Goal: Task Accomplishment & Management: Complete application form

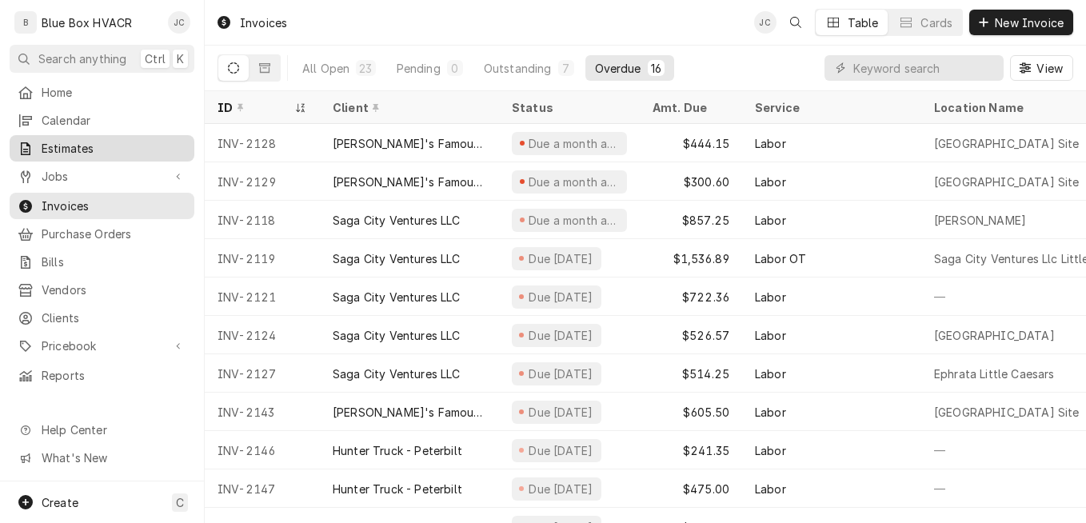
click at [75, 140] on span "Estimates" at bounding box center [114, 148] width 145 height 17
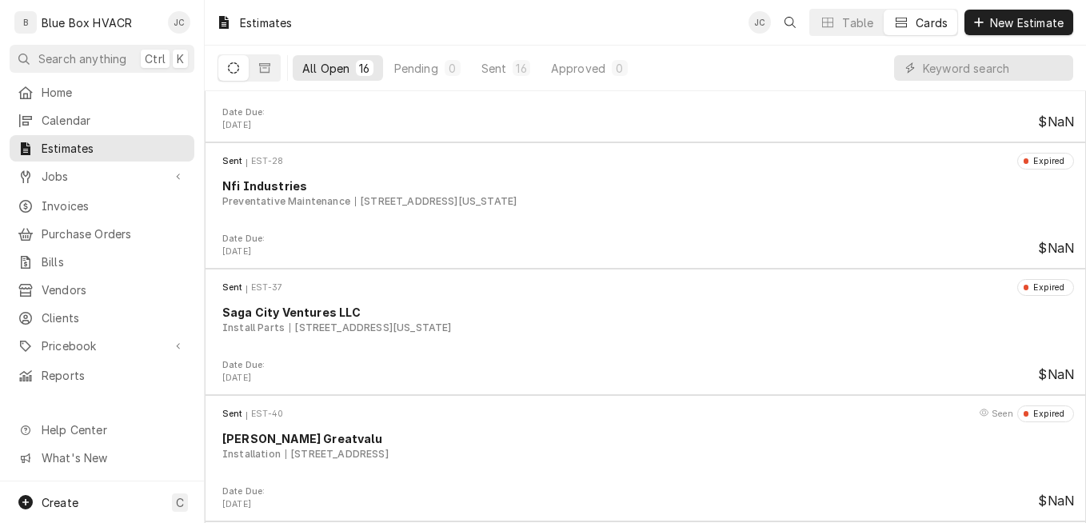
scroll to position [640, 0]
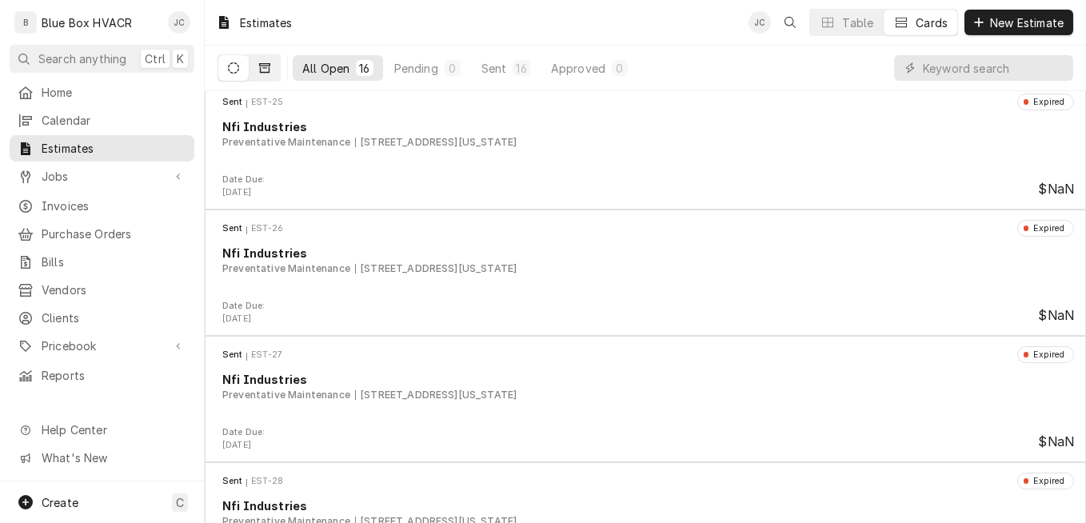
click at [268, 69] on icon "Dynamic Content Wrapper" at bounding box center [264, 67] width 11 height 11
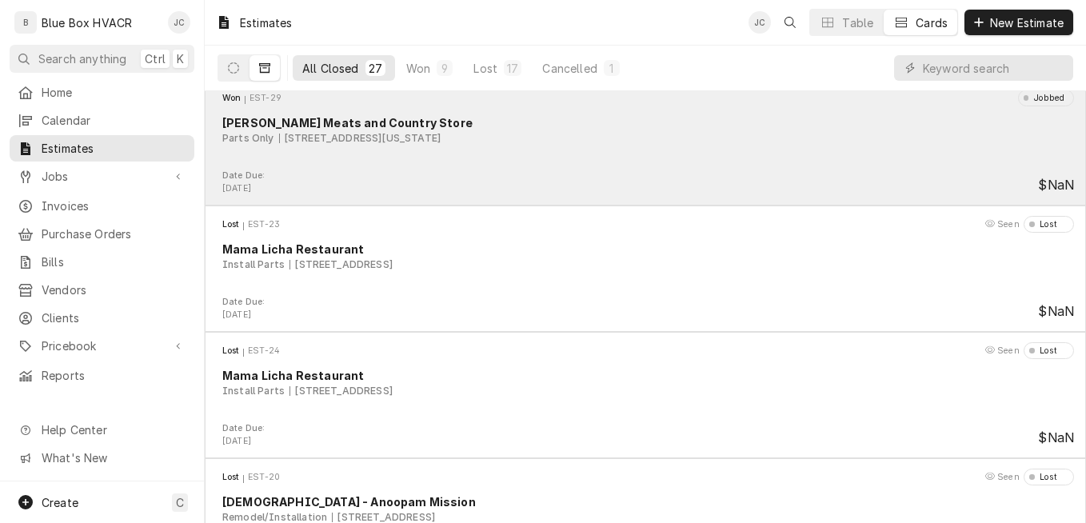
scroll to position [672, 0]
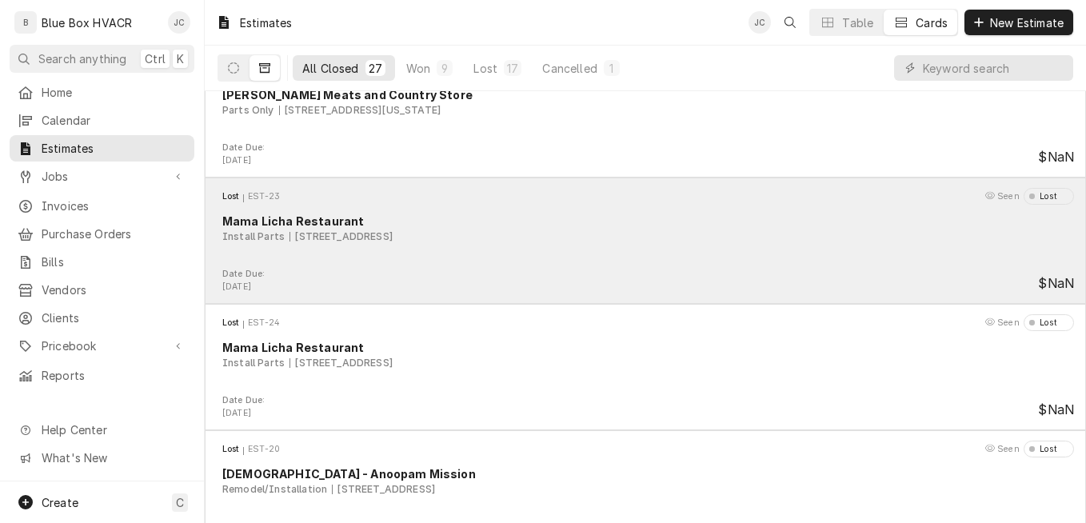
click at [515, 246] on div "Lost EST-23 Seen Lost Mama Licha Restaurant Install Parts 14949 Kutztown Rd, Ku…" at bounding box center [645, 228] width 869 height 80
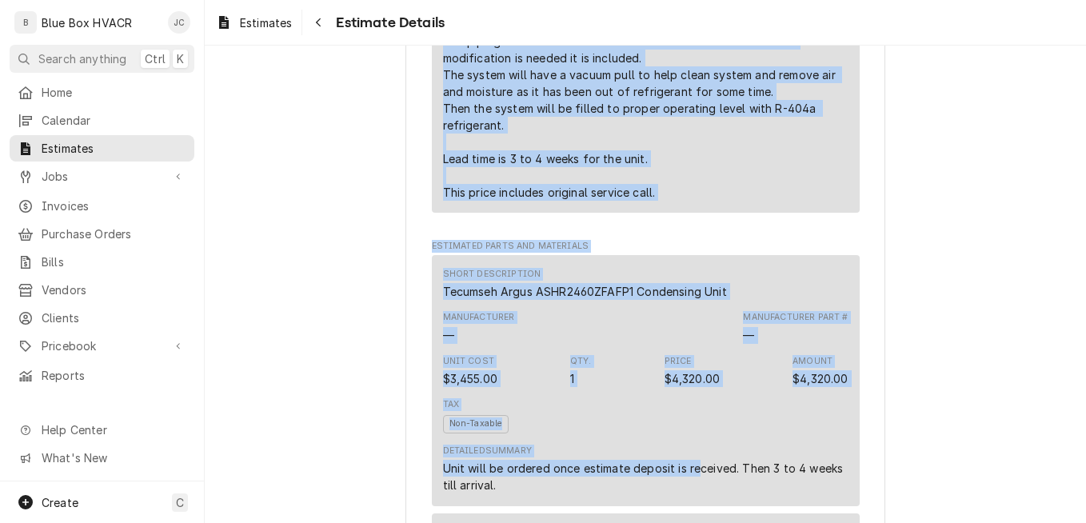
scroll to position [1302, 0]
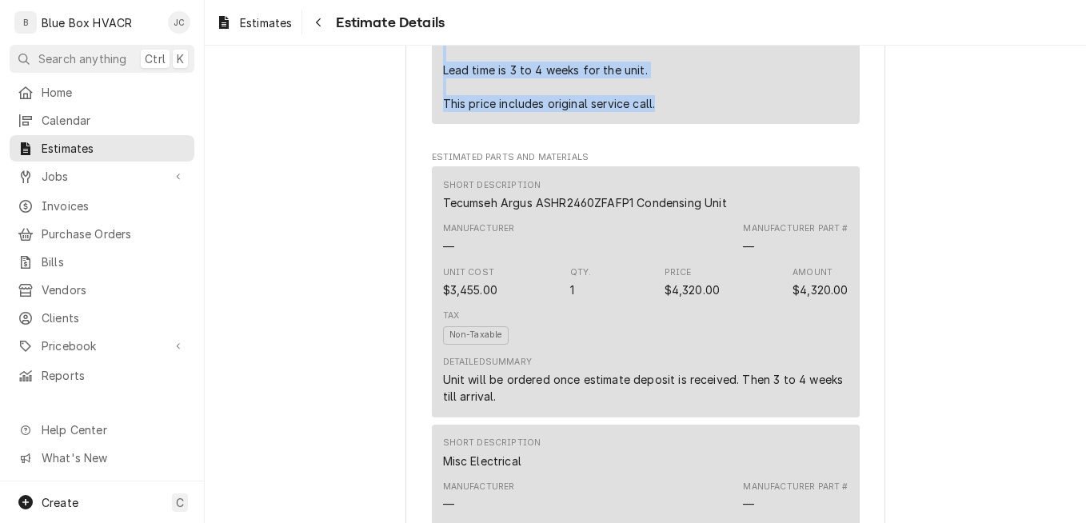
drag, startPoint x: 435, startPoint y: 231, endPoint x: 656, endPoint y: 162, distance: 231.2
drag, startPoint x: 656, startPoint y: 162, endPoint x: 597, endPoint y: 145, distance: 61.0
copy div "The walk-in freezer condensing unit will be removed. This will require the disc…"
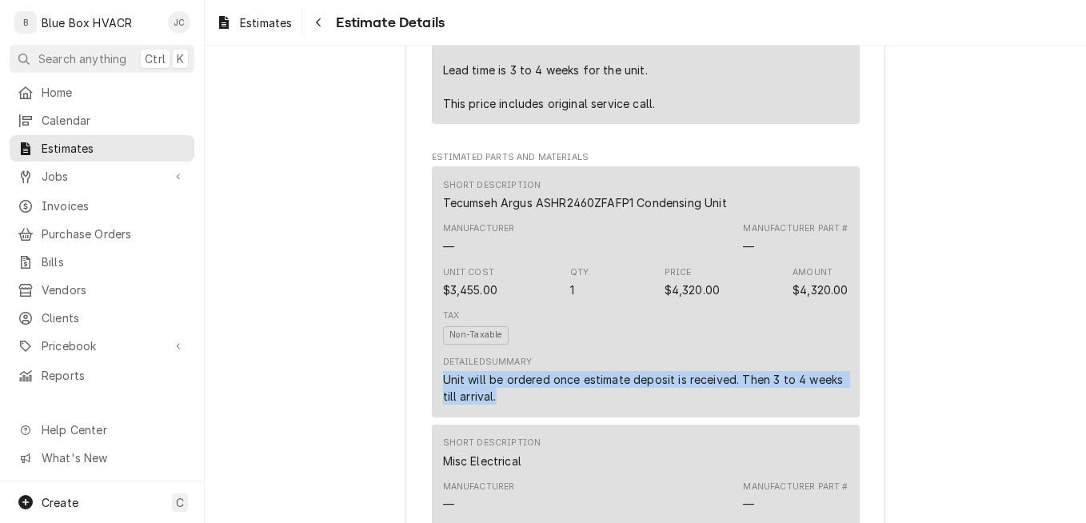
drag, startPoint x: 439, startPoint y: 429, endPoint x: 534, endPoint y: 442, distance: 96.1
click at [534, 405] on div "Unit will be ordered once estimate deposit is received. Then 3 to 4 weeks till …" at bounding box center [646, 388] width 406 height 34
drag, startPoint x: 534, startPoint y: 442, endPoint x: 527, endPoint y: 426, distance: 17.5
copy div "Unit will be ordered once estimate deposit is received. Then 3 to 4 weeks till …"
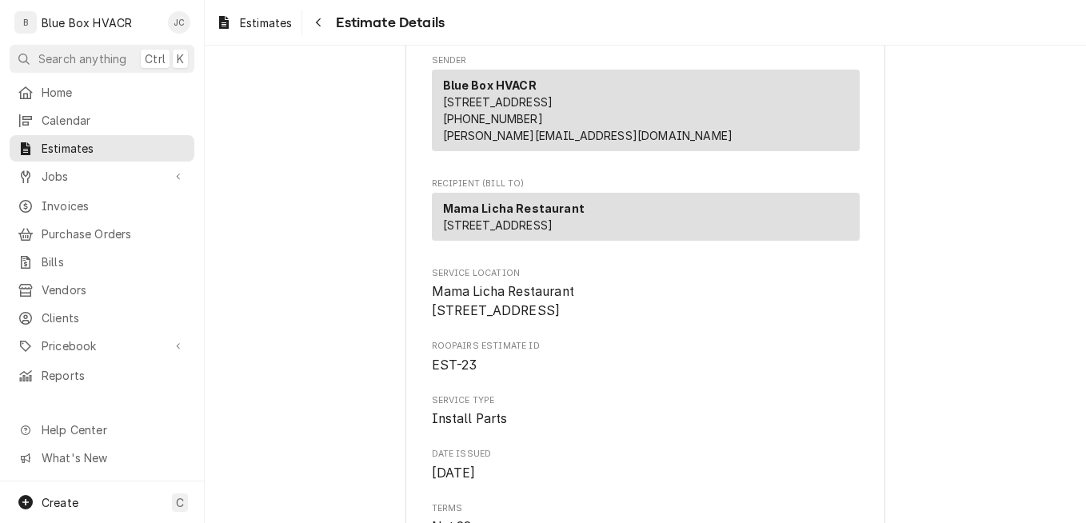
scroll to position [0, 0]
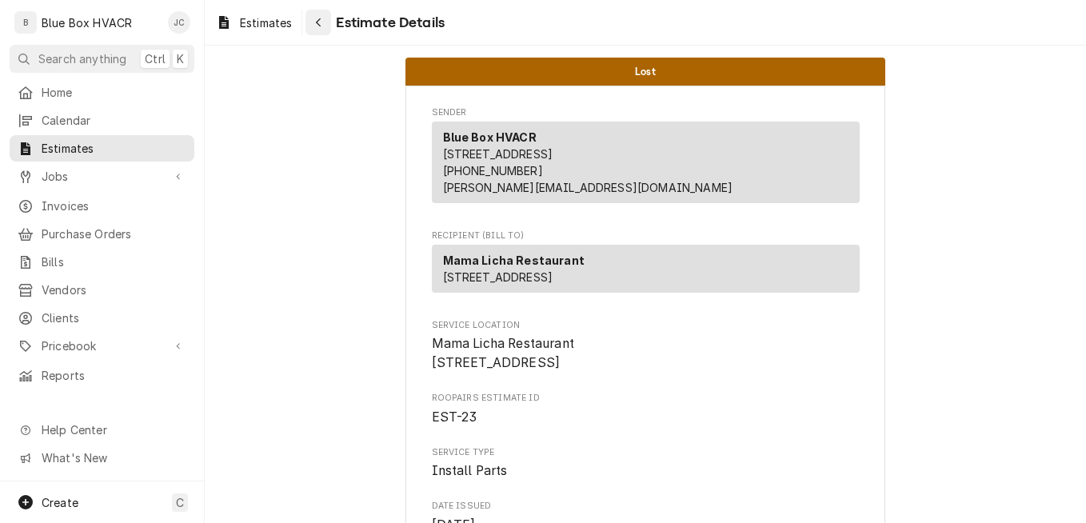
click at [326, 29] on div "Navigate back" at bounding box center [318, 22] width 16 height 16
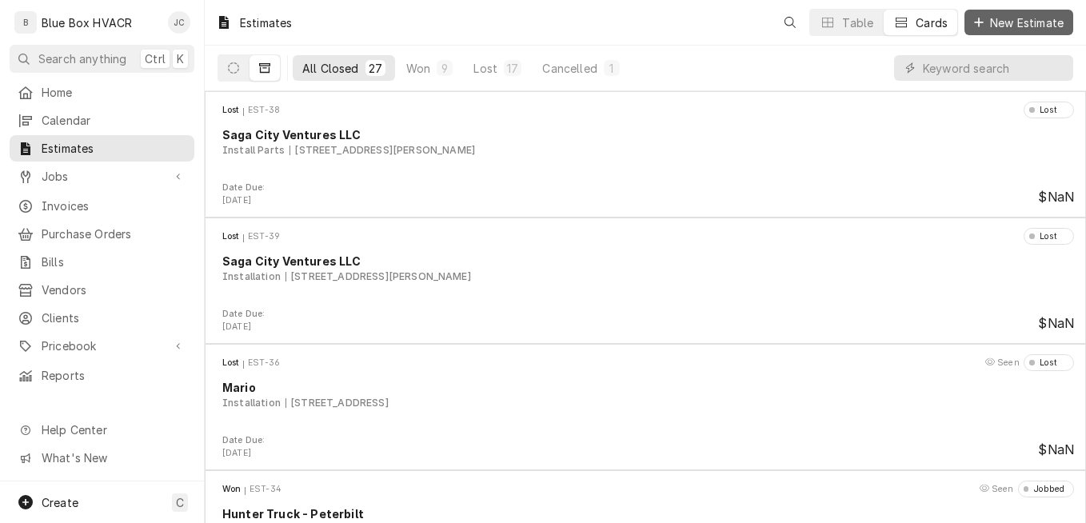
click at [993, 25] on span "New Estimate" at bounding box center [1027, 22] width 80 height 17
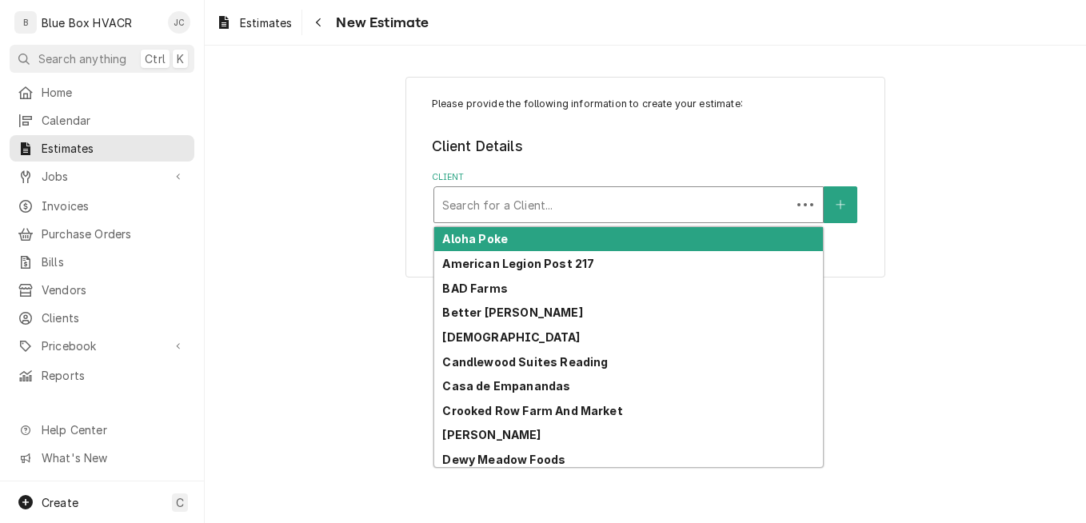
click at [574, 207] on div "Client" at bounding box center [612, 204] width 341 height 29
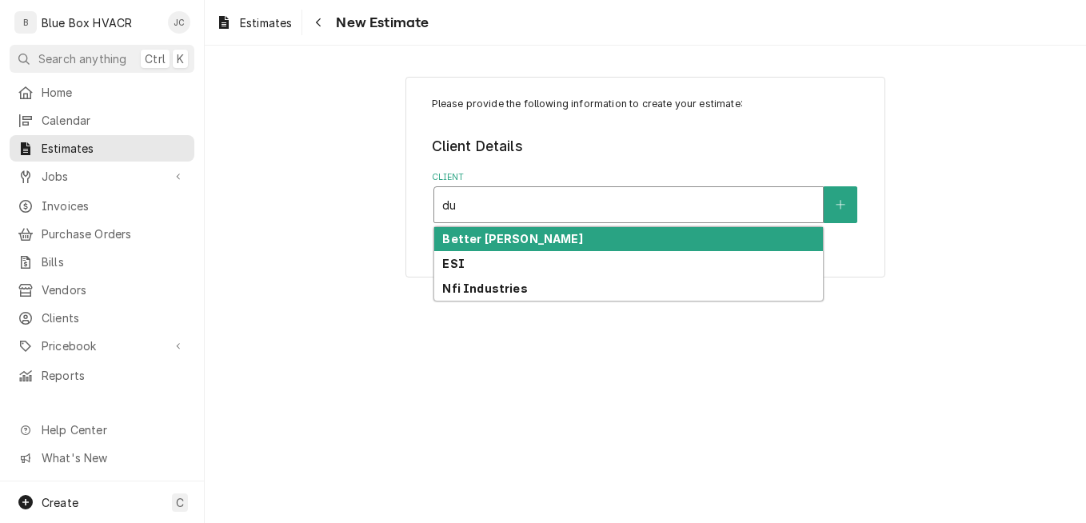
type input "d"
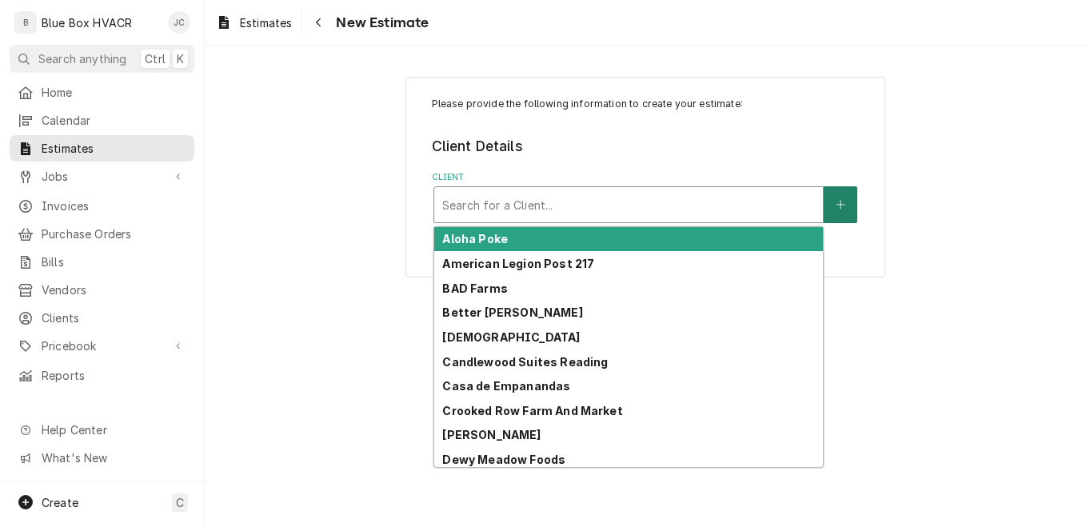
click at [842, 200] on icon "Create New Client" at bounding box center [841, 204] width 10 height 11
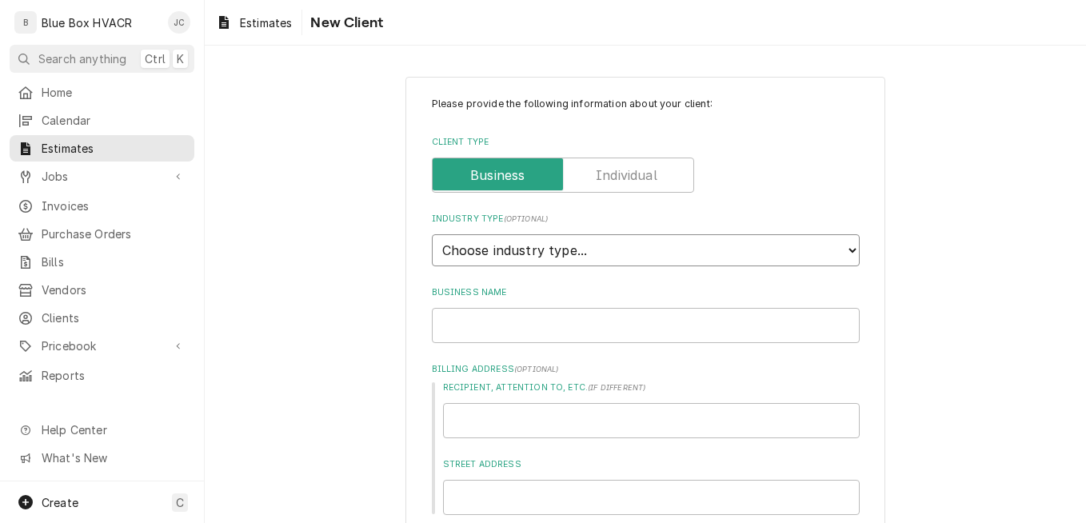
click at [567, 252] on select "Choose industry type... Residential Commercial Industrial Government" at bounding box center [646, 250] width 428 height 32
select select "2"
click at [432, 234] on select "Choose industry type... Residential Commercial Industrial Government" at bounding box center [646, 250] width 428 height 32
click at [541, 318] on input "Business Name" at bounding box center [646, 325] width 428 height 35
type textarea "x"
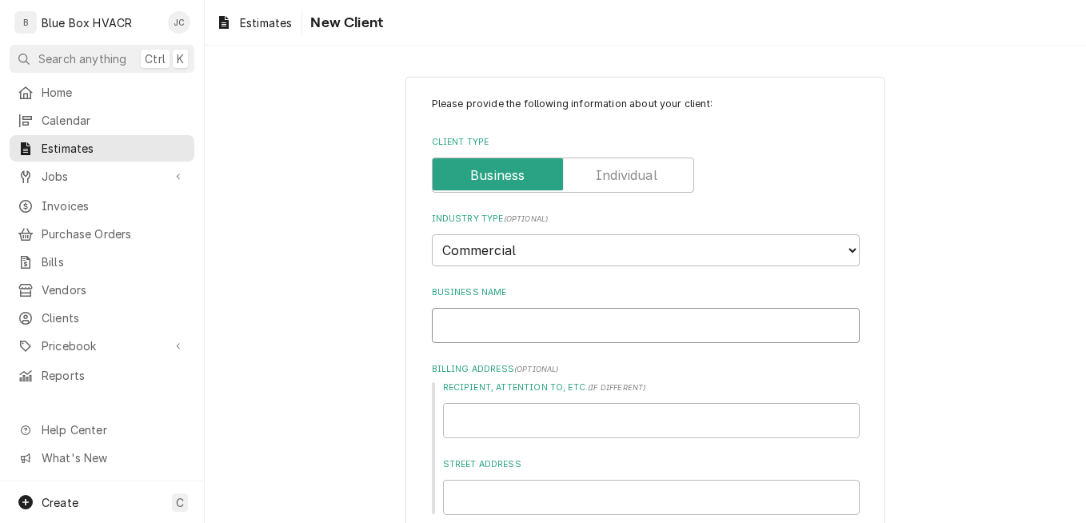
type input "D"
type textarea "x"
type input "Du"
type textarea "x"
type input "Dub"
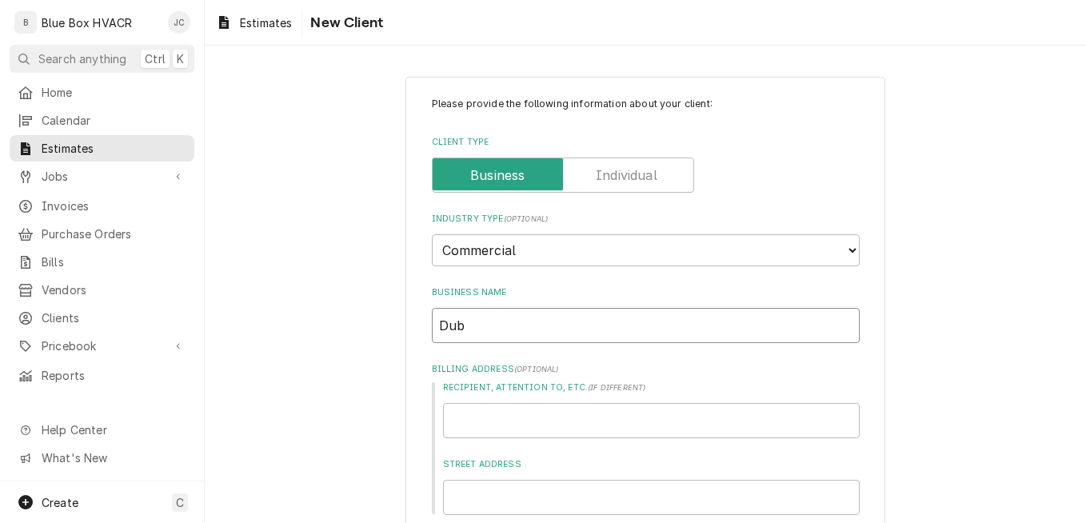
type textarea "x"
type input "Dubl"
type textarea "x"
type input "Dubli"
type textarea "x"
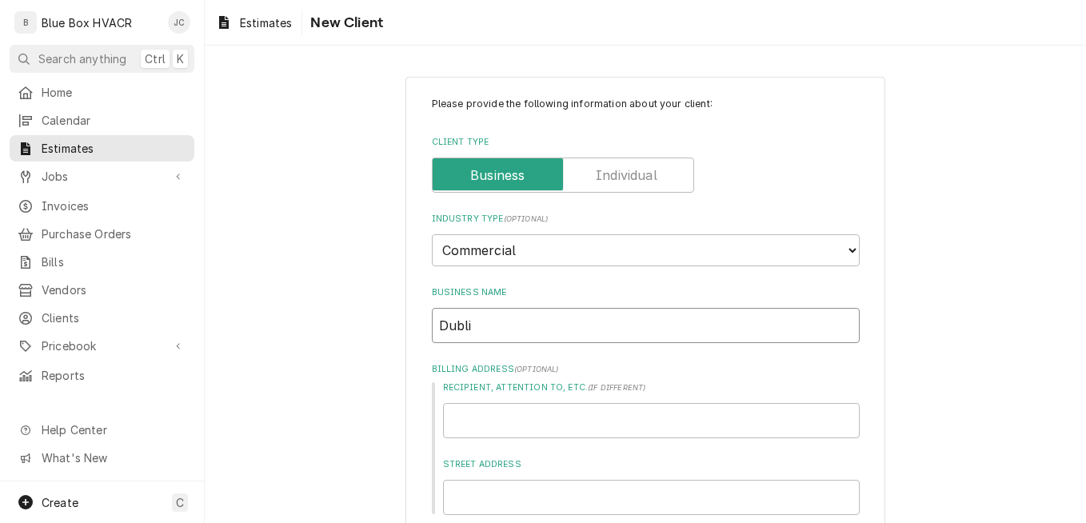
type input "Dublin"
type textarea "x"
type input "Dubline"
type textarea "x"
type input "Dubliner"
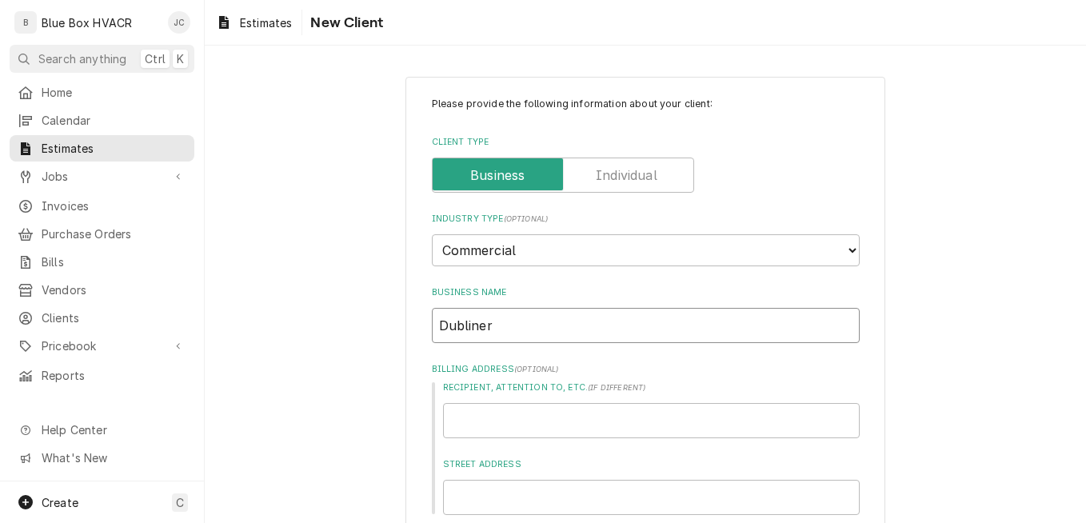
type textarea "x"
type input "Dubliner"
type textarea "x"
type input "Dubliner R"
type textarea "x"
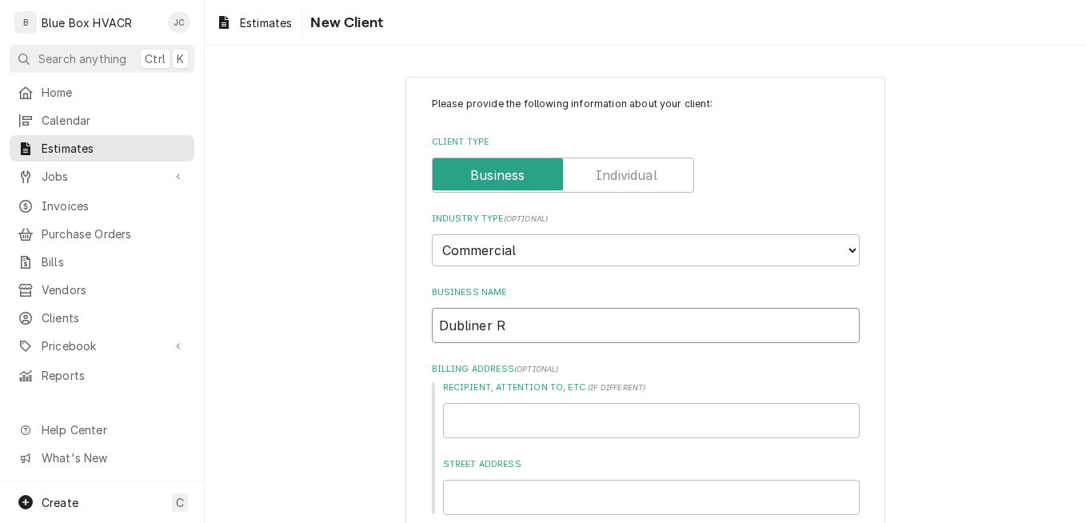
type input "Dubliner Re"
type textarea "x"
type input "Dubliner Res"
type textarea "x"
type input "Dubliner Rest"
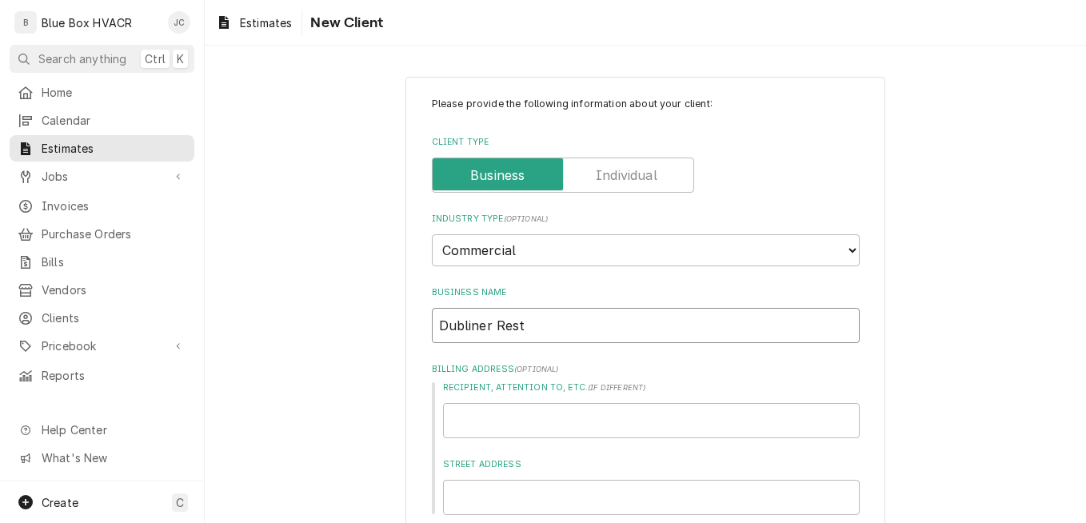
type textarea "x"
type input "Dubliner Resta"
type textarea "x"
type input "Dubliner Restau"
type textarea "x"
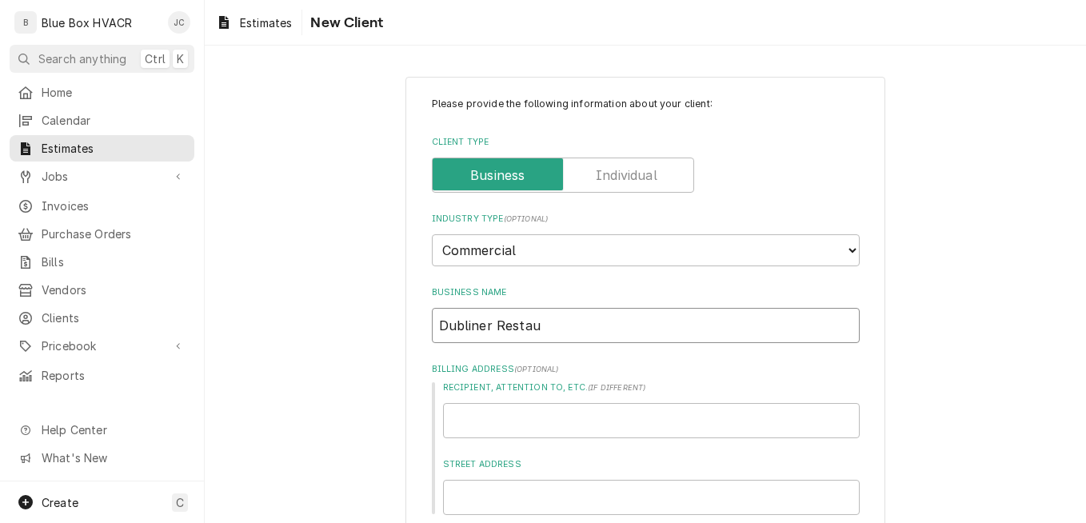
type input "Dubliner Restaur"
type textarea "x"
type input "Dubliner Restaura"
type textarea "x"
type input "Dubliner Restauran"
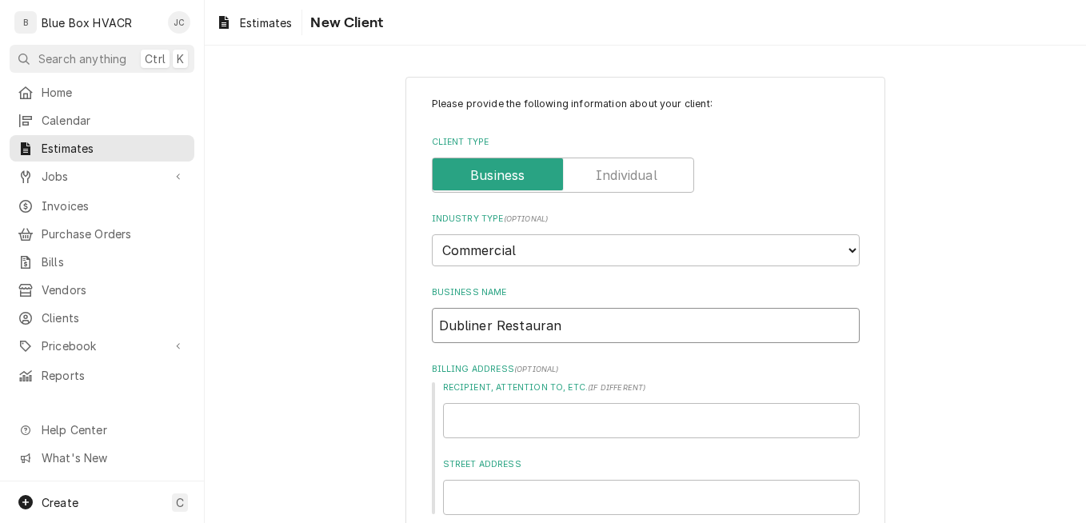
type textarea "x"
type input "Dubliner Restaurant"
type textarea "x"
type input "Dubliner Restaurant"
type textarea "x"
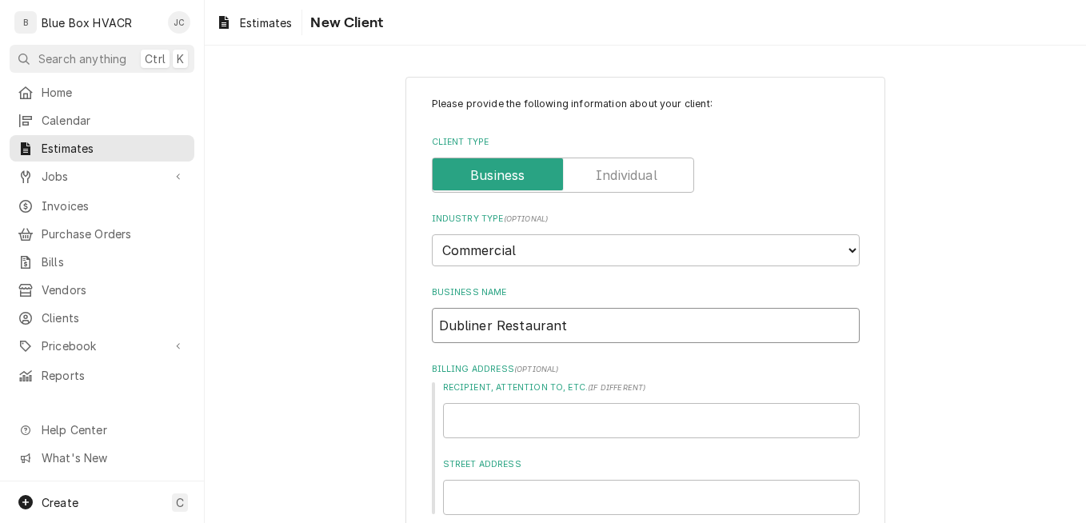
type input "Dubliner Restaurant"
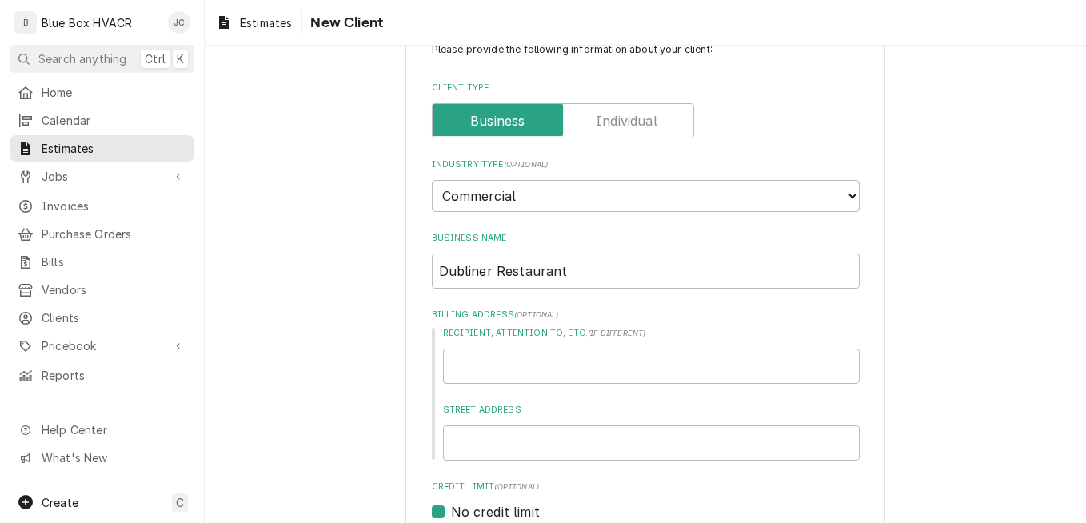
scroll to position [80, 0]
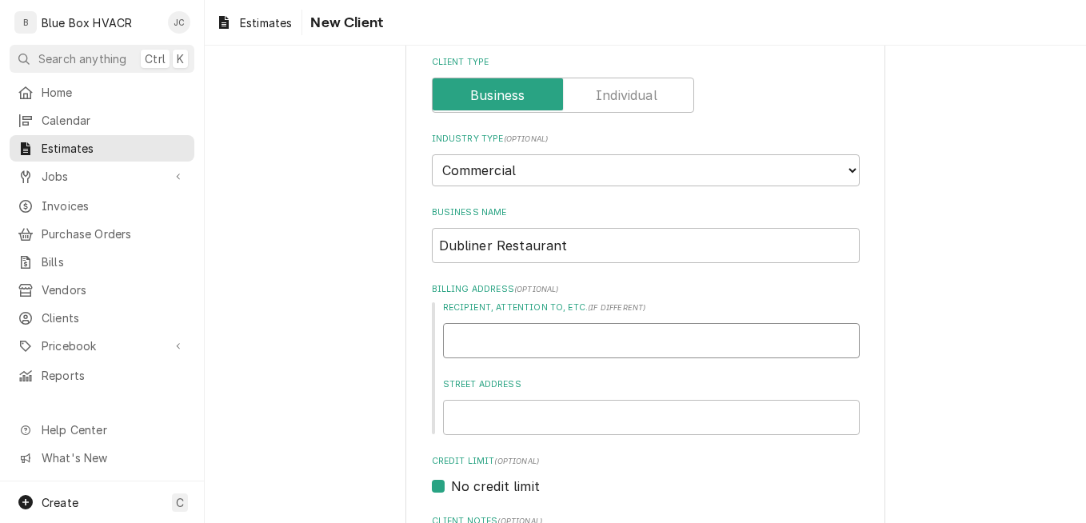
click at [498, 342] on input "Recipient, Attention To, etc. ( if different )" at bounding box center [651, 340] width 417 height 35
click at [538, 418] on input "Street Address" at bounding box center [651, 417] width 417 height 35
paste input "34 North Main Street"
type textarea "x"
type input "34 North Main Street"
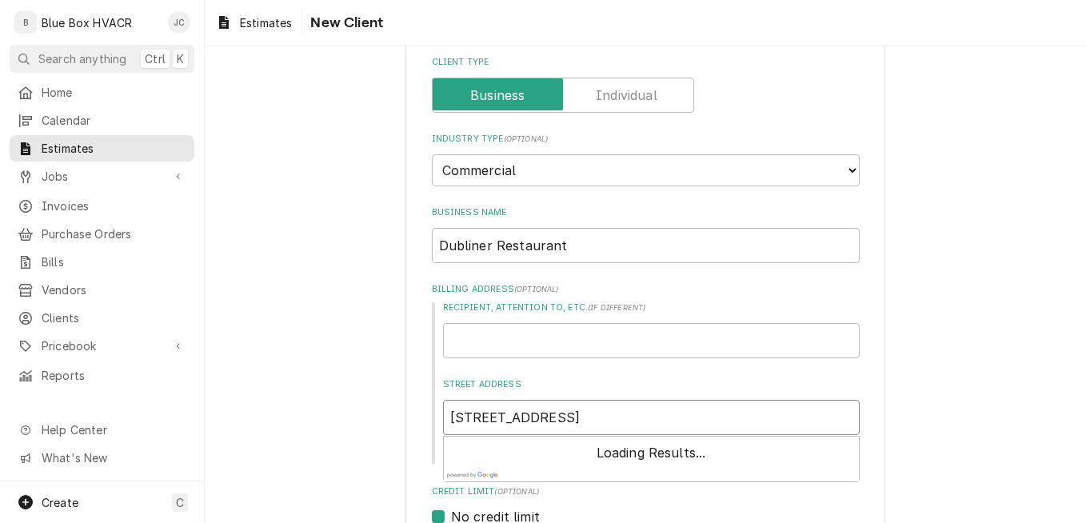
type textarea "x"
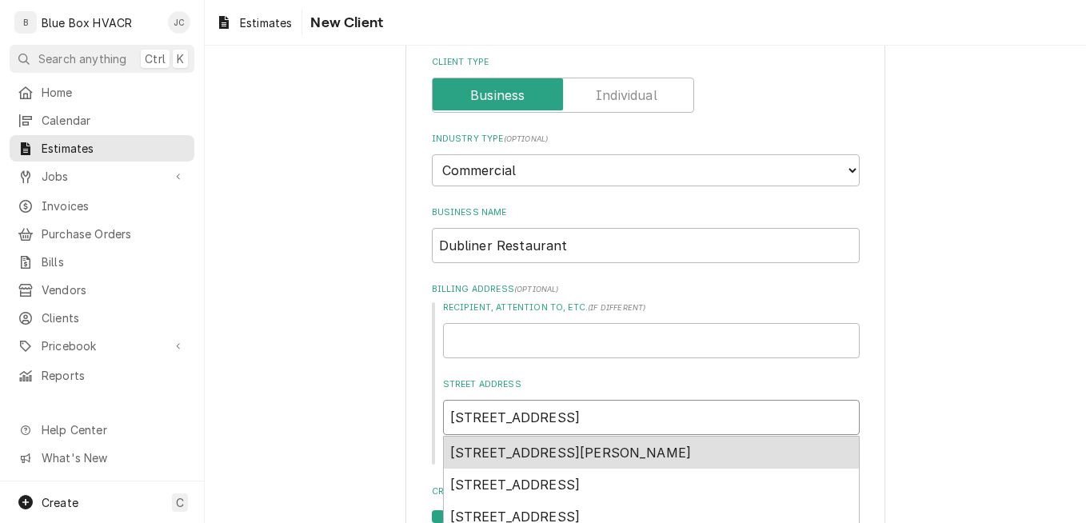
type input "34 North Main Street"
click at [527, 342] on input "Recipient, Attention To, etc. ( if different )" at bounding box center [651, 340] width 417 height 35
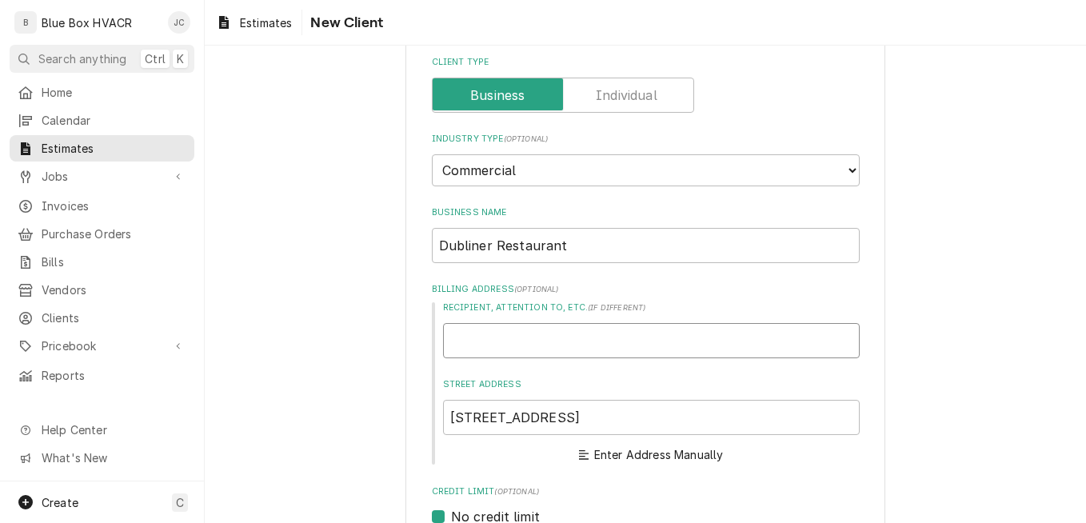
type textarea "x"
type input "R"
type textarea "x"
type input "Ro"
type textarea "x"
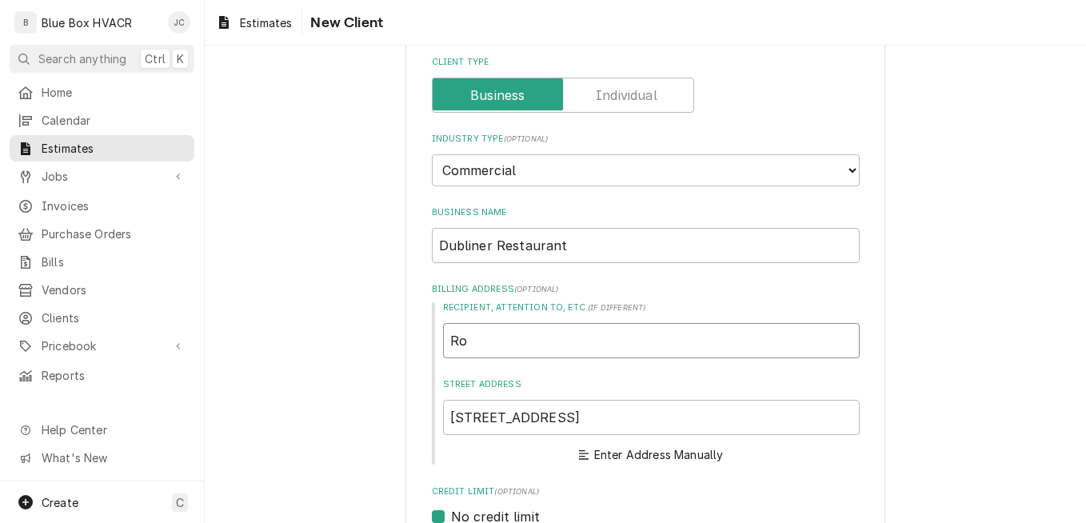
type input "Rob"
type textarea "x"
type input "Robe"
type textarea "x"
type input "Rober"
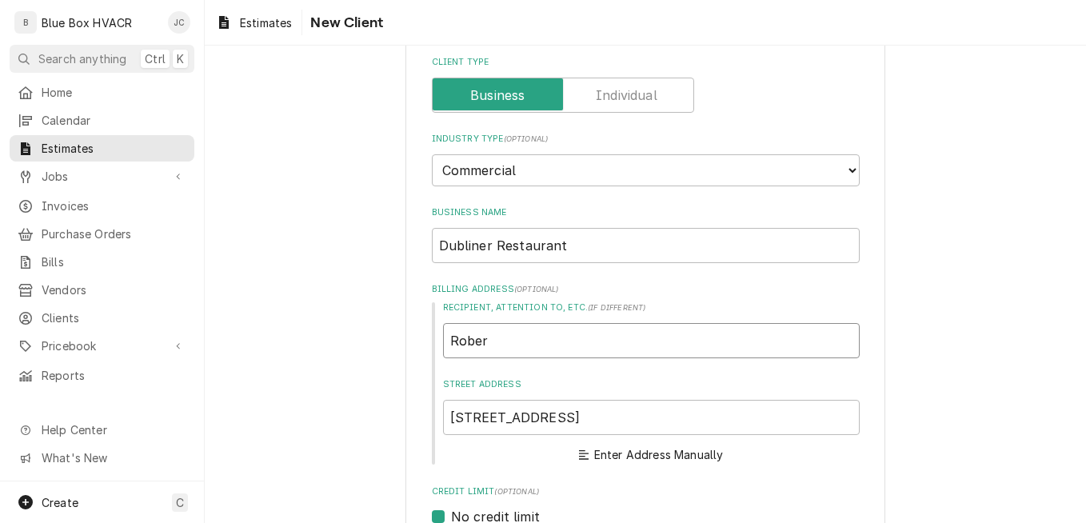
type textarea "x"
type input "Robert"
type textarea "x"
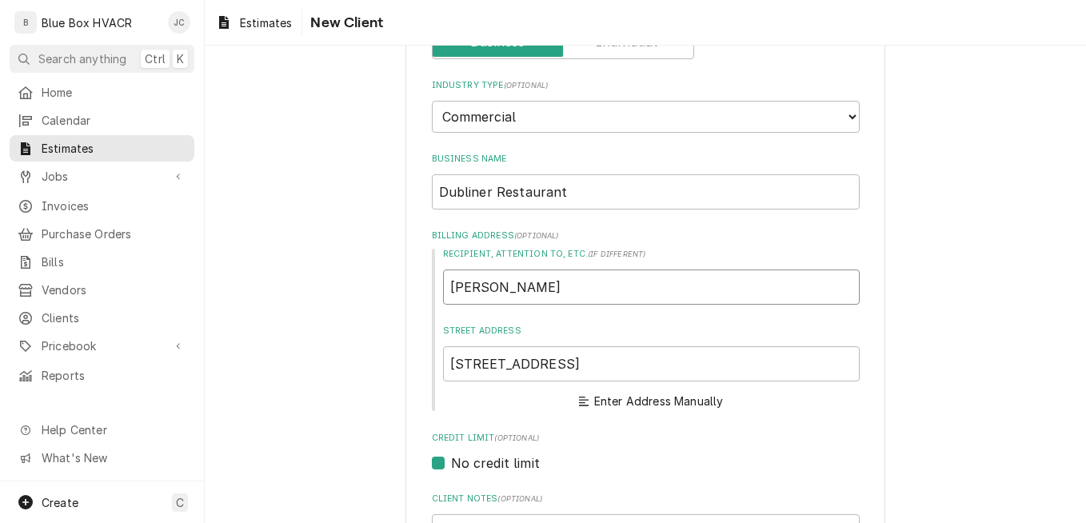
scroll to position [320, 0]
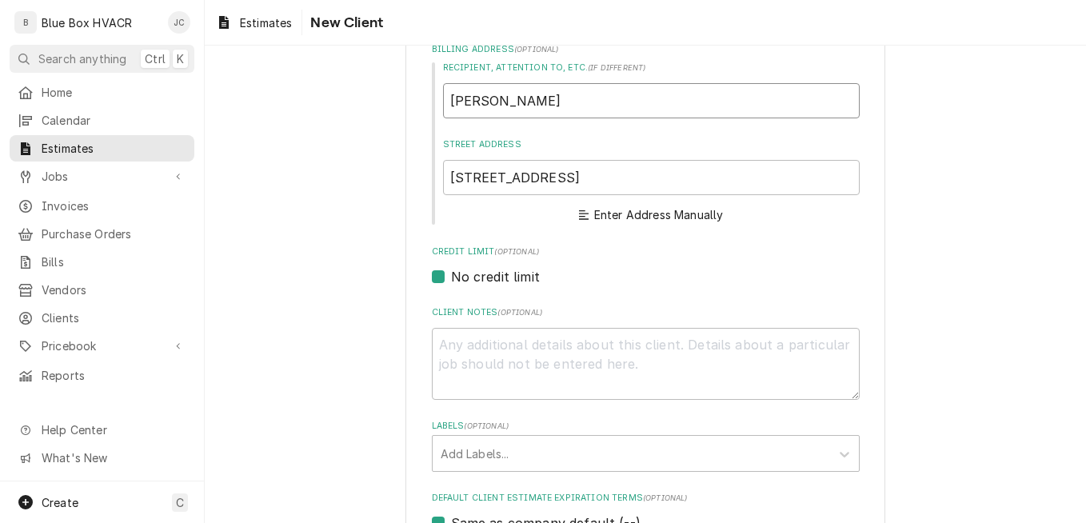
type input "Robert"
click at [622, 162] on input "34 North Main Street" at bounding box center [651, 177] width 417 height 35
click at [619, 170] on input "34 North Main Street" at bounding box center [651, 177] width 417 height 35
type textarea "x"
type input "34 North Main Street"
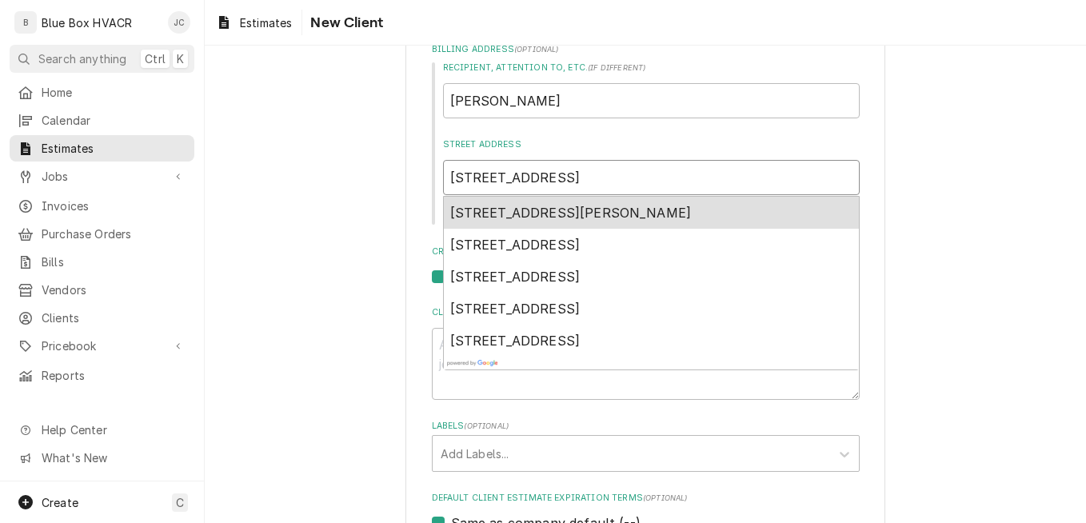
type textarea "x"
type input "34 North Main Street n"
type textarea "x"
type input "34 North Main Street ne"
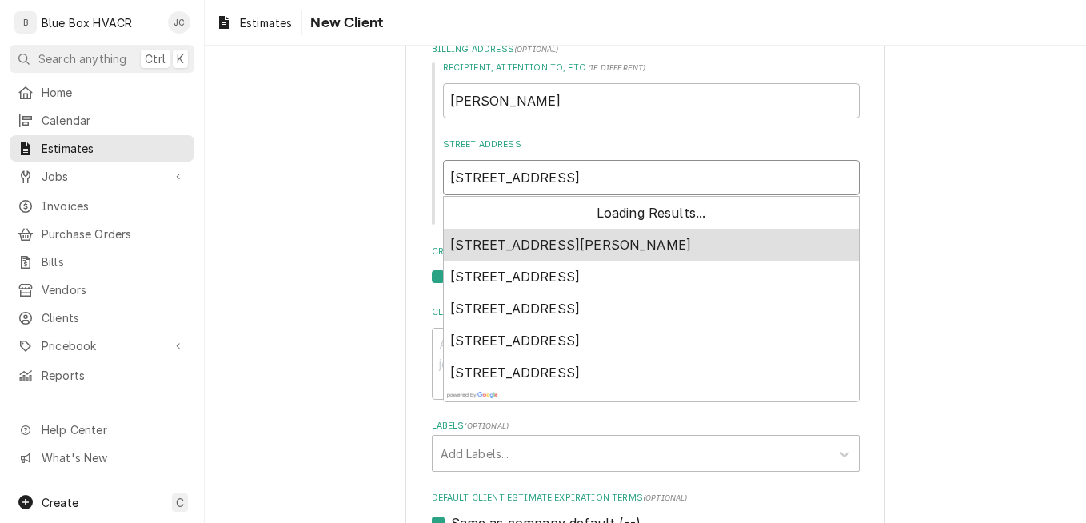
type textarea "x"
type input "34 North Main Street new"
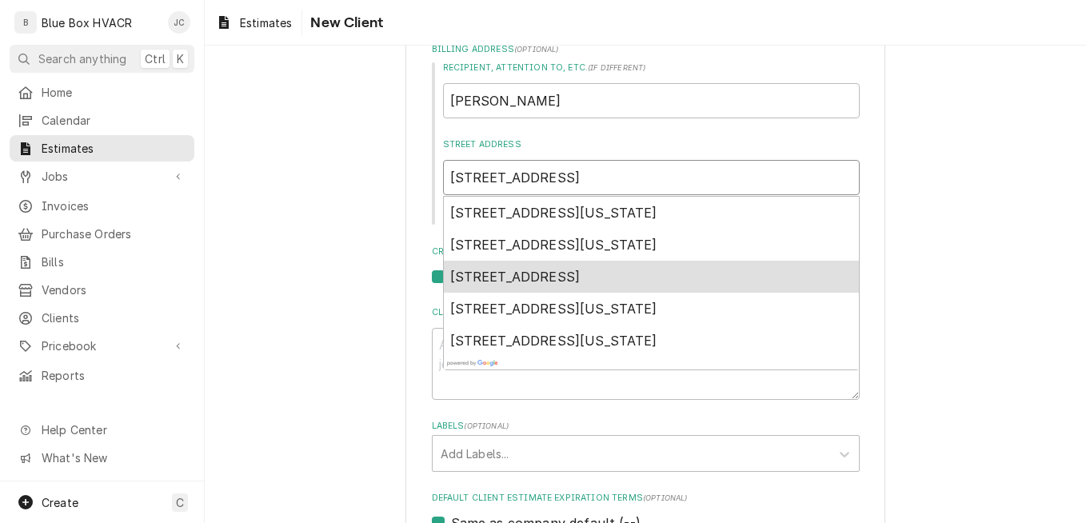
click at [581, 272] on span "34 North Main Street, New Hope, PA, USA" at bounding box center [515, 277] width 130 height 16
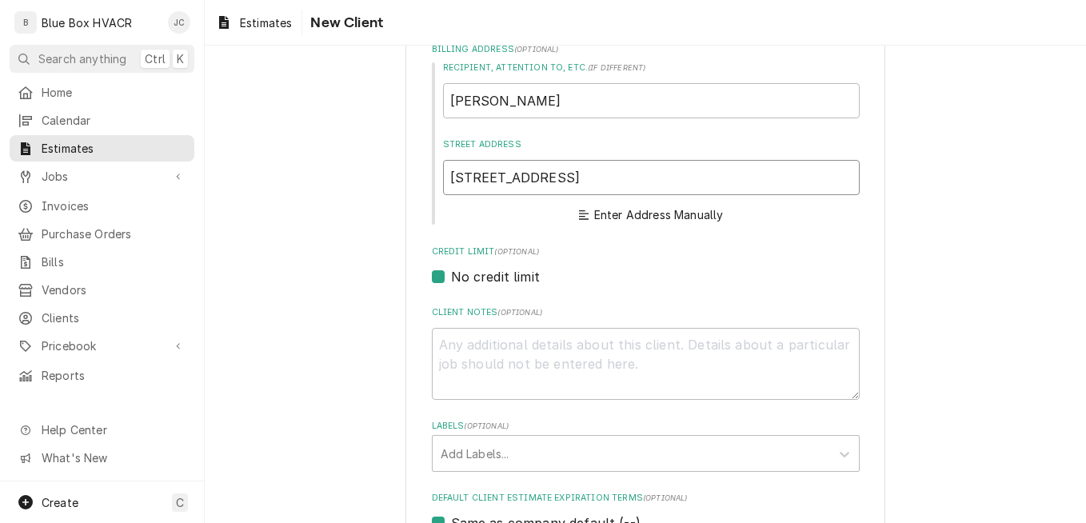
type textarea "x"
type input "34 N Main St"
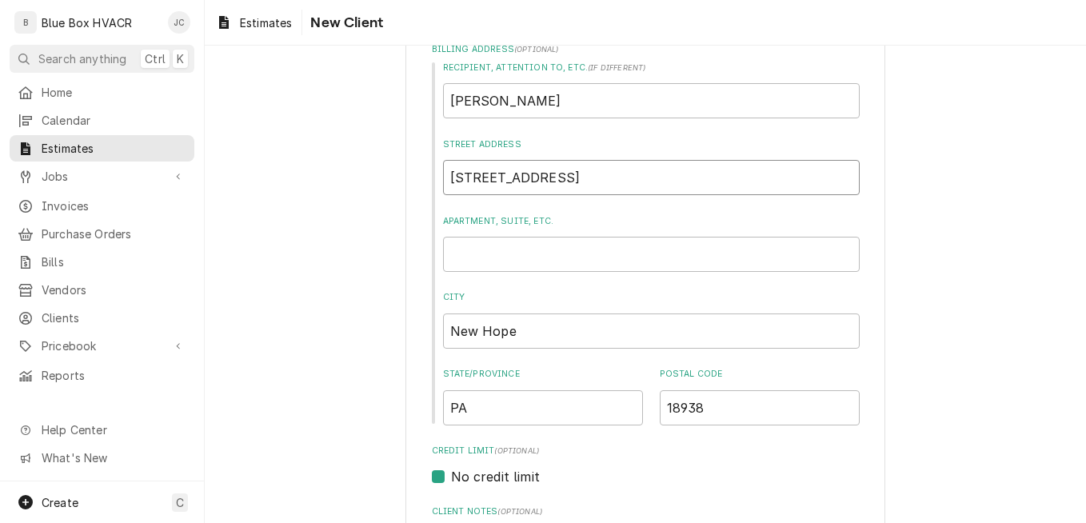
type textarea "x"
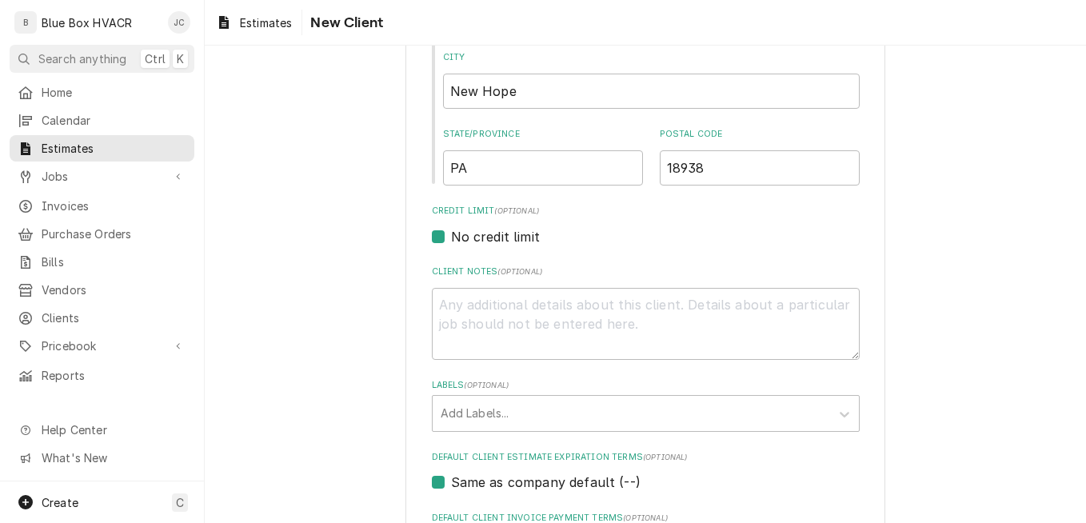
scroll to position [800, 0]
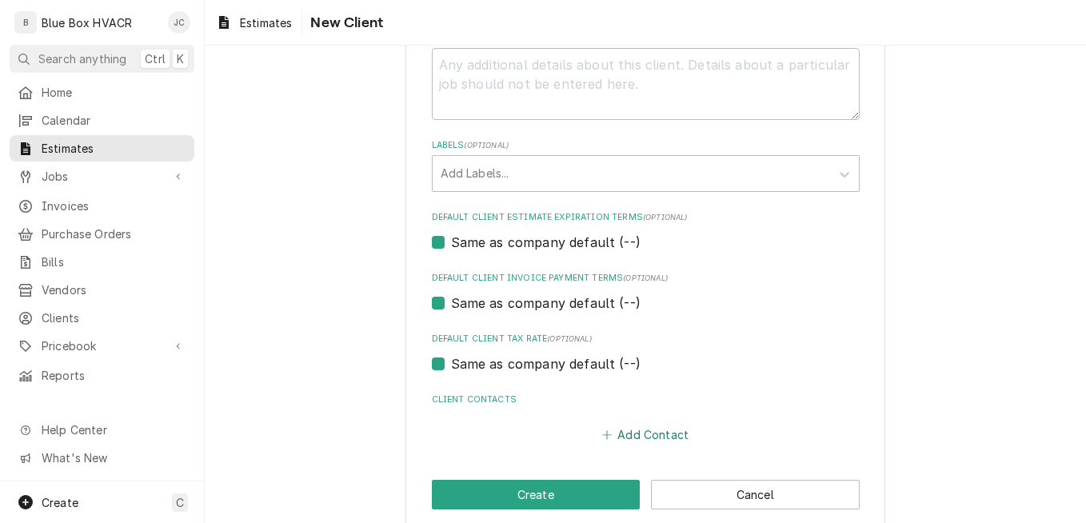
type input "34 N Main St"
click at [634, 441] on button "Add Contact" at bounding box center [645, 435] width 92 height 22
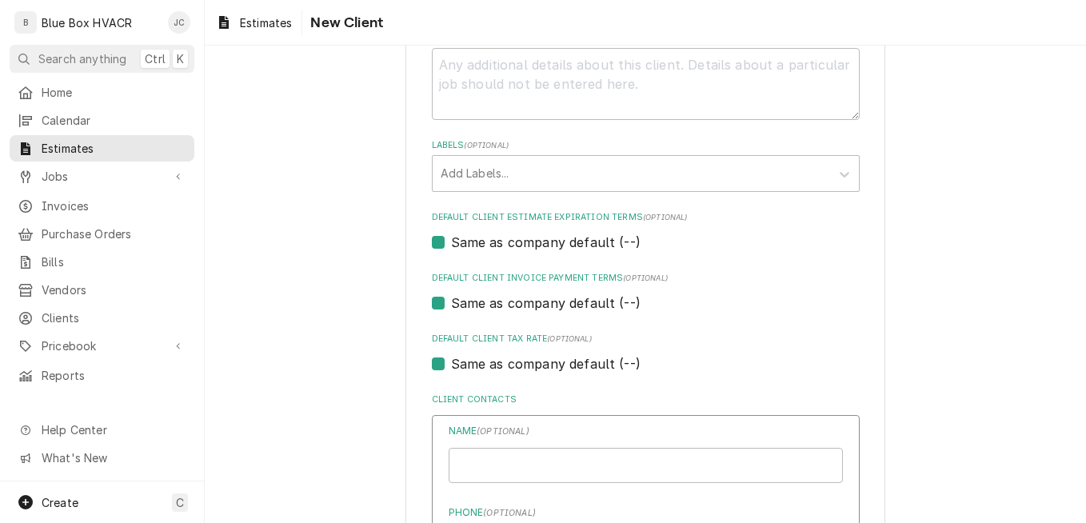
type textarea "x"
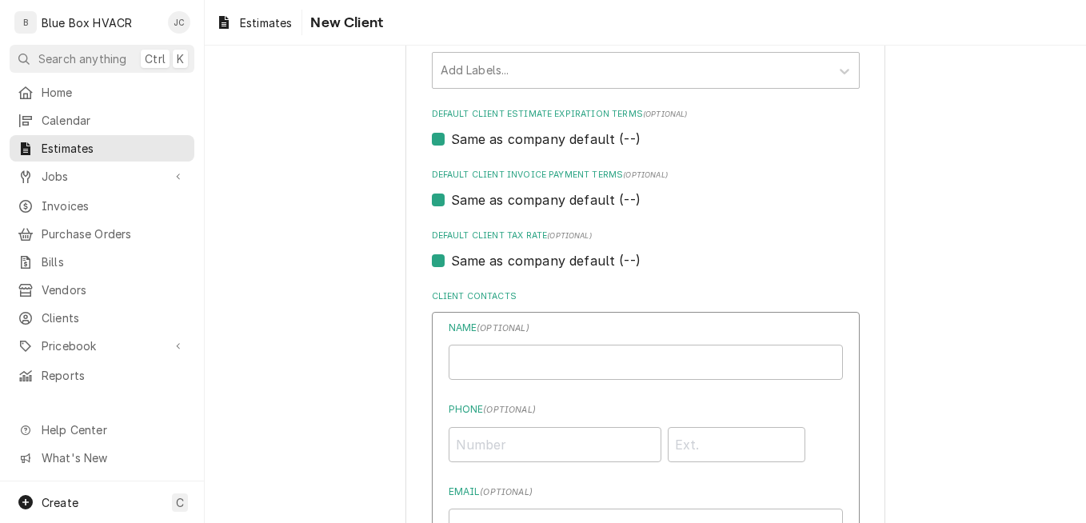
scroll to position [1040, 0]
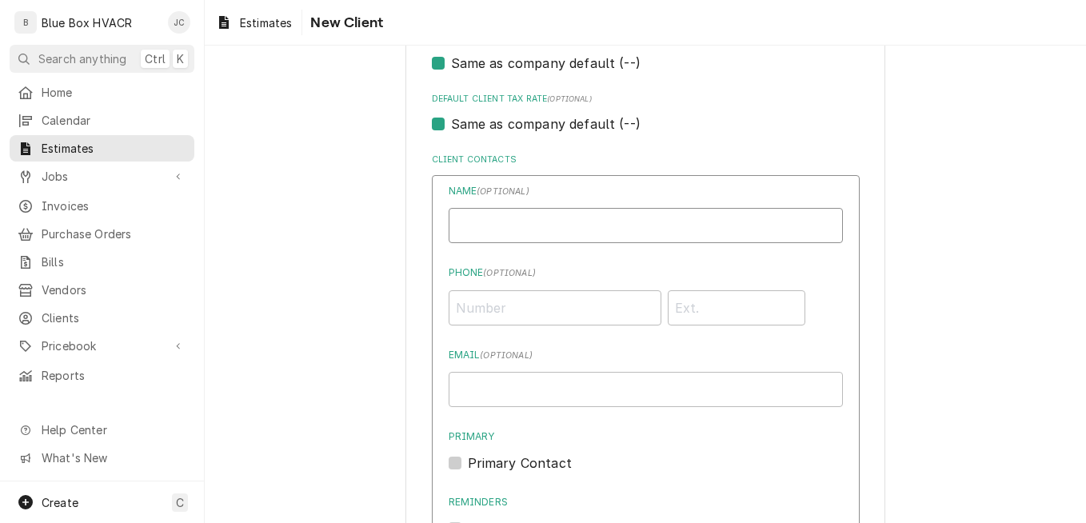
click at [490, 224] on input "Business Name" at bounding box center [646, 225] width 394 height 35
type input "Robert"
click at [686, 181] on div "Name ( optional ) Robert Phone ( optional ) Email ( optional ) Primary Primary …" at bounding box center [646, 454] width 428 height 558
click at [516, 386] on input "Email ( optional )" at bounding box center [646, 389] width 394 height 35
paste input "34 North Main Street"
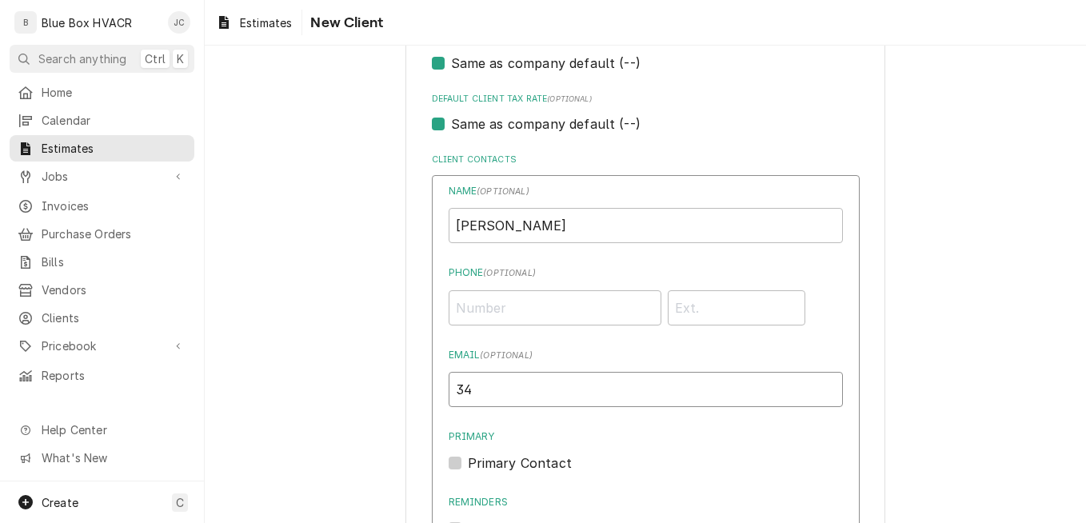
type input "3"
paste input "thedublineronthedelaware@gmail.com"
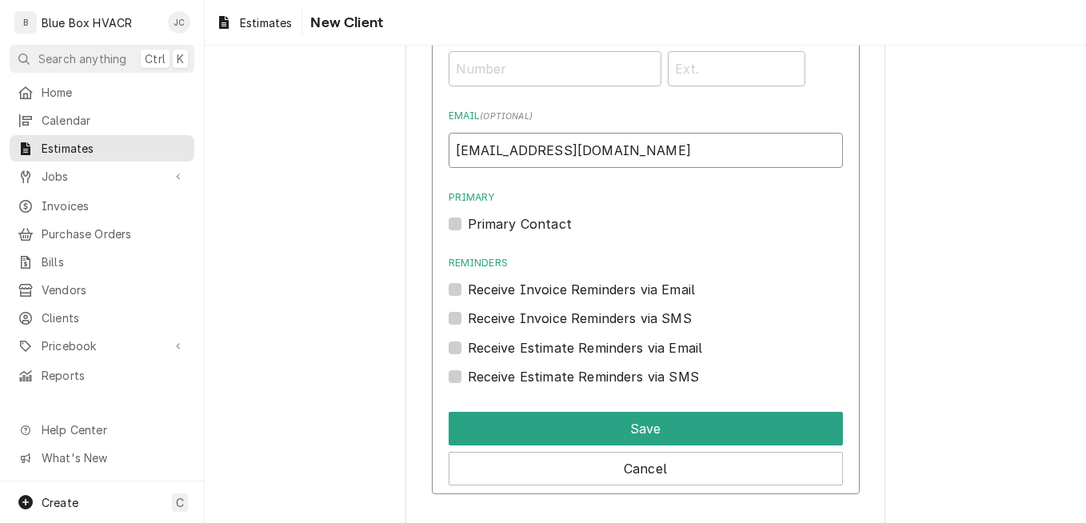
scroll to position [1280, 0]
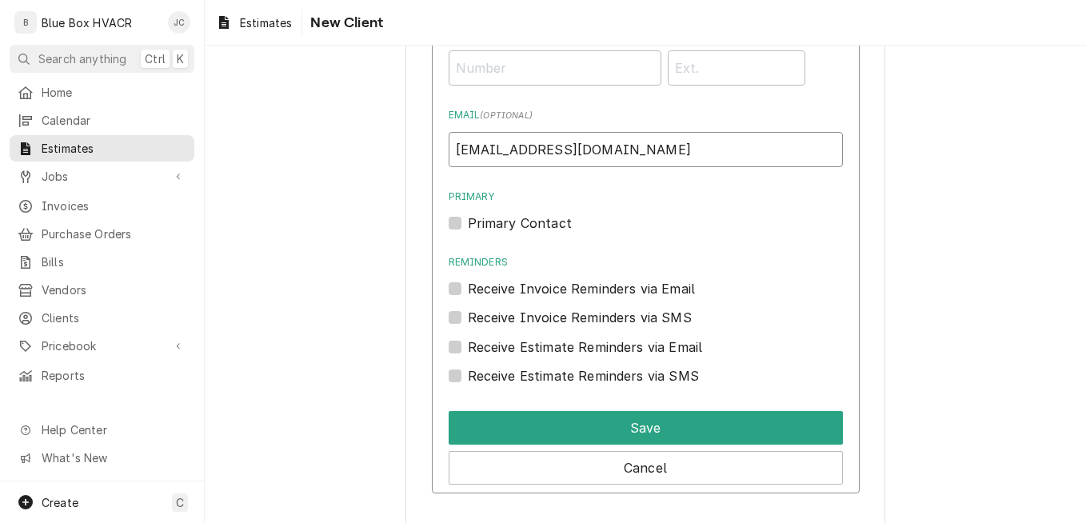
type input "thedublineronthedelaware@gmail.com"
click at [496, 221] on label "Primary Contact" at bounding box center [520, 223] width 104 height 19
click at [496, 221] on input "Primary" at bounding box center [665, 231] width 394 height 35
checkbox input "true"
click at [578, 294] on label "Receive Invoice Reminders via Email" at bounding box center [582, 288] width 228 height 19
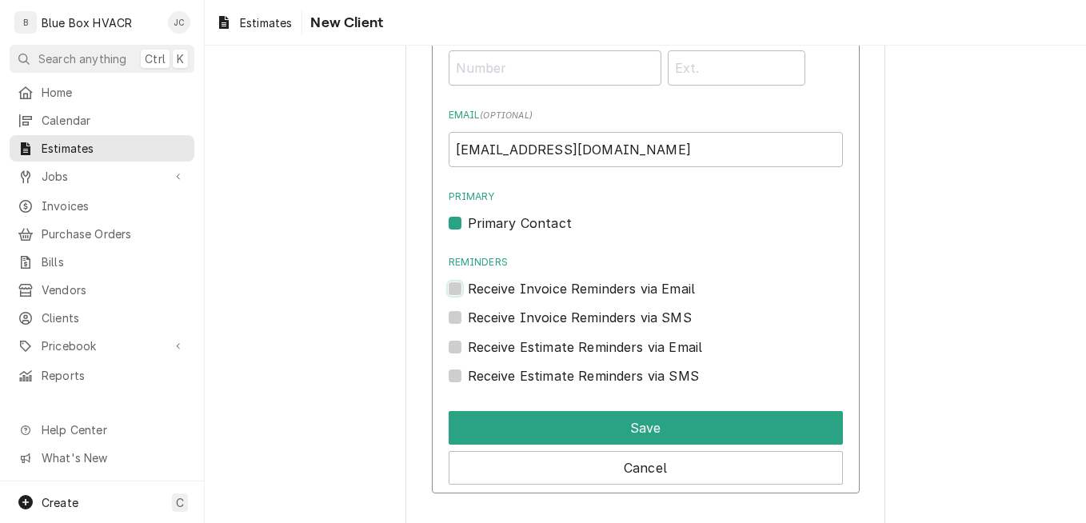
click at [578, 294] on input "Reminders" at bounding box center [665, 296] width 394 height 35
checkbox input "true"
click at [555, 345] on label "Receive Estimate Reminders via Email" at bounding box center [585, 347] width 235 height 19
click at [555, 345] on input "Contact Edit Form" at bounding box center [665, 355] width 394 height 35
checkbox input "true"
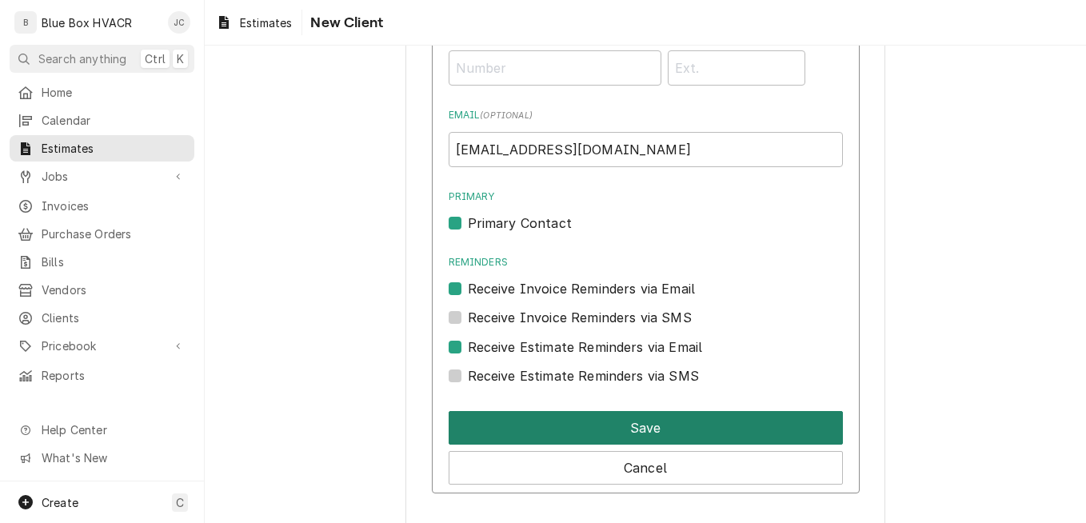
click at [640, 422] on button "Save" at bounding box center [646, 428] width 394 height 34
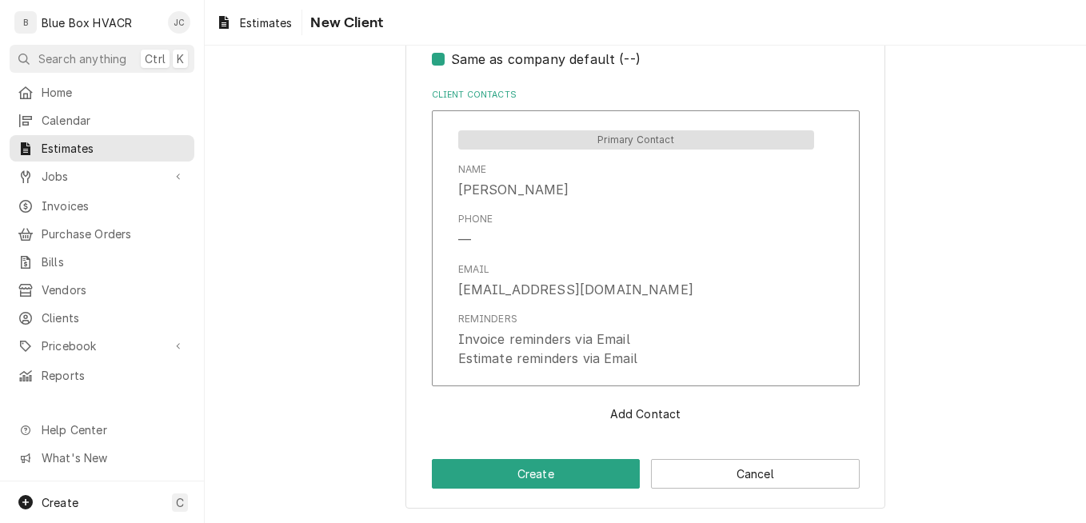
scroll to position [1105, 0]
click at [557, 466] on button "Create" at bounding box center [536, 474] width 209 height 30
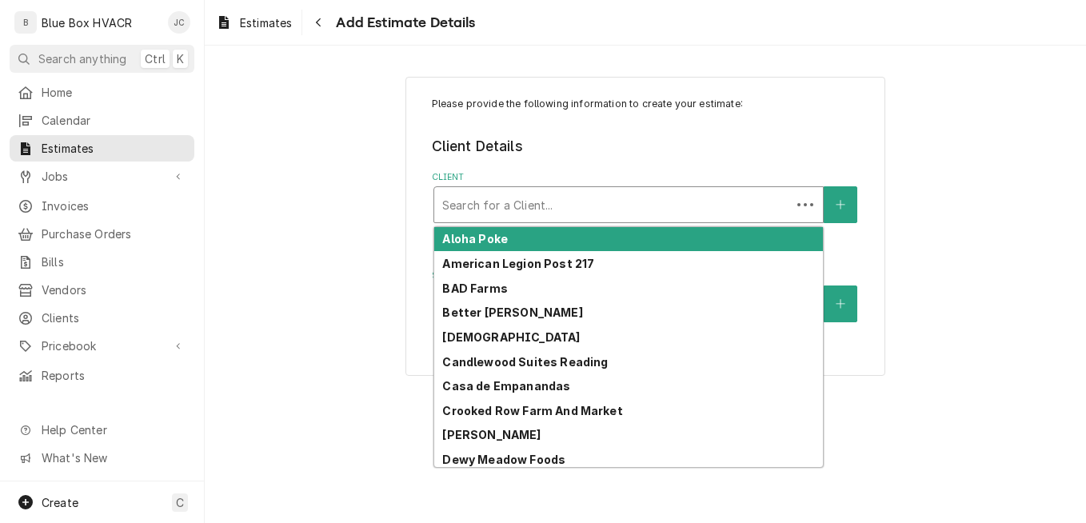
click at [680, 211] on div "Client" at bounding box center [612, 204] width 341 height 29
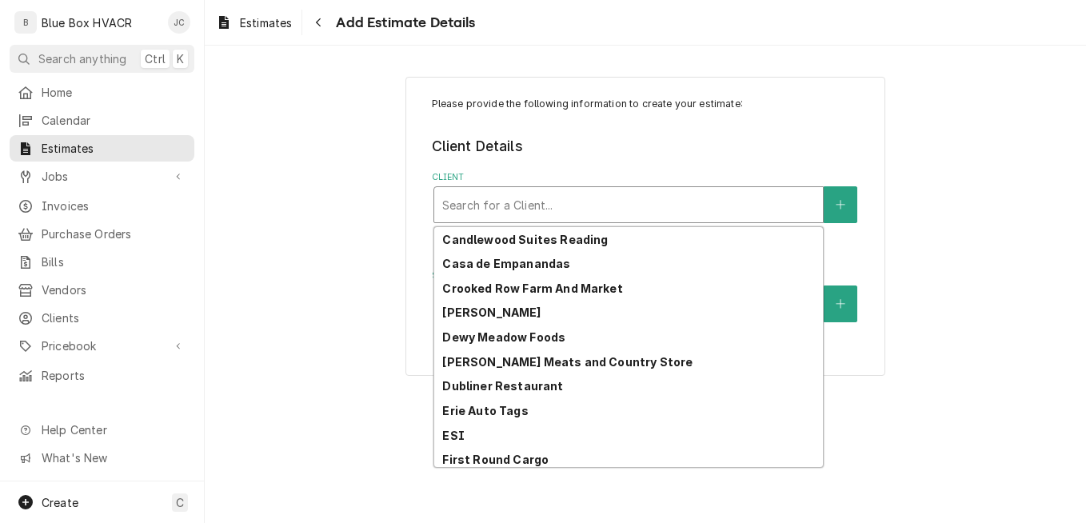
scroll to position [160, 0]
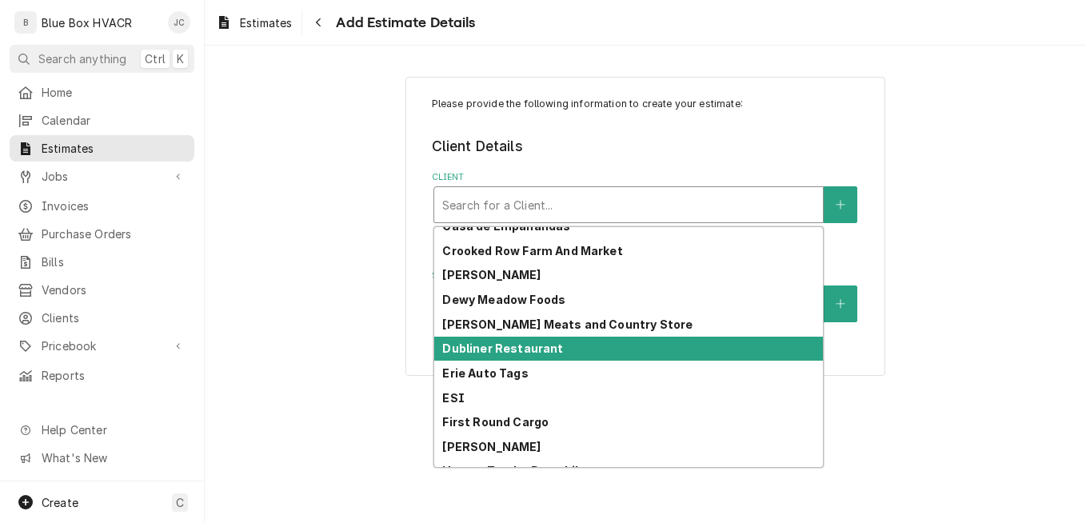
click at [581, 354] on div "Dubliner Restaurant" at bounding box center [628, 349] width 389 height 25
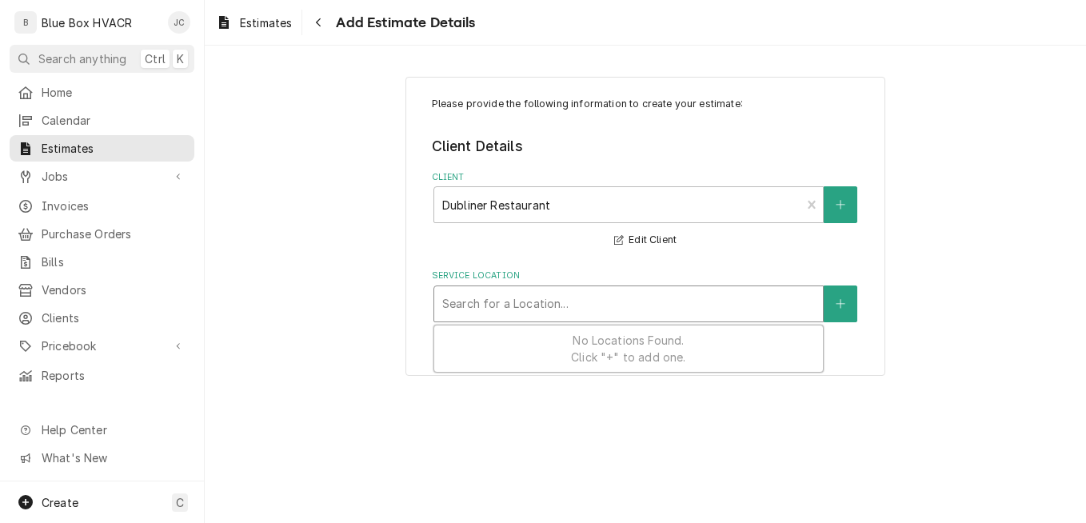
click at [684, 303] on div "Service Location" at bounding box center [628, 304] width 373 height 29
click at [841, 307] on icon "Create New Location" at bounding box center [840, 303] width 9 height 9
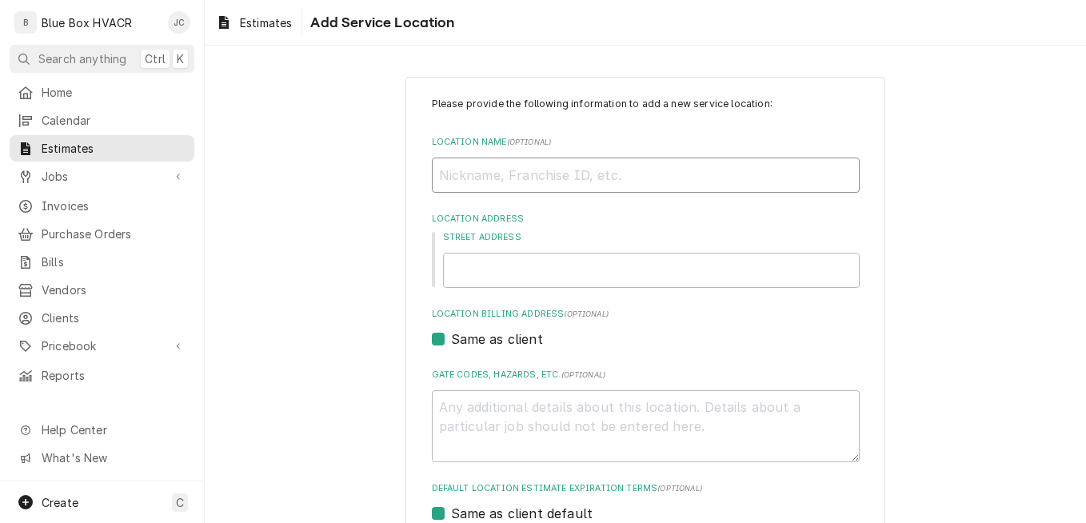
click at [588, 184] on input "Location Name ( optional )" at bounding box center [646, 175] width 428 height 35
type textarea "x"
type input "D"
type textarea "x"
type input "Du"
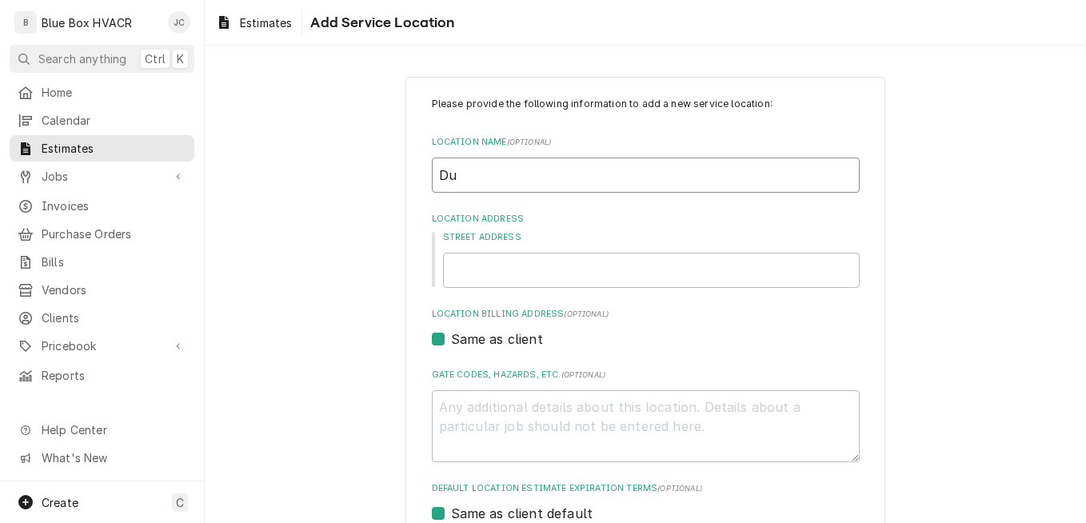
type textarea "x"
type input "Dub"
type textarea "x"
type input "Dubl"
type textarea "x"
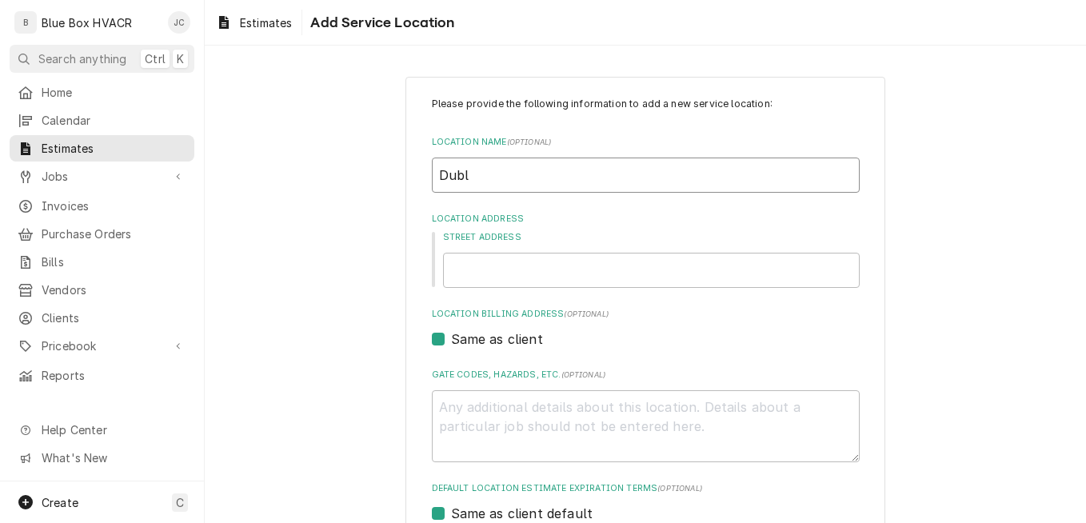
type input "Dubli"
type textarea "x"
type input "Dublin"
type textarea "x"
type input "Dubline"
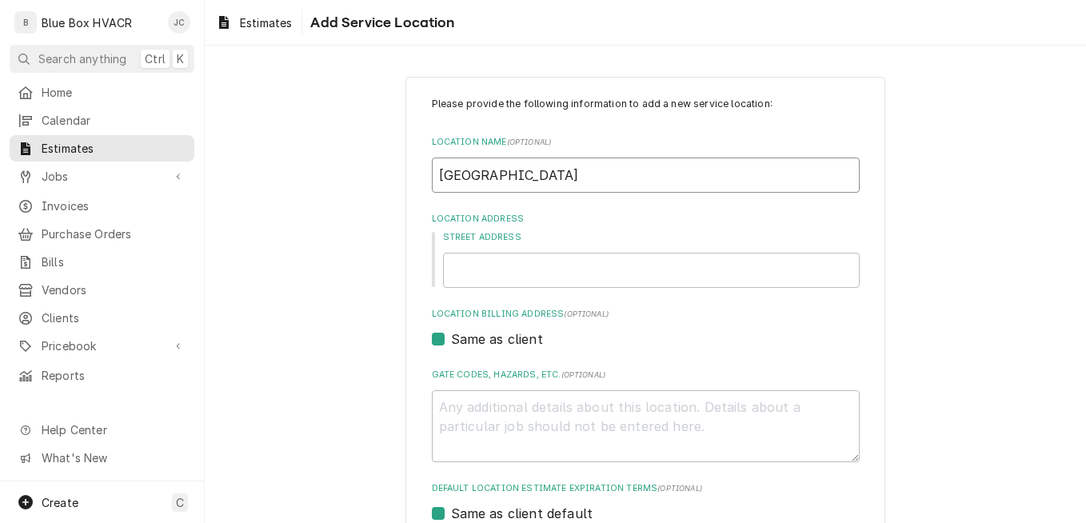
type textarea "x"
type input "Dubliner"
type textarea "x"
type input "Dubliner"
type textarea "x"
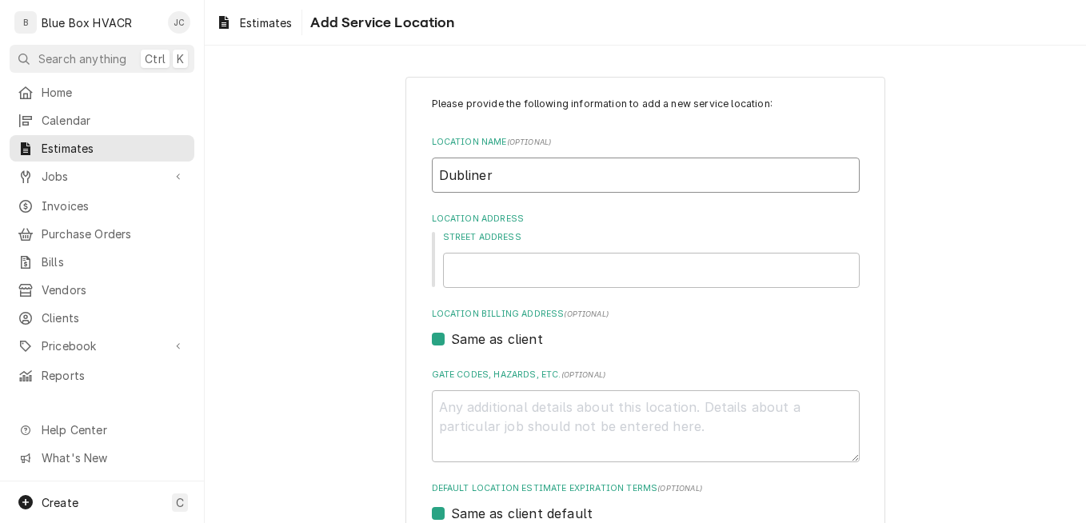
type input "Dubliner R"
type textarea "x"
type input "Dubliner Re"
type textarea "x"
type input "Dubliner Res"
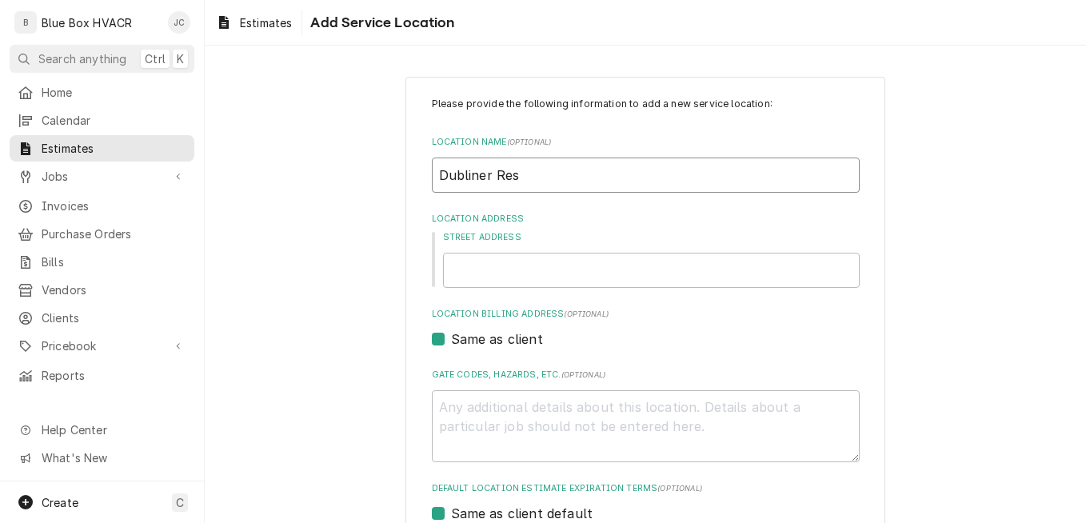
type textarea "x"
type input "Dubliner Rest"
type textarea "x"
type input "Dubliner Restu"
type textarea "x"
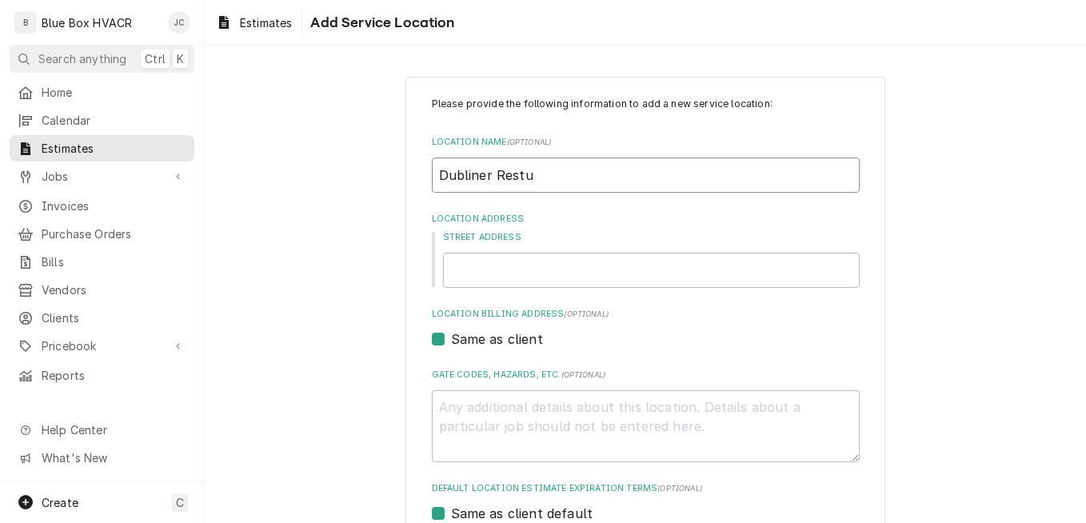
type input "Dubliner Restua"
type textarea "x"
type input "Dubliner Restuar"
type textarea "x"
type input "Dubliner Restuaran"
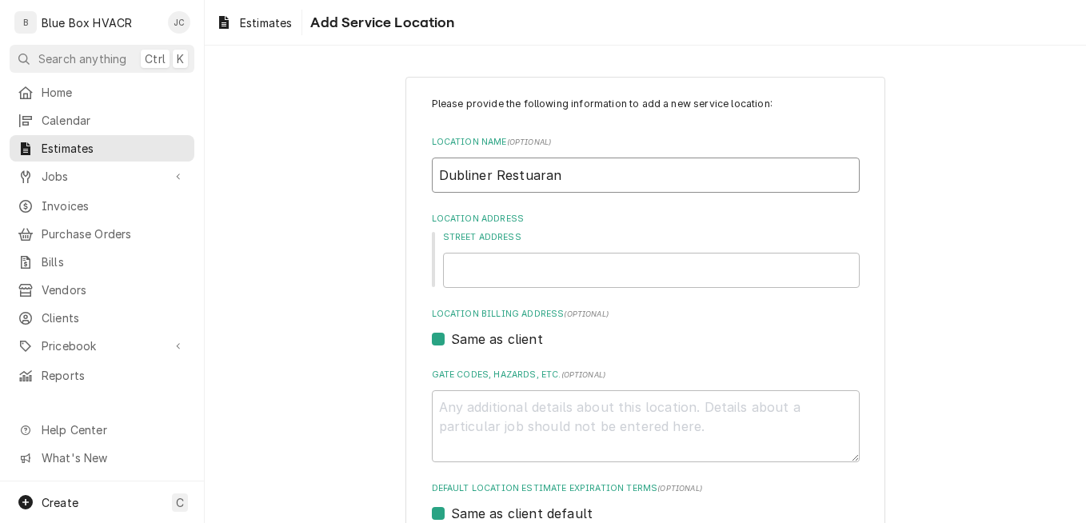
type textarea "x"
type input "Dubliner Restuarant"
drag, startPoint x: 617, startPoint y: 164, endPoint x: 383, endPoint y: 179, distance: 234.9
click at [383, 179] on div "Please provide the following information to add a new service location: Locatio…" at bounding box center [645, 438] width 881 height 752
type textarea "x"
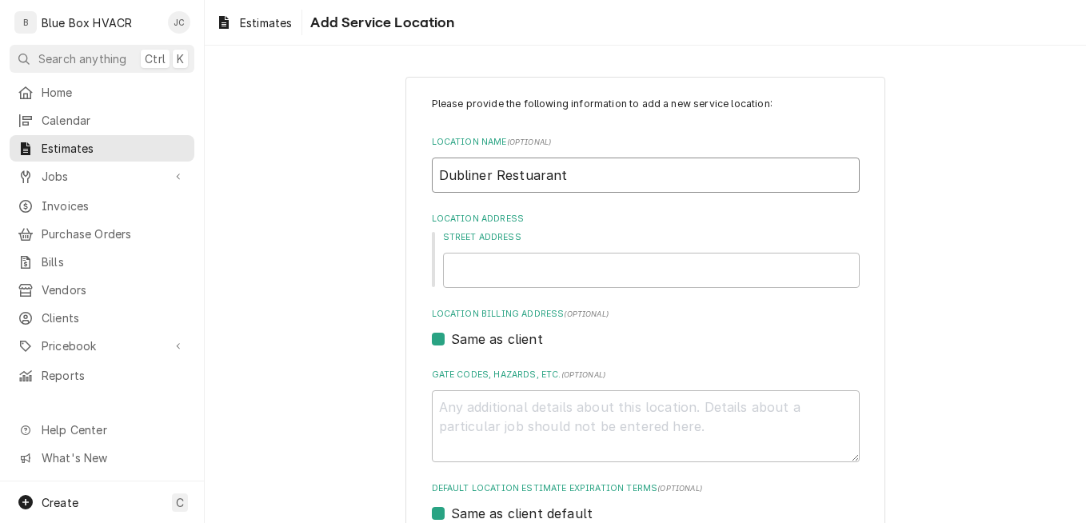
type input "T"
type textarea "x"
type input "Th"
type textarea "x"
type input "The"
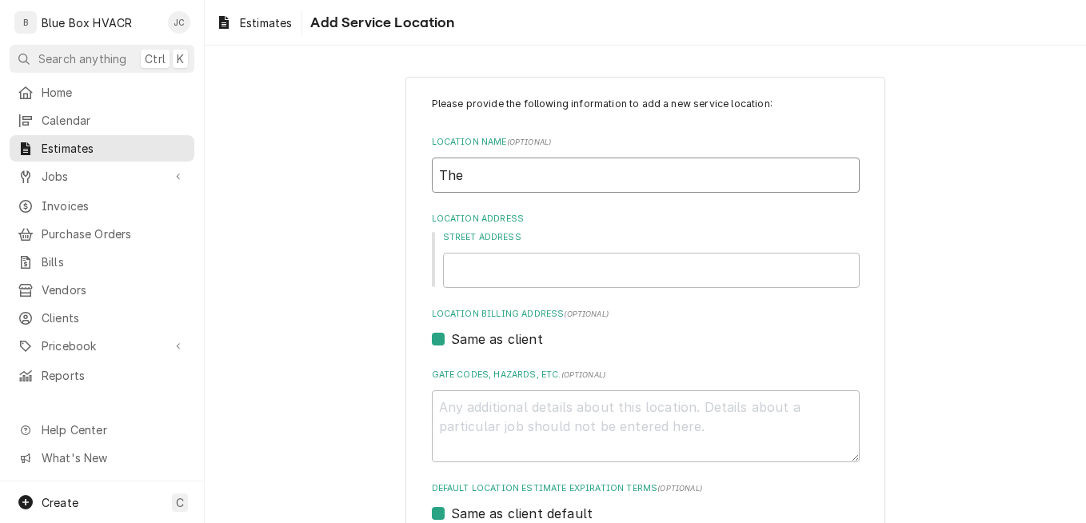
type textarea "x"
type input "The"
type textarea "x"
type input "The D"
type textarea "x"
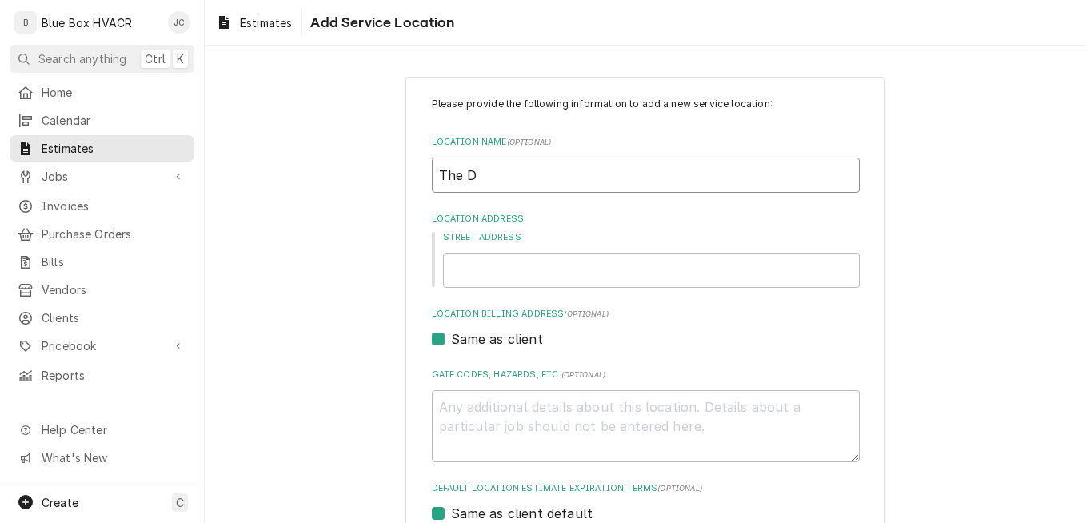
type input "The Du"
type textarea "x"
type input "The Dub"
type textarea "x"
type input "The Dubl"
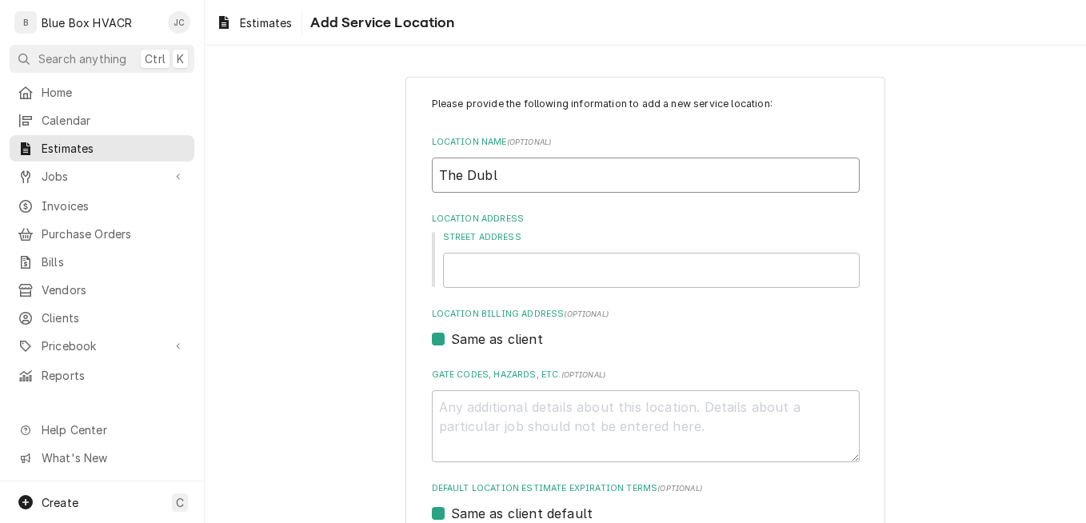
type textarea "x"
type input "The Dublin"
type textarea "x"
type input "The Dubline"
type textarea "x"
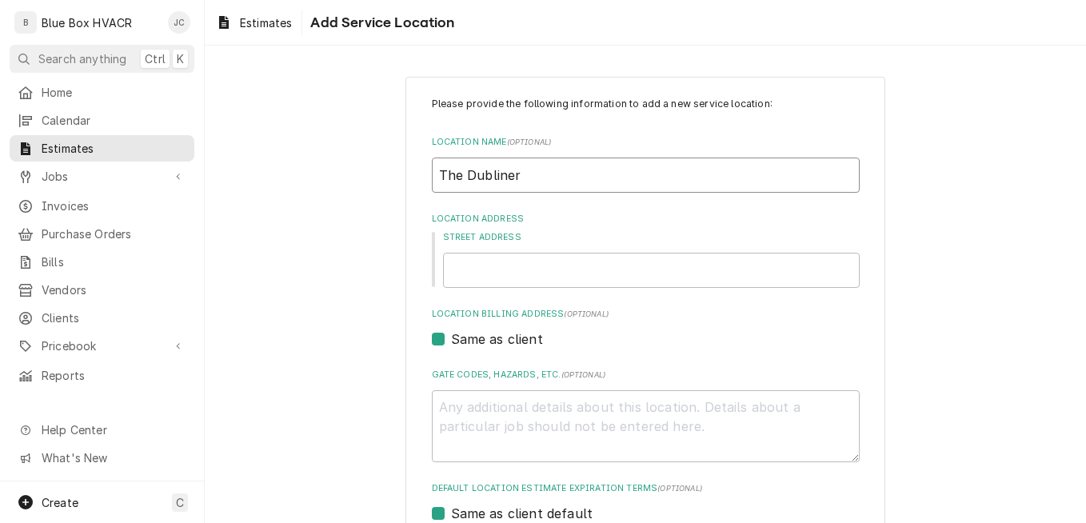
type input "The Dubliner"
type textarea "x"
type input "The Dubliner o"
type textarea "x"
type input "The Dubliner on"
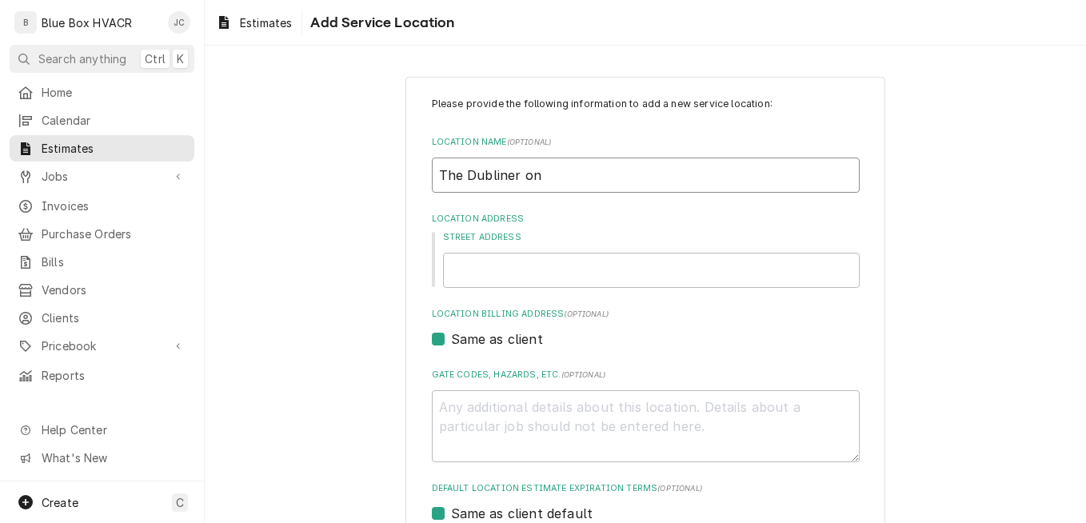
type textarea "x"
type input "The Dubliner on t"
type textarea "x"
type input "The Dubliner on th"
type textarea "x"
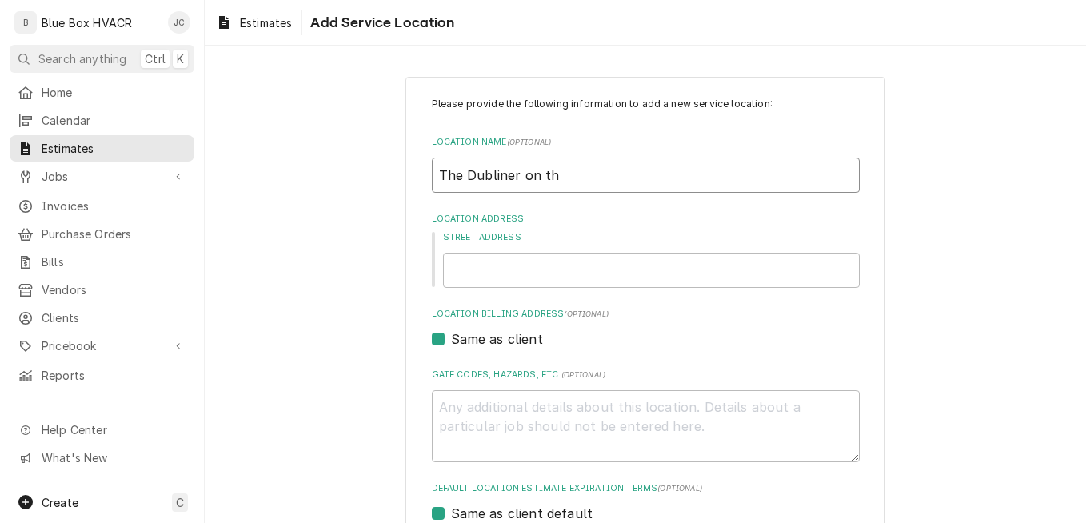
type input "The Dubliner on the"
type textarea "x"
type input "The Dubliner on the"
type textarea "x"
type input "The Dubliner on the D"
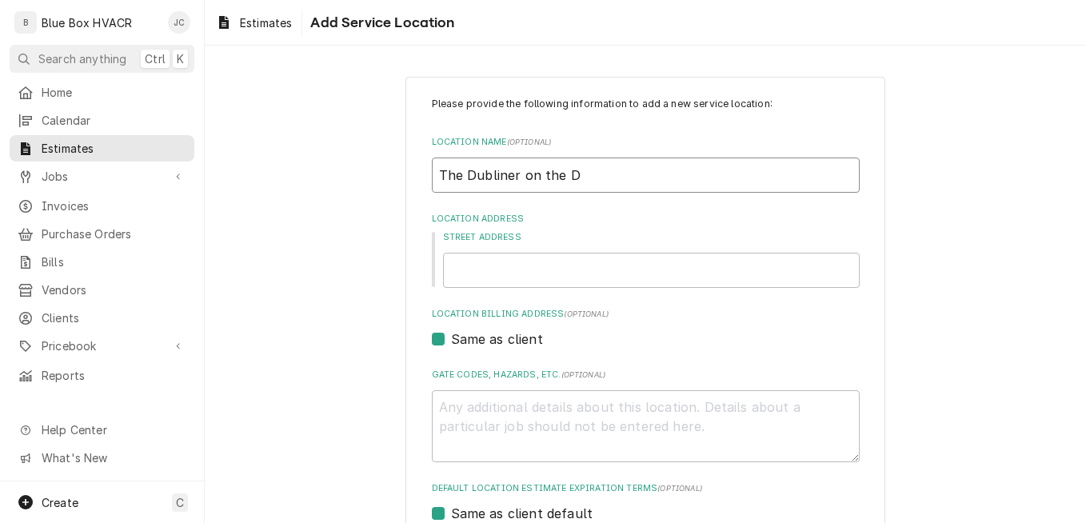
type textarea "x"
type input "The Dubliner on the De"
type textarea "x"
type input "The Dubliner on the Del"
type textarea "x"
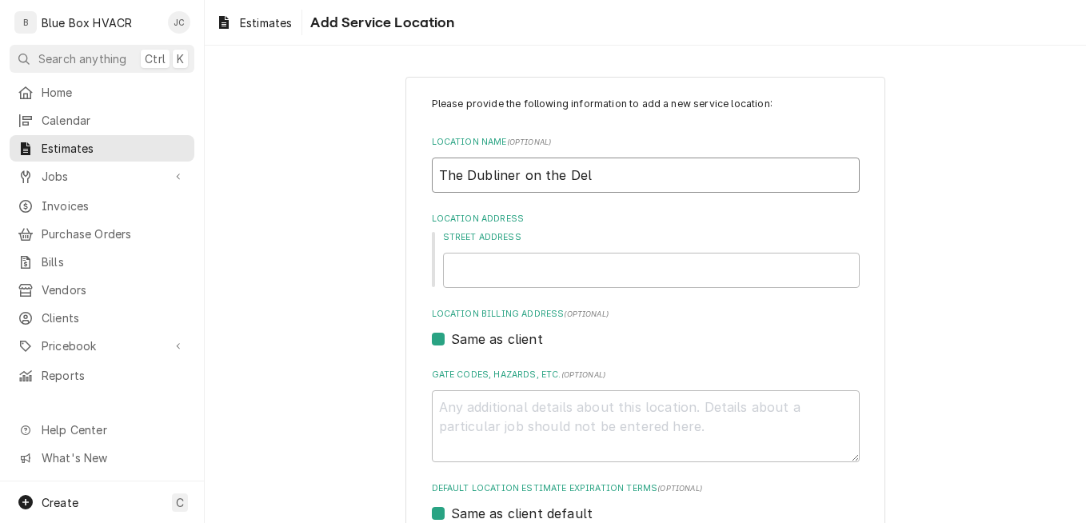
type input "The Dubliner on the Dela"
type textarea "x"
type input "The Dubliner on the Delaw"
type textarea "x"
type input "The Dubliner on the Delawa"
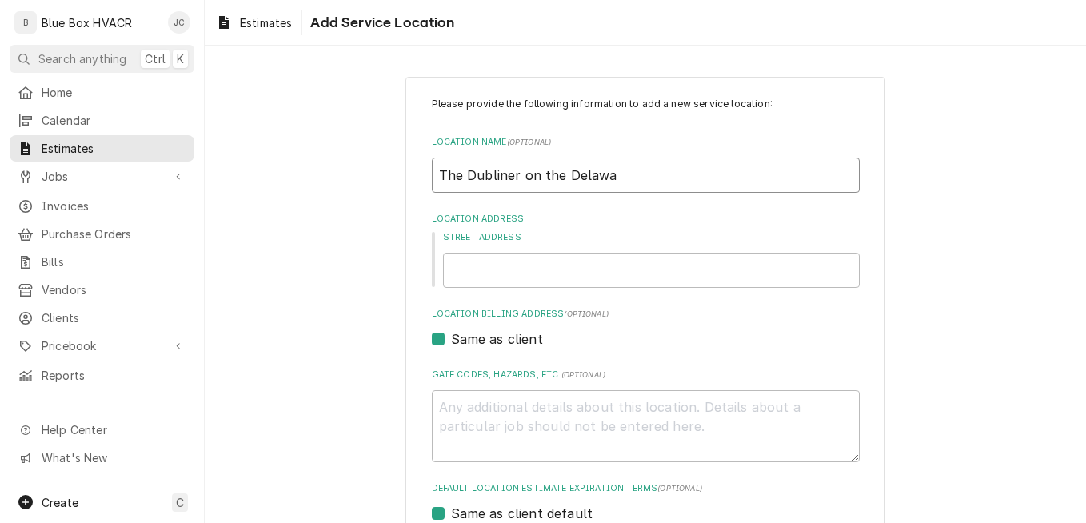
type textarea "x"
type input "The Dubliner on the Delawar"
type textarea "x"
type input "The Dubliner on the Delaware"
type textarea "x"
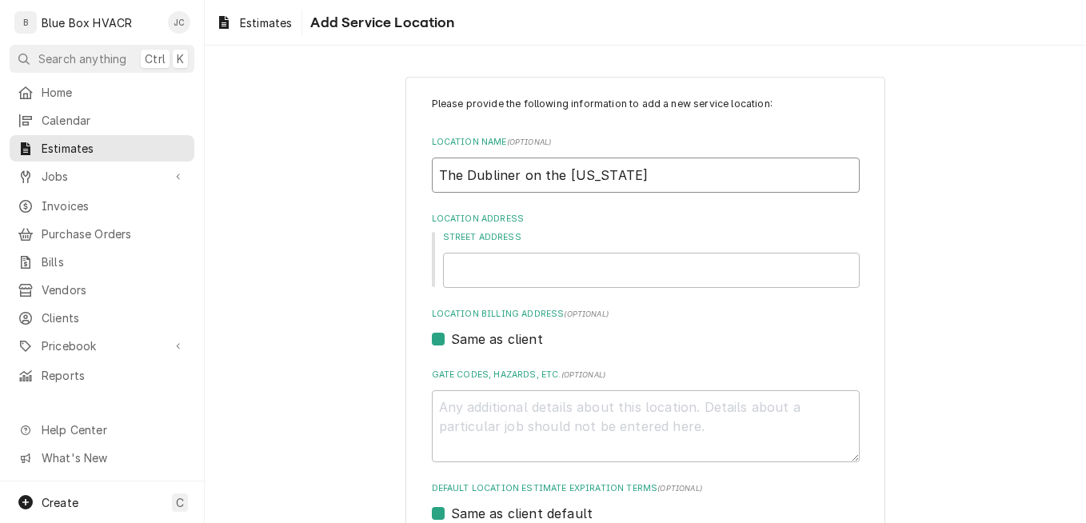
type input "The Dubliner on the Delaware"
click at [481, 258] on input "Street Address" at bounding box center [651, 270] width 417 height 35
paste input "34 North Main Street"
type input "34 North Main Street"
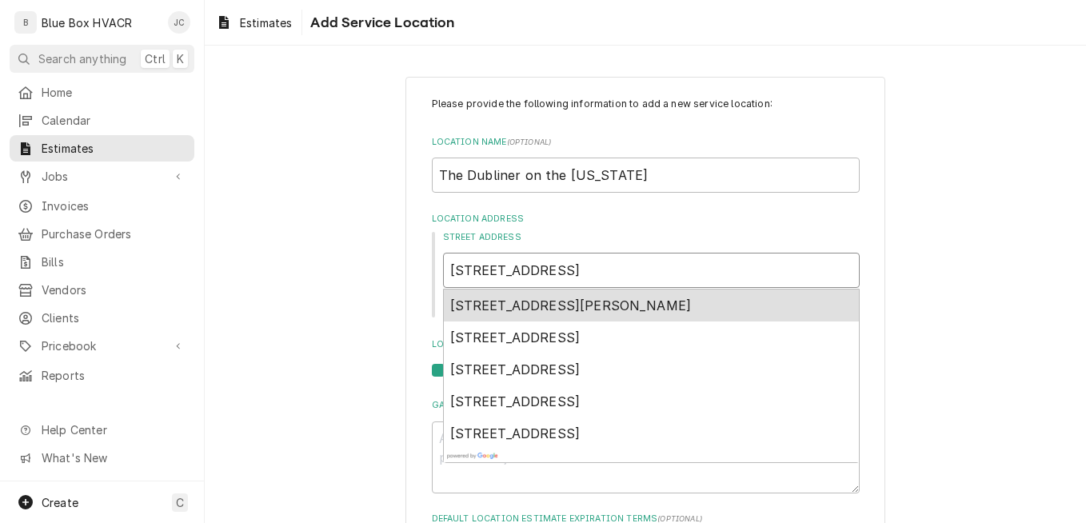
type textarea "x"
type input "34 North Main Street"
type textarea "x"
type input "34 North Main Street n"
type textarea "x"
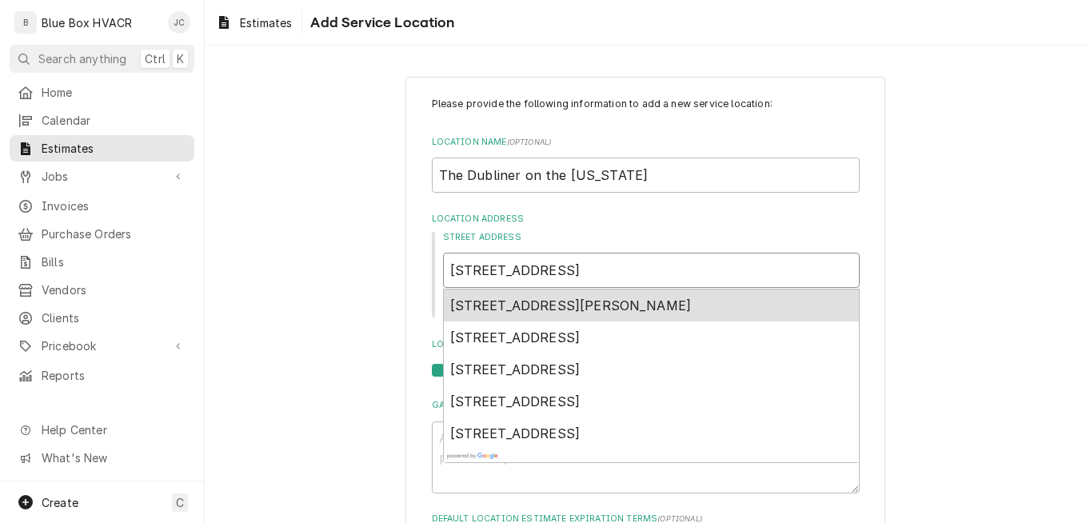
type input "34 North Main Street ne"
type textarea "x"
type input "34 North Main Street new"
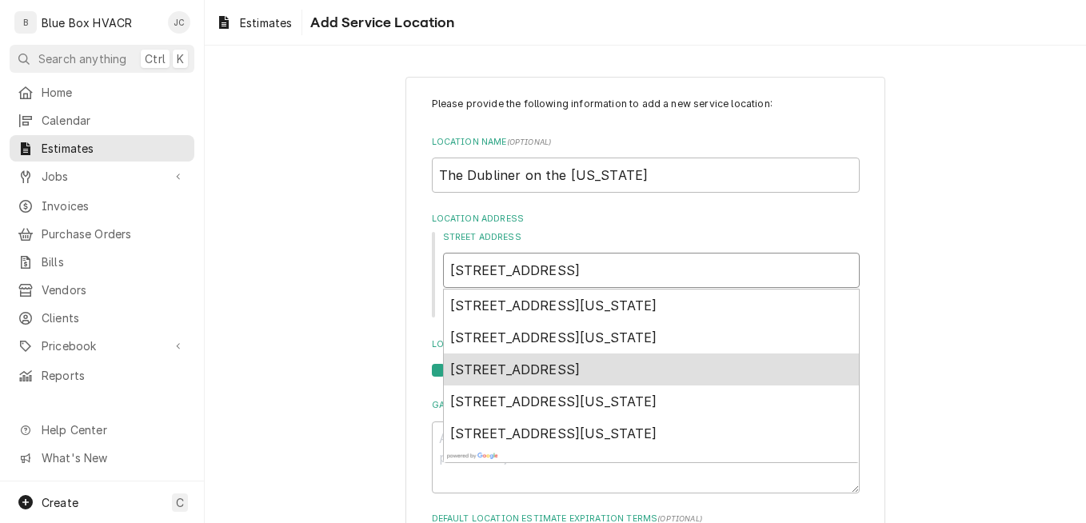
click at [581, 372] on span "34 North Main Street, New Hope, PA, USA" at bounding box center [515, 370] width 130 height 16
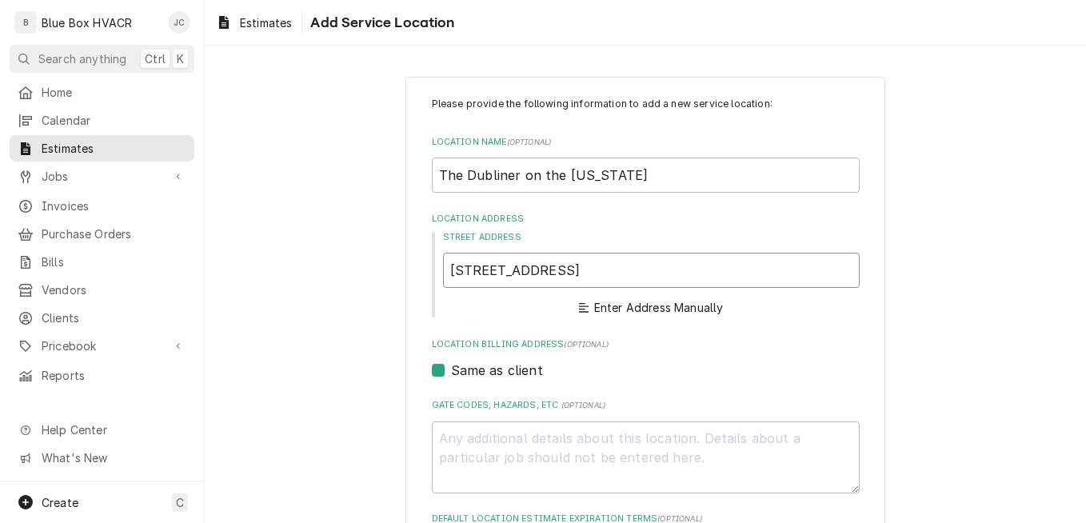
type textarea "x"
type input "34 N Main St"
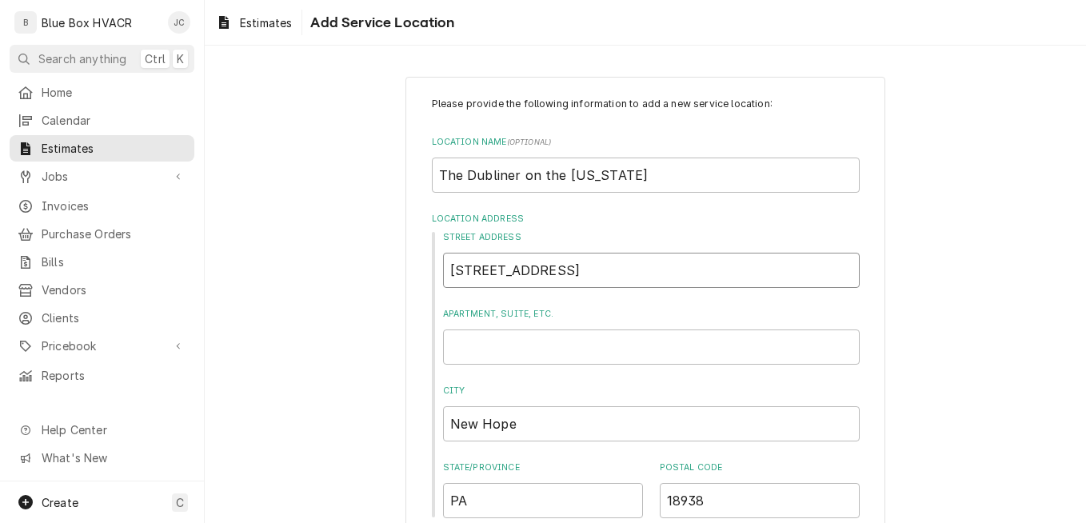
type textarea "x"
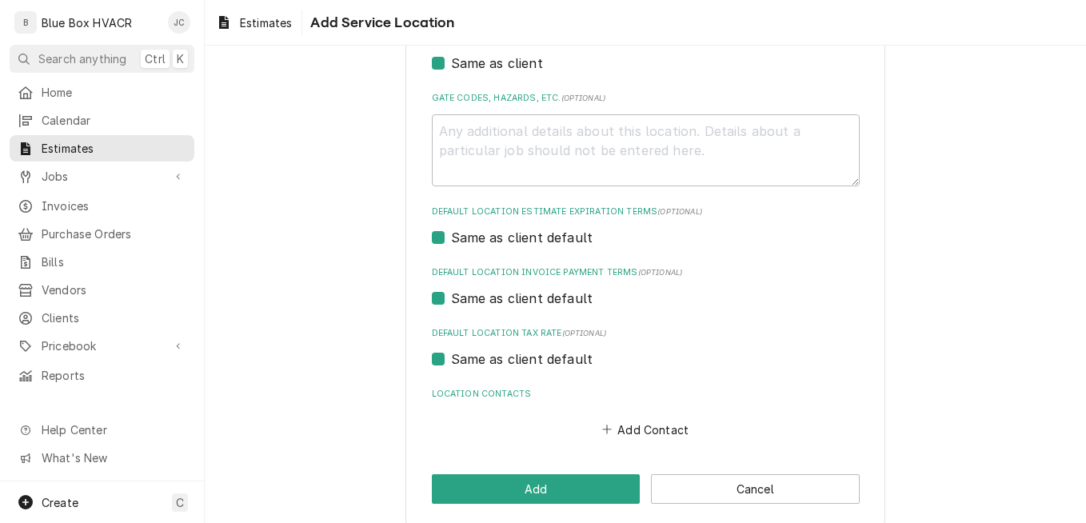
scroll to position [522, 0]
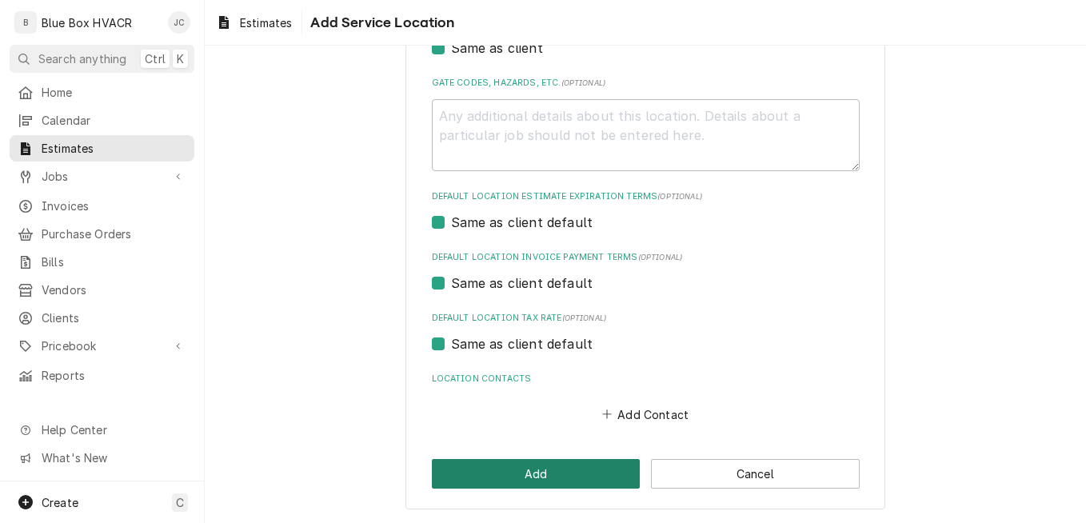
type input "34 N Main St"
click at [559, 476] on button "Add" at bounding box center [536, 474] width 209 height 30
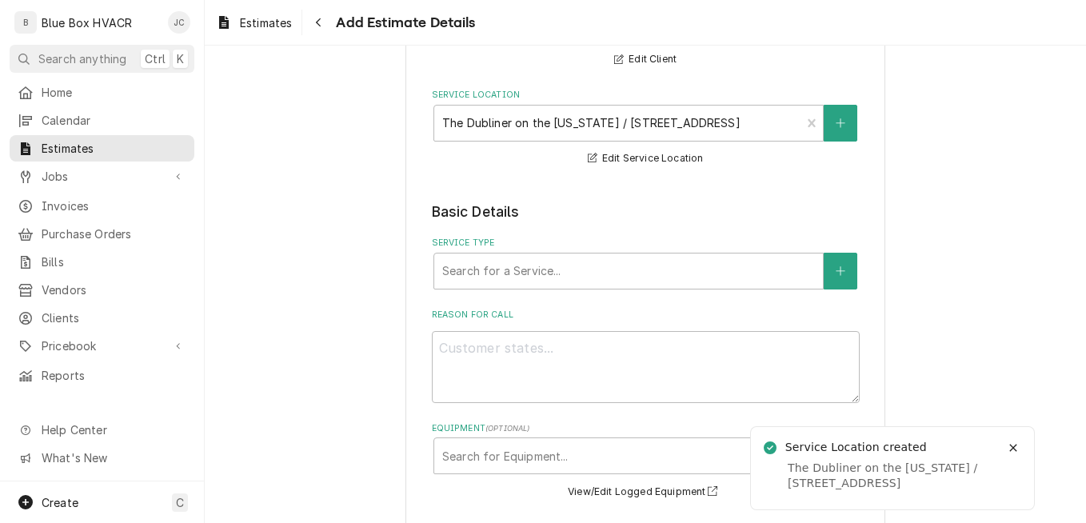
scroll to position [80, 0]
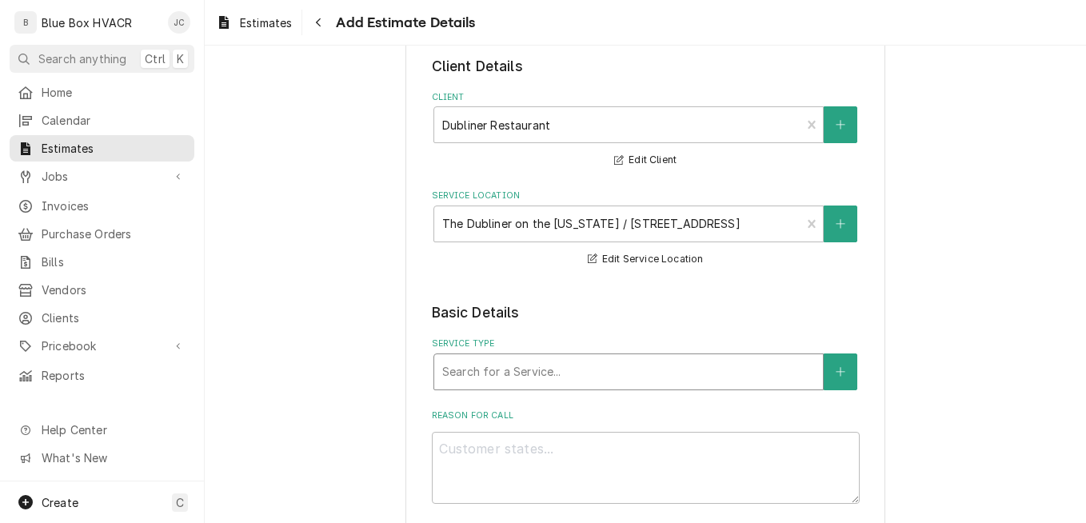
click at [555, 382] on div "Service Type" at bounding box center [628, 372] width 373 height 29
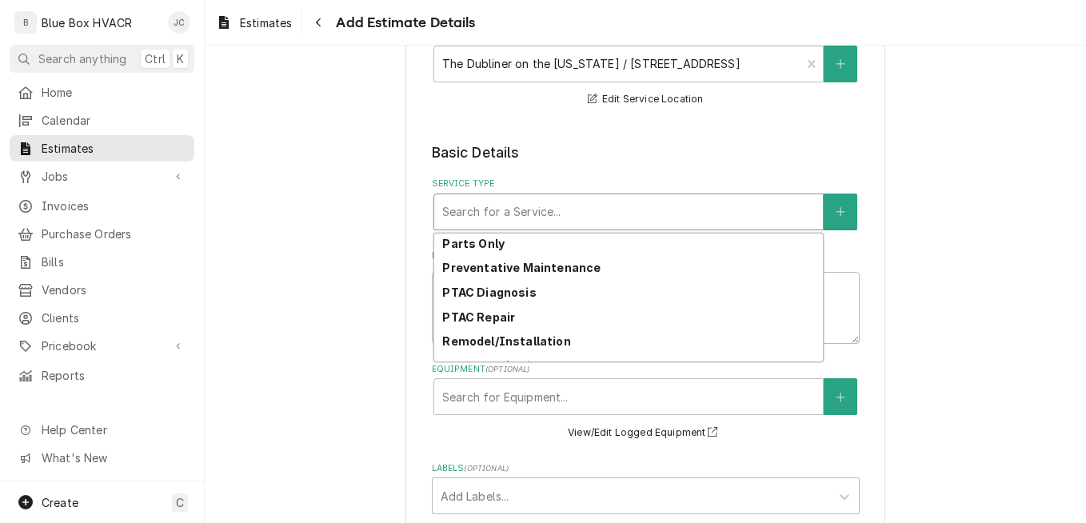
scroll to position [160, 0]
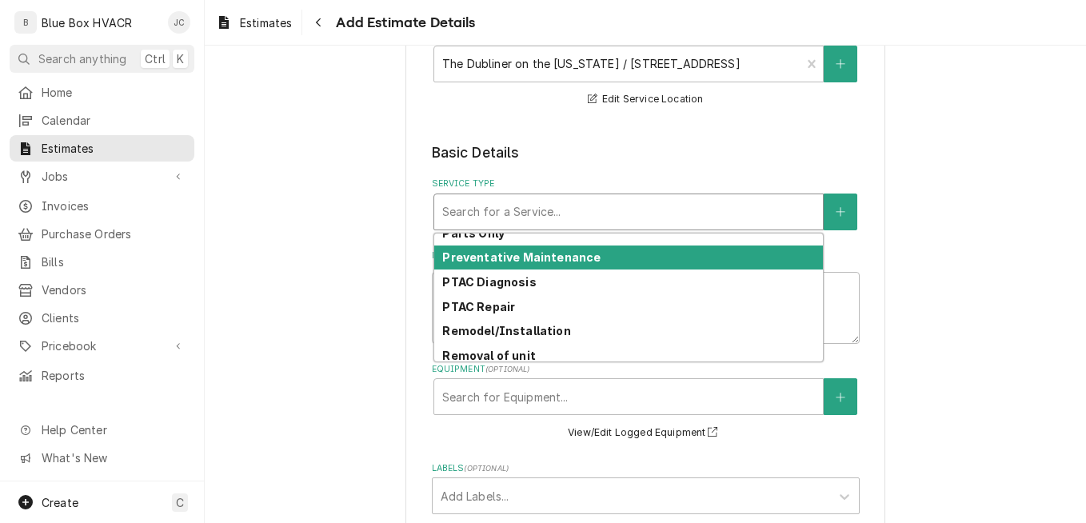
click at [530, 262] on strong "Preventative Maintenance" at bounding box center [521, 257] width 158 height 14
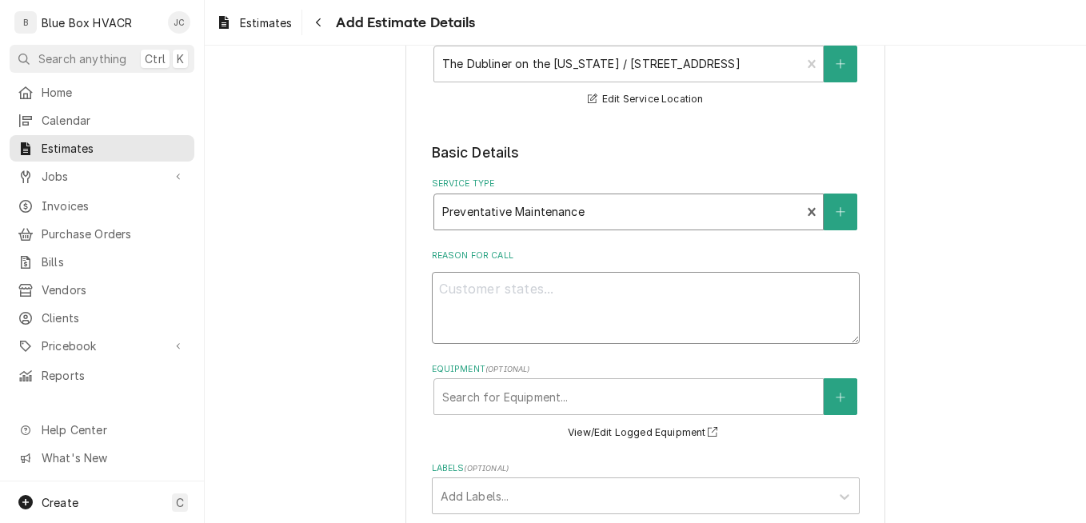
click at [561, 286] on div "Reason For Call" at bounding box center [646, 297] width 428 height 94
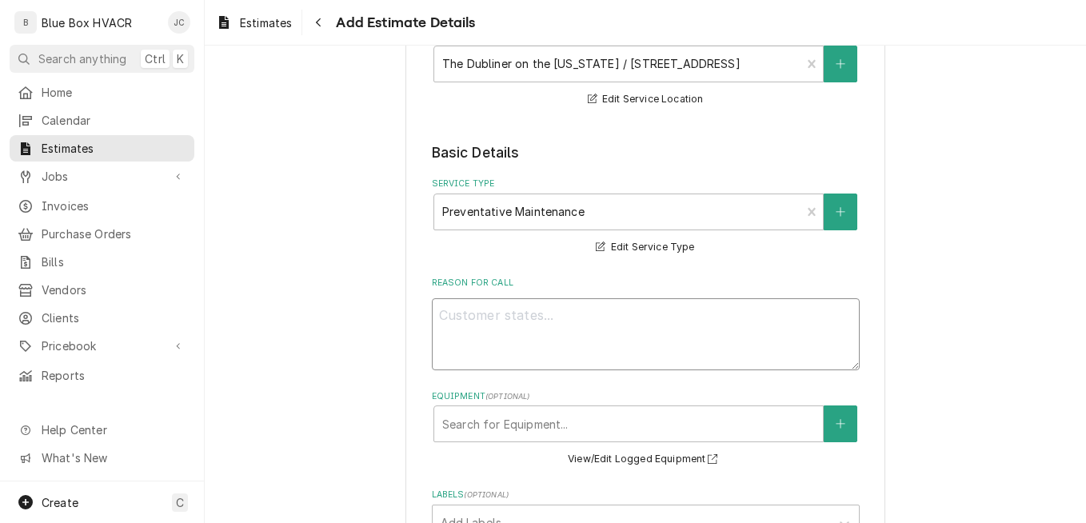
type textarea "x"
type textarea "C"
type textarea "x"
type textarea "Co"
type textarea "x"
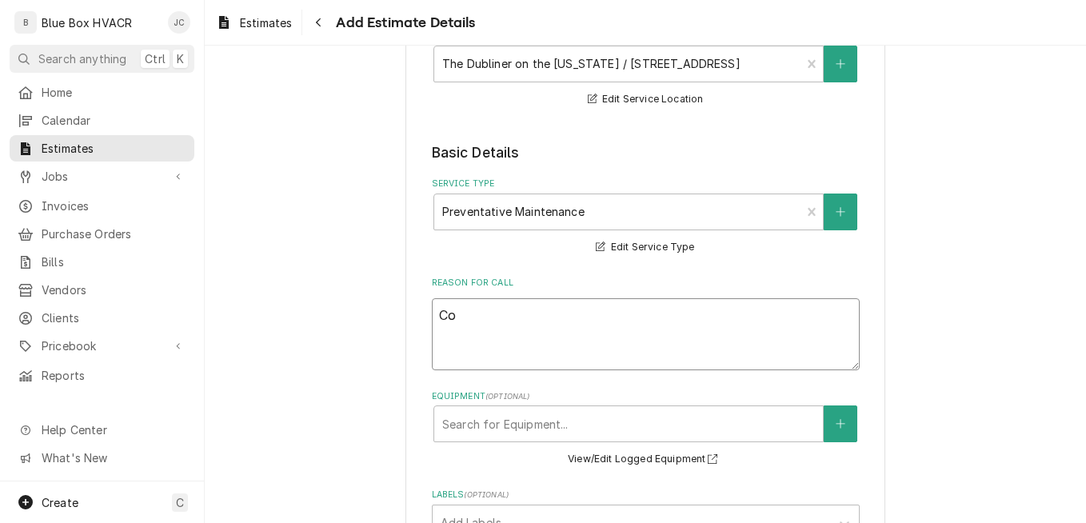
type textarea "Cos"
type textarea "x"
type textarea "Cost"
type textarea "x"
type textarea "Costo"
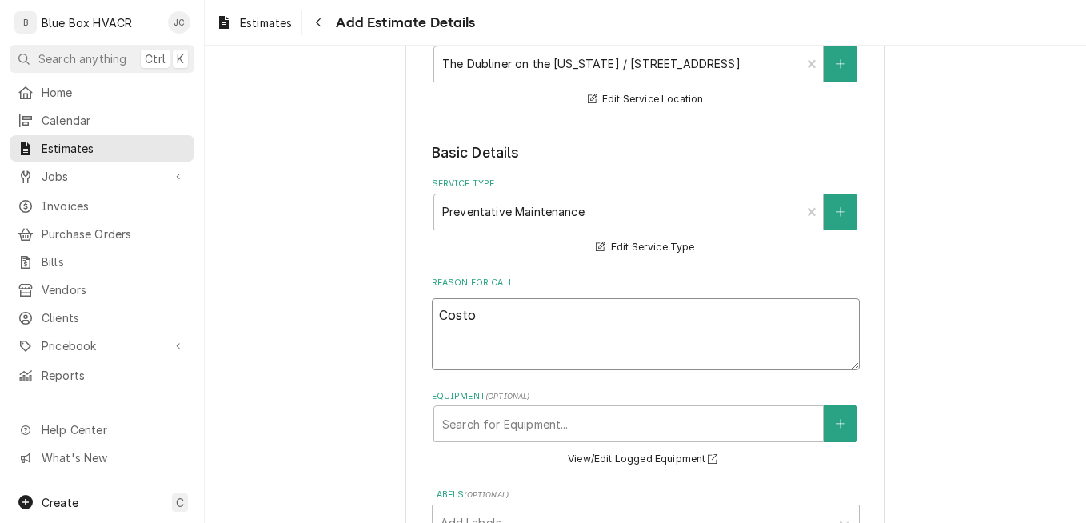
type textarea "x"
type textarea "Costom"
type textarea "x"
type textarea "Costome"
type textarea "x"
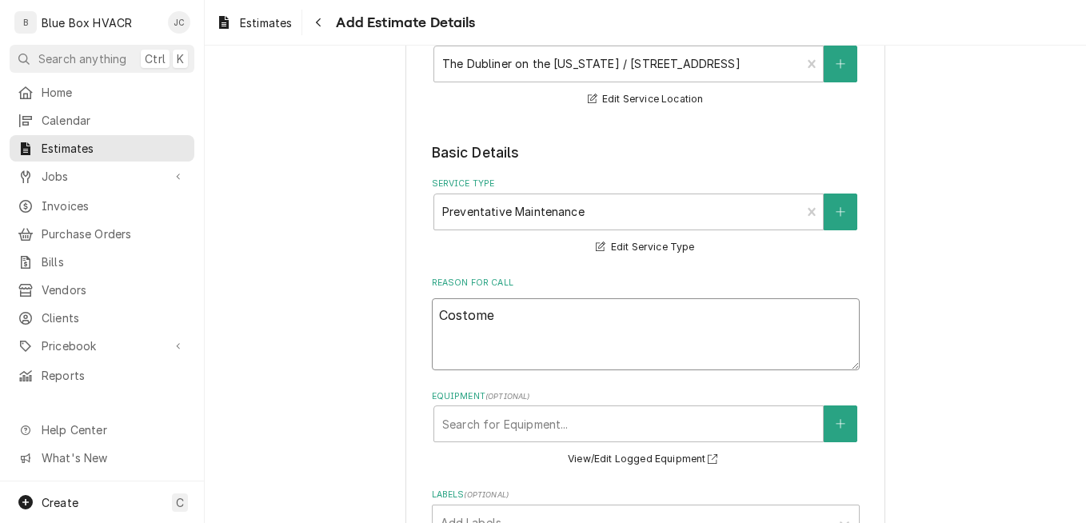
type textarea "Costomer"
type textarea "x"
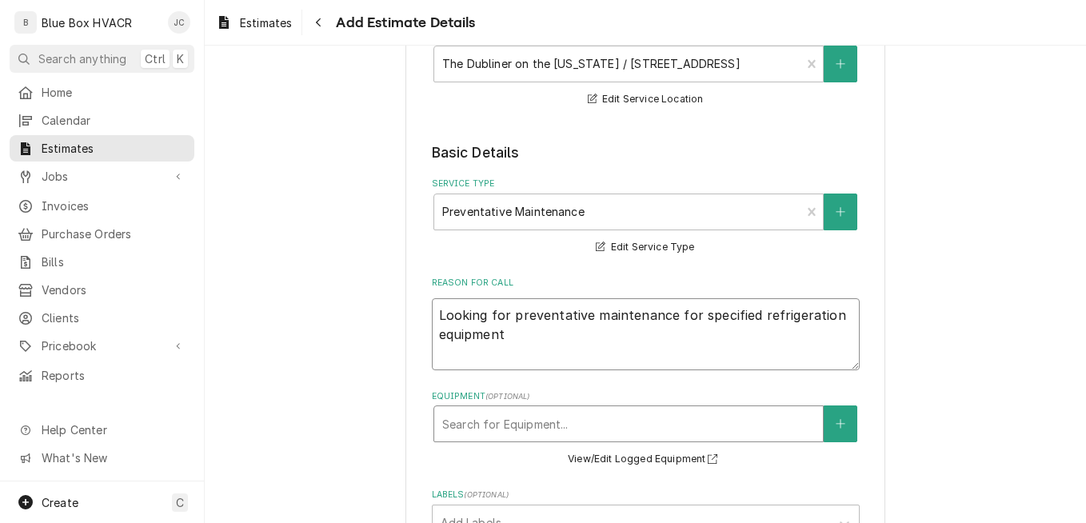
scroll to position [320, 0]
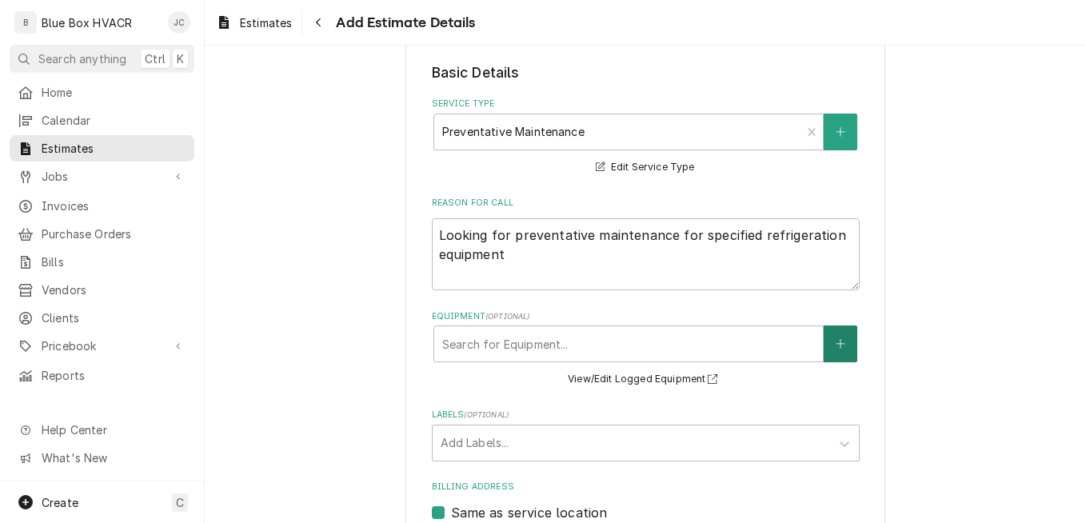
click at [836, 340] on icon "Create New Equipment" at bounding box center [841, 343] width 10 height 11
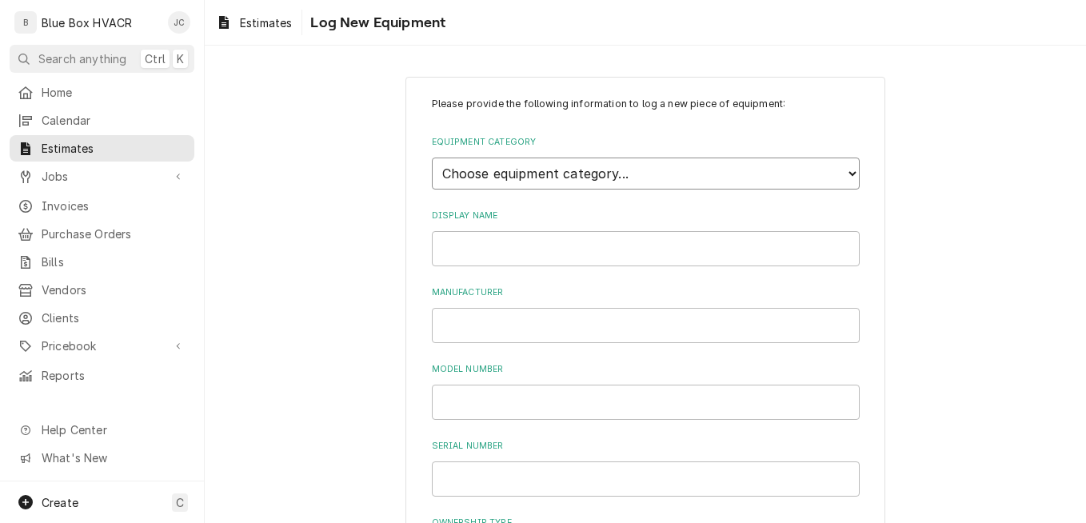
click at [601, 170] on select "Choose equipment category... Cooking Equipment Fryers Ice Machines Ovens and Ra…" at bounding box center [646, 174] width 428 height 32
click at [432, 158] on select "Choose equipment category... Cooking Equipment Fryers Ice Machines Ovens and Ra…" at bounding box center [646, 174] width 428 height 32
click at [505, 255] on select "Choose equipment type... Bar Refrigeration Blast Chiller Chef Base Freezer Chef…" at bounding box center [646, 247] width 428 height 32
click at [432, 231] on select "Choose equipment type... Bar Refrigeration Blast Chiller Chef Base Freezer Chef…" at bounding box center [646, 247] width 428 height 32
click at [501, 318] on input "Display Name" at bounding box center [646, 322] width 428 height 35
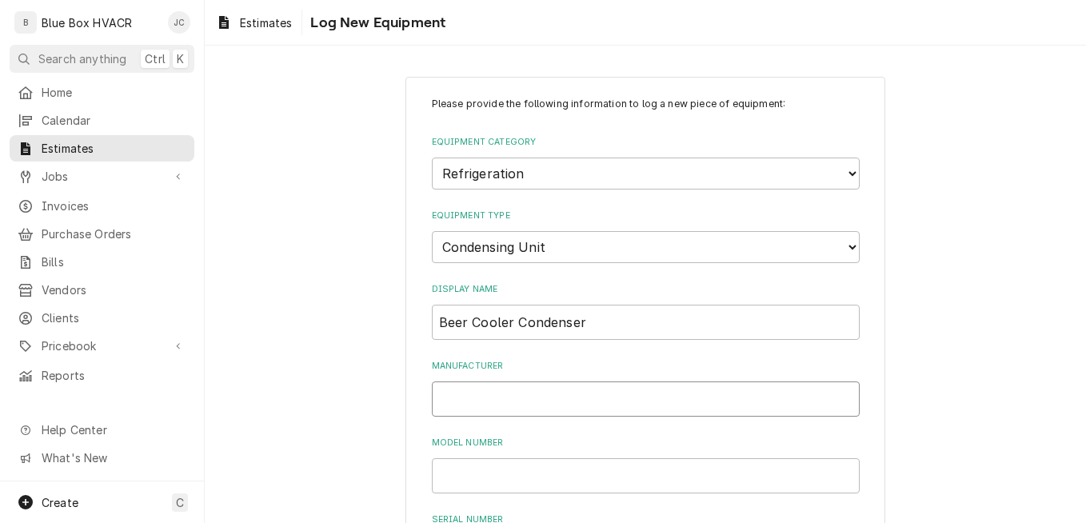
click at [486, 402] on input "Manufacturer" at bounding box center [646, 399] width 428 height 35
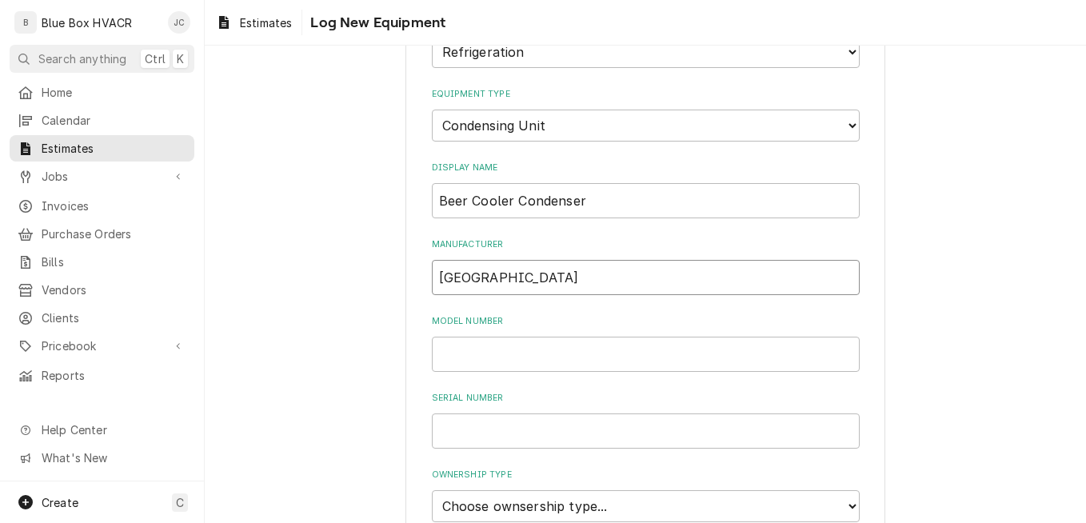
scroll to position [160, 0]
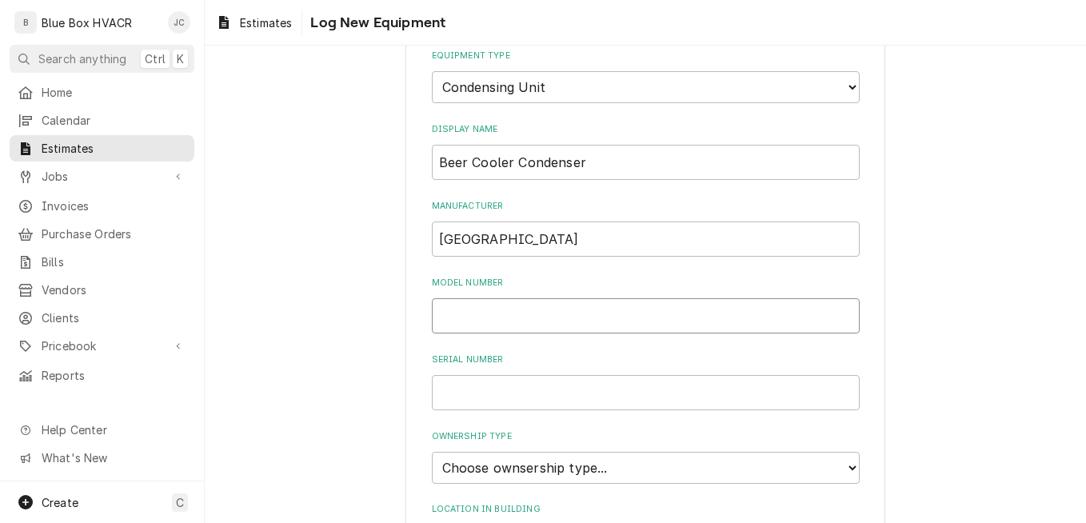
click at [511, 326] on input "Model Number" at bounding box center [646, 315] width 428 height 35
paste input "130412463T."
paste input "TEHAO10E6-HS2B-B"
click at [510, 389] on input "Serial Number" at bounding box center [646, 392] width 428 height 35
paste input "130412463T."
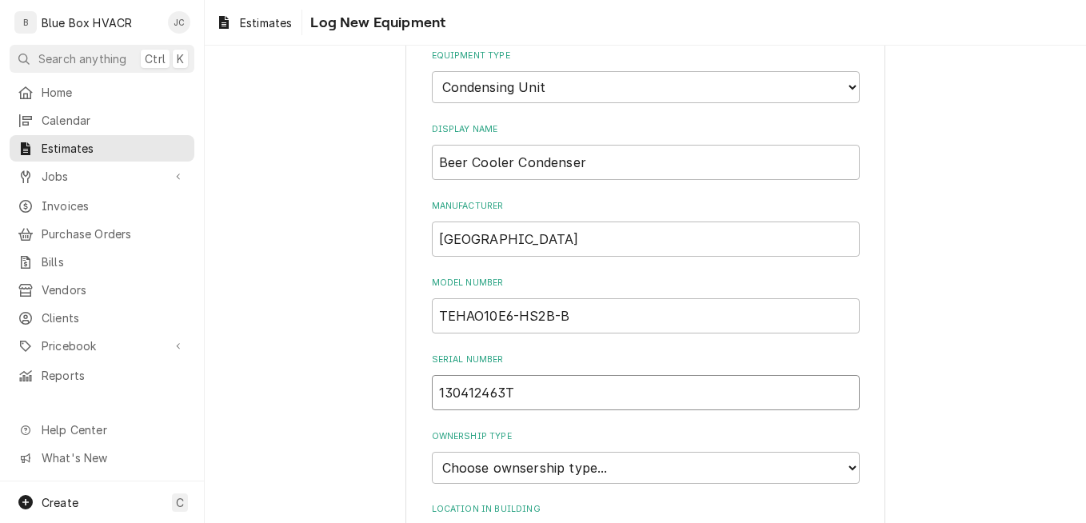
scroll to position [320, 0]
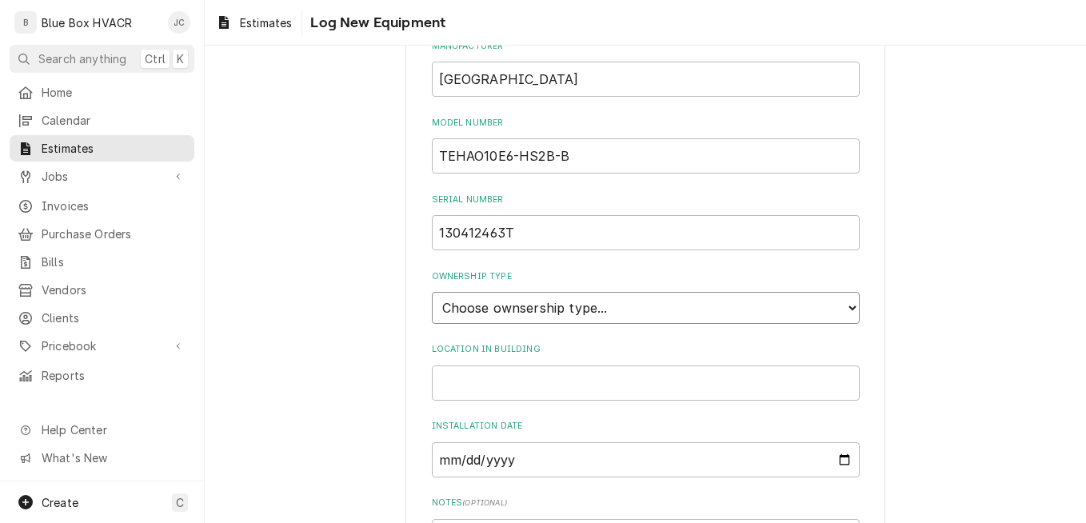
click at [614, 315] on select "Choose ownsership type... Unknown Owned Leased Rented" at bounding box center [646, 308] width 428 height 32
click at [432, 292] on select "Choose ownsership type... Unknown Owned Leased Rented" at bounding box center [646, 308] width 428 height 32
click at [604, 378] on input "Location in Building" at bounding box center [646, 383] width 428 height 35
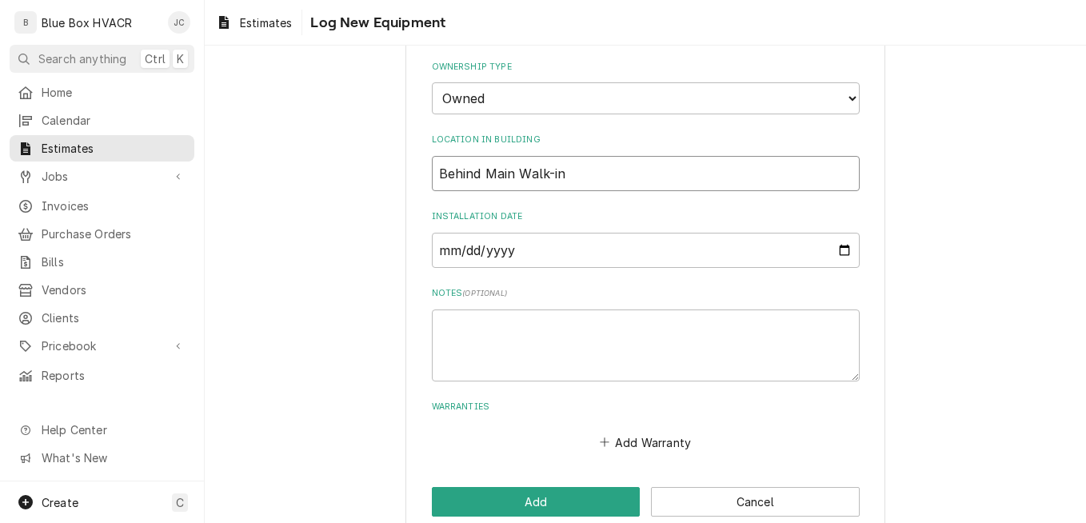
scroll to position [558, 0]
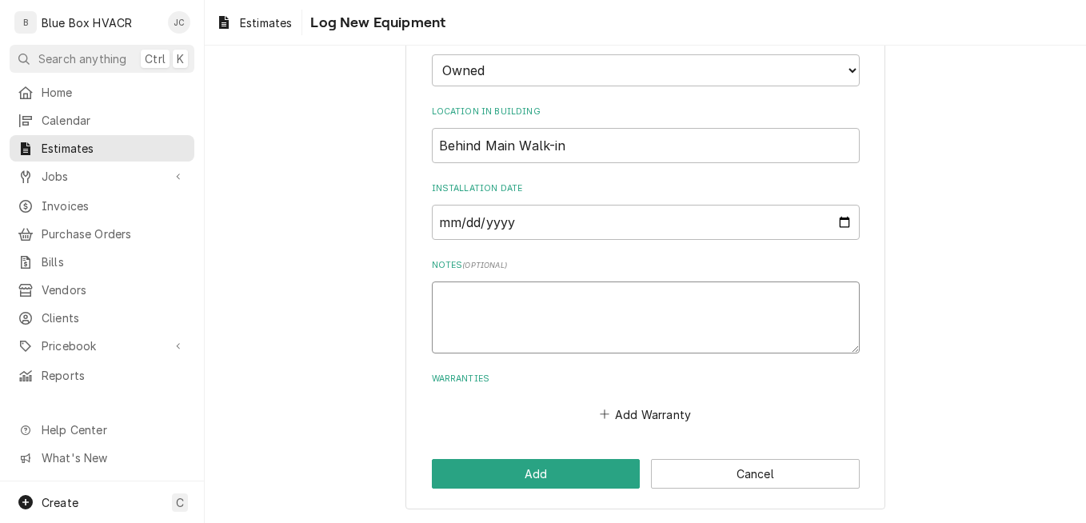
click at [518, 294] on textarea "Notes ( optional )" at bounding box center [646, 318] width 428 height 72
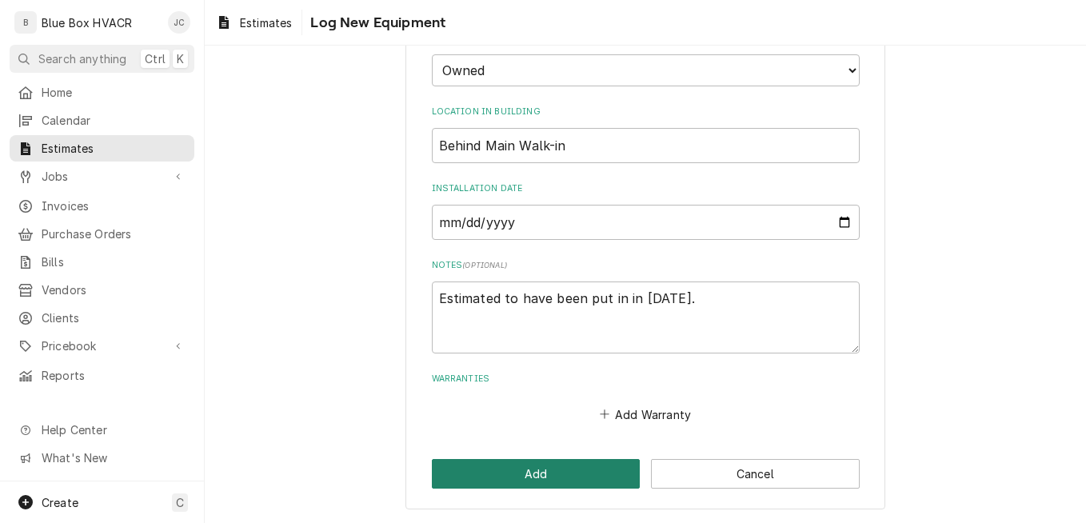
click at [538, 473] on button "Add" at bounding box center [536, 474] width 209 height 30
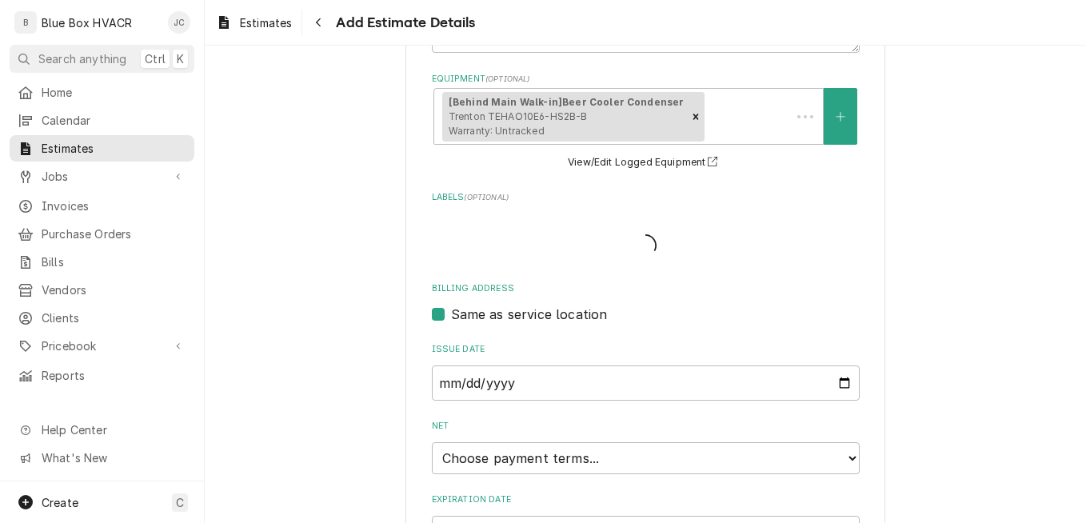
scroll to position [320, 0]
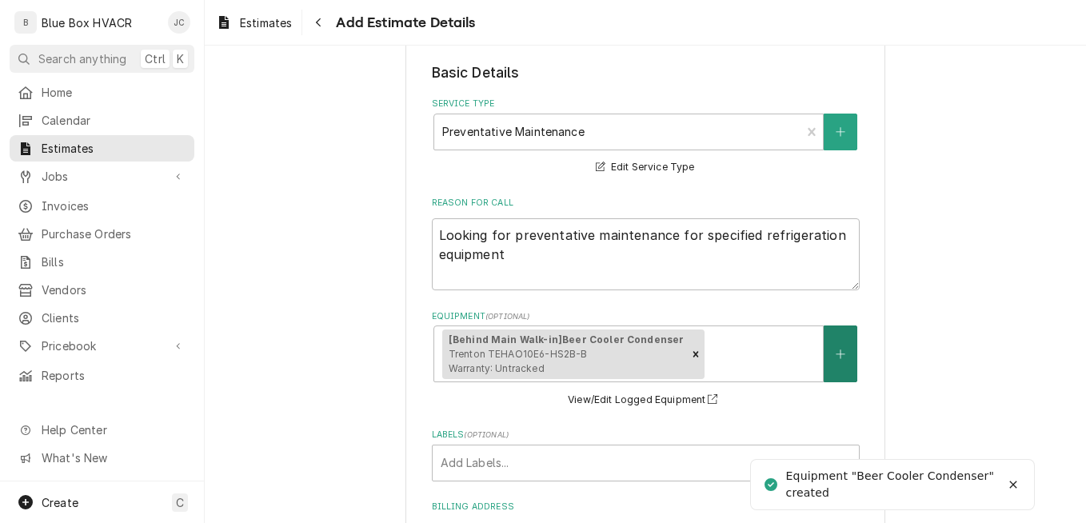
click at [836, 350] on icon "Create New Equipment" at bounding box center [841, 354] width 10 height 11
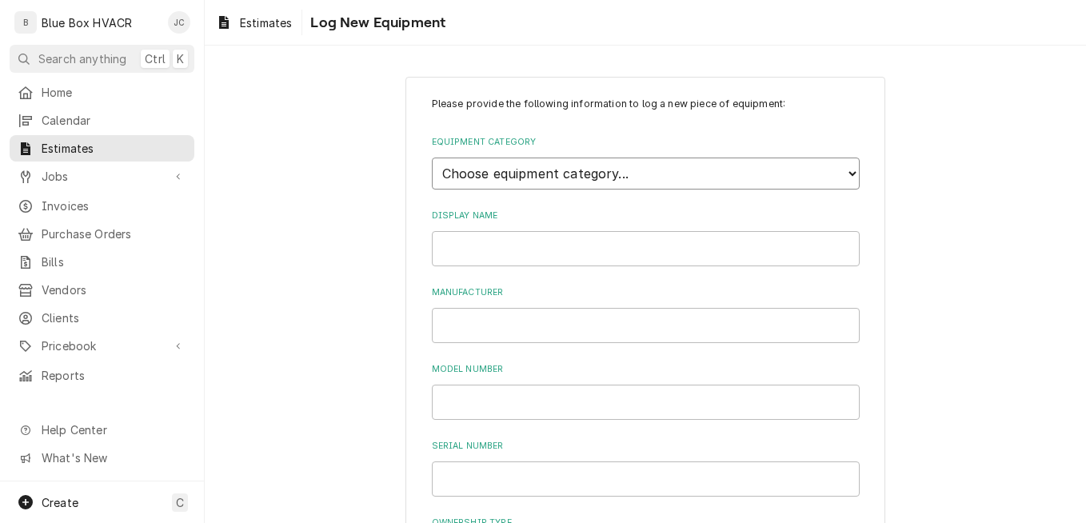
click at [566, 187] on select "Choose equipment category... Cooking Equipment Fryers Ice Machines Ovens and Ra…" at bounding box center [646, 174] width 428 height 32
click at [432, 158] on select "Choose equipment category... Cooking Equipment Fryers Ice Machines Ovens and Ra…" at bounding box center [646, 174] width 428 height 32
click at [529, 254] on select "Choose equipment type... Bar Refrigeration Blast Chiller Chef Base Freezer Chef…" at bounding box center [646, 247] width 428 height 32
click at [432, 231] on select "Choose equipment type... Bar Refrigeration Blast Chiller Chef Base Freezer Chef…" at bounding box center [646, 247] width 428 height 32
click at [489, 304] on div "Display Name" at bounding box center [646, 311] width 428 height 57
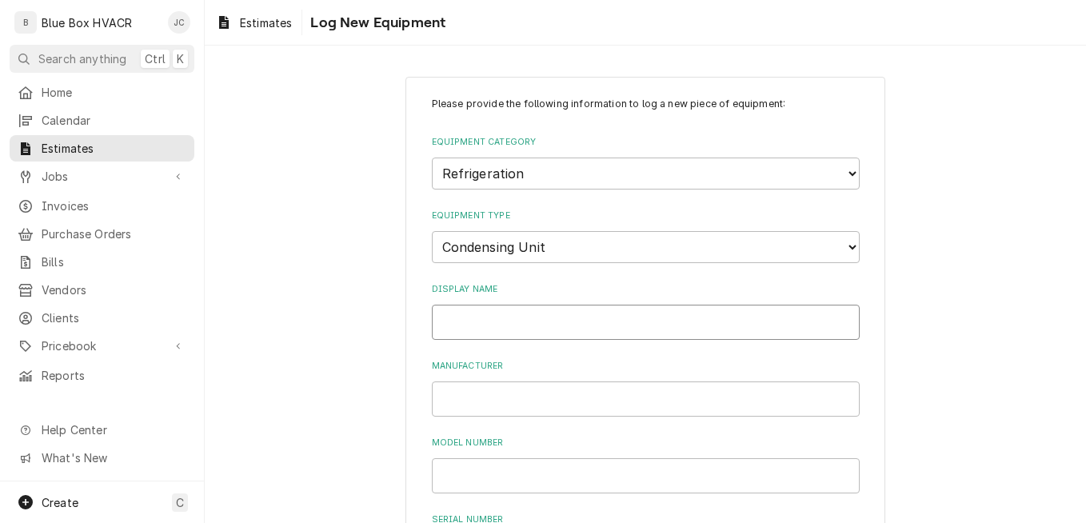
click at [489, 318] on input "Display Name" at bounding box center [646, 322] width 428 height 35
click at [483, 461] on input "Model Number" at bounding box center [646, 475] width 428 height 35
paste input "F3AH-ANDU-CAV-OT"
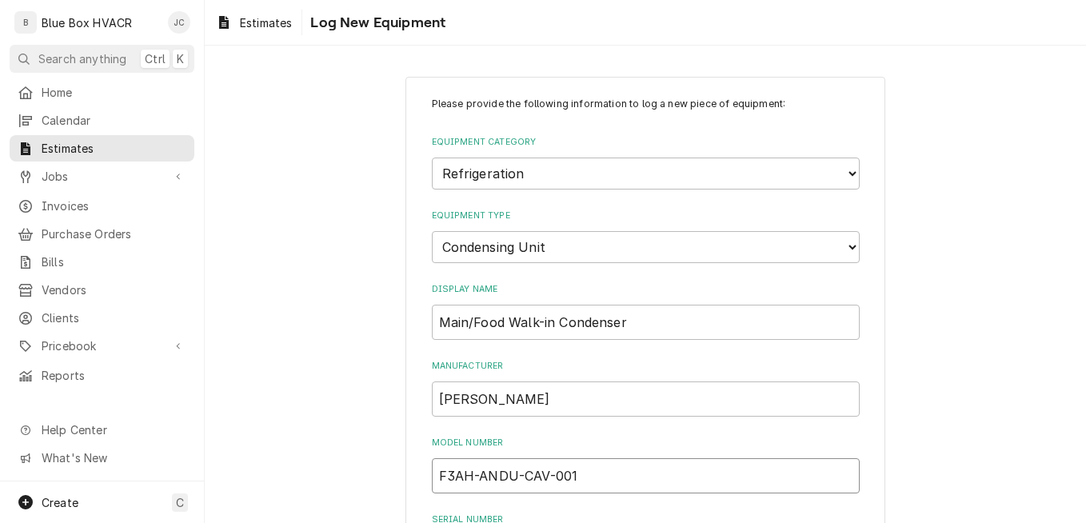
scroll to position [240, 0]
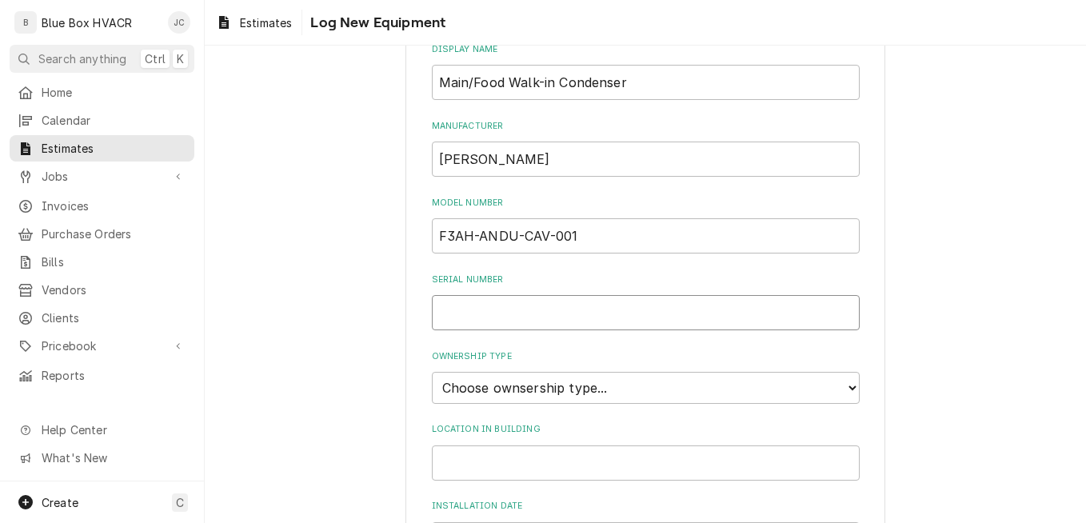
click at [533, 306] on input "Serial Number" at bounding box center [646, 312] width 428 height 35
paste input "0941626U"
click at [536, 374] on select "Choose ownsership type... Unknown Owned Leased Rented" at bounding box center [646, 388] width 428 height 32
click at [432, 372] on select "Choose ownsership type... Unknown Owned Leased Rented" at bounding box center [646, 388] width 428 height 32
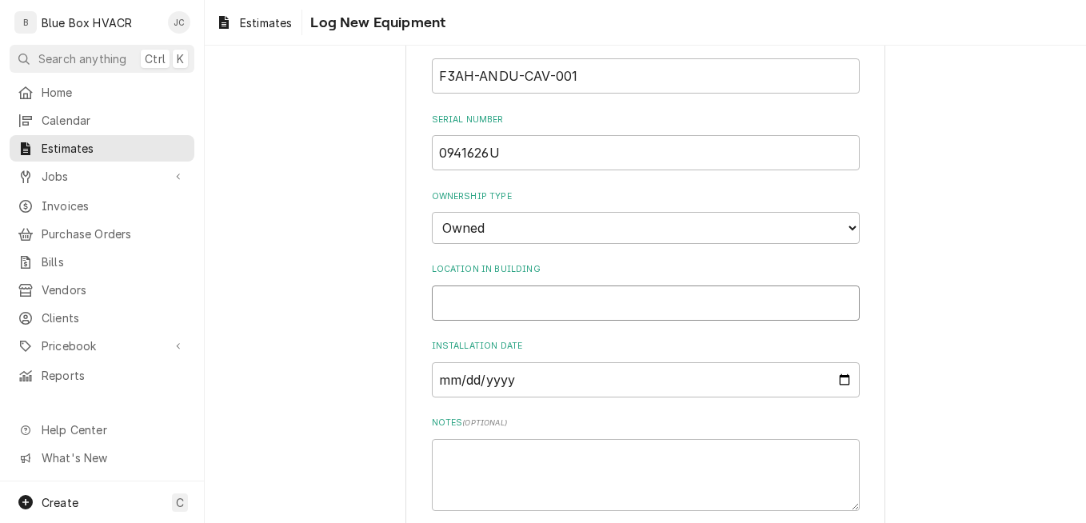
click at [541, 314] on input "Location in Building" at bounding box center [646, 303] width 428 height 35
click at [537, 465] on textarea "Notes ( optional )" at bounding box center [646, 475] width 428 height 72
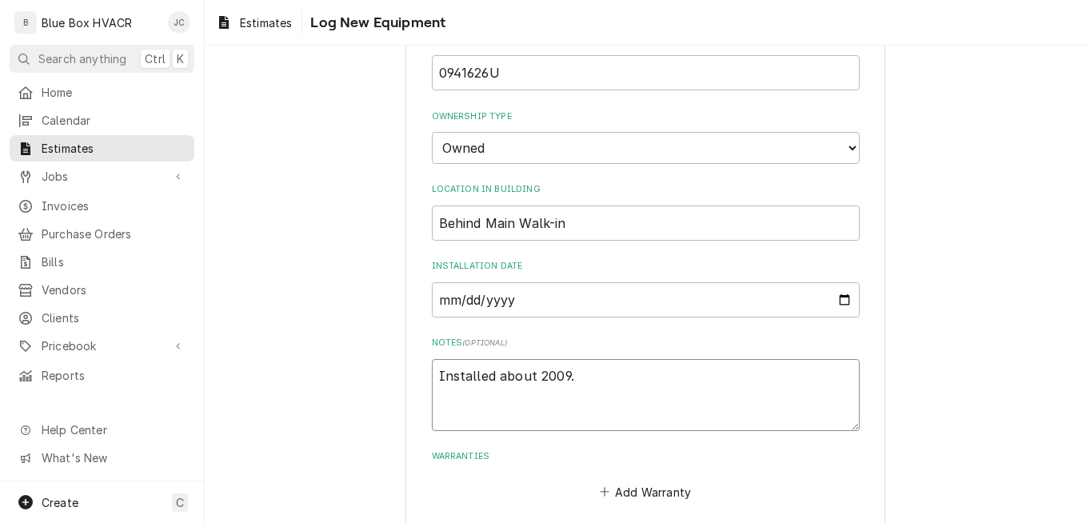
scroll to position [558, 0]
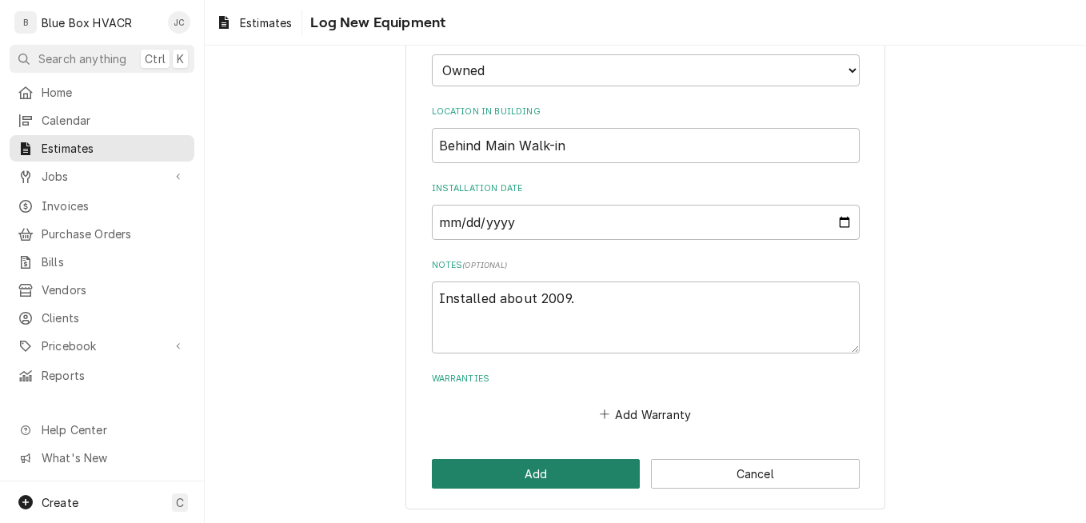
click at [538, 466] on button "Add" at bounding box center [536, 474] width 209 height 30
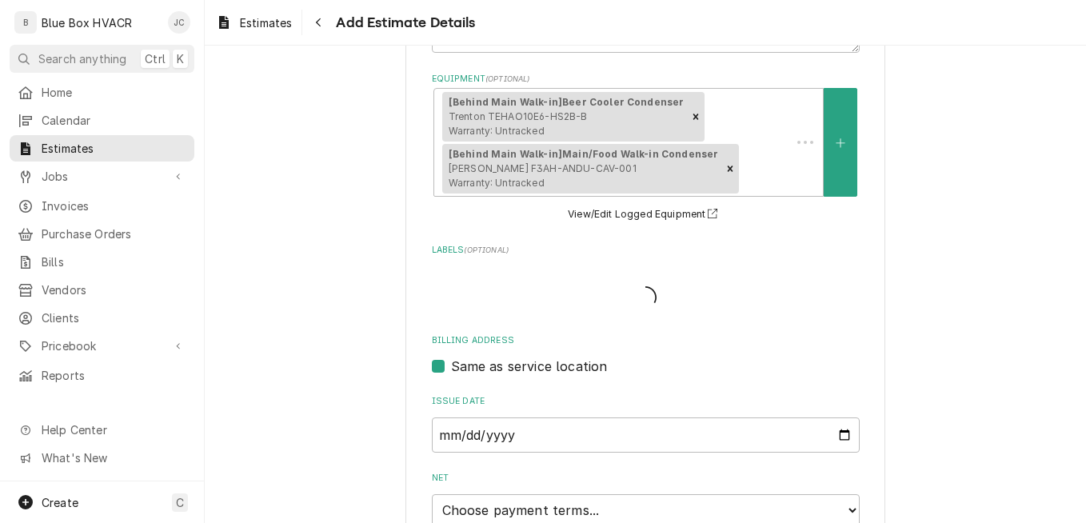
scroll to position [320, 0]
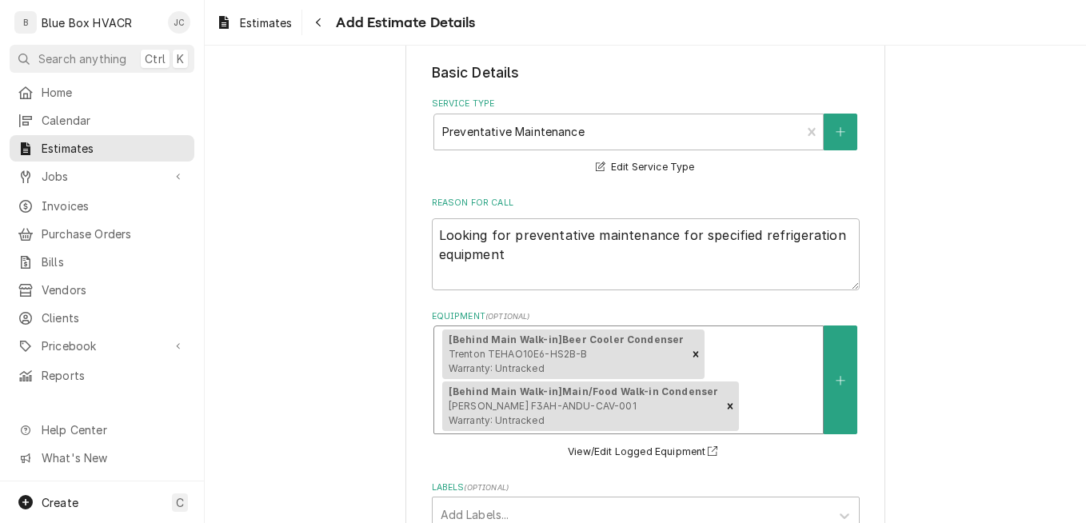
click at [545, 348] on span "Trenton TEHAO10E6-HS2B-B Warranty: Untracked" at bounding box center [518, 361] width 139 height 26
click at [658, 446] on button "View/Edit Logged Equipment" at bounding box center [646, 452] width 160 height 20
click at [843, 387] on button "Equipment" at bounding box center [841, 380] width 34 height 109
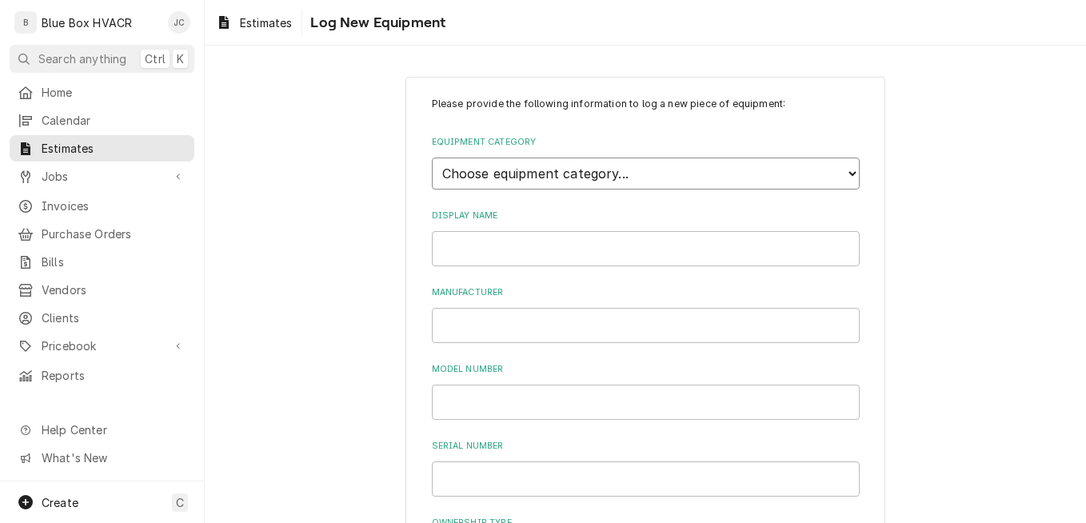
click at [534, 180] on select "Choose equipment category... Cooking Equipment Fryers Ice Machines Ovens and Ra…" at bounding box center [646, 174] width 428 height 32
click at [432, 158] on select "Choose equipment category... Cooking Equipment Fryers Ice Machines Ovens and Ra…" at bounding box center [646, 174] width 428 height 32
click at [510, 234] on select "Choose equipment type... Bar Refrigeration Blast Chiller Chef Base Freezer Chef…" at bounding box center [646, 247] width 428 height 32
click at [432, 231] on select "Choose equipment type... Bar Refrigeration Blast Chiller Chef Base Freezer Chef…" at bounding box center [646, 247] width 428 height 32
click at [506, 324] on input "Display Name" at bounding box center [646, 322] width 428 height 35
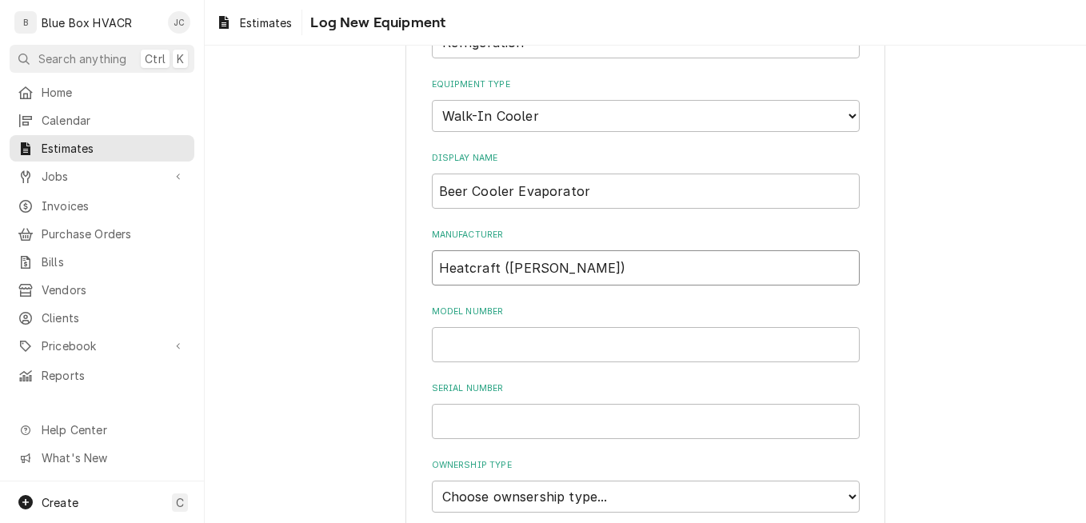
scroll to position [160, 0]
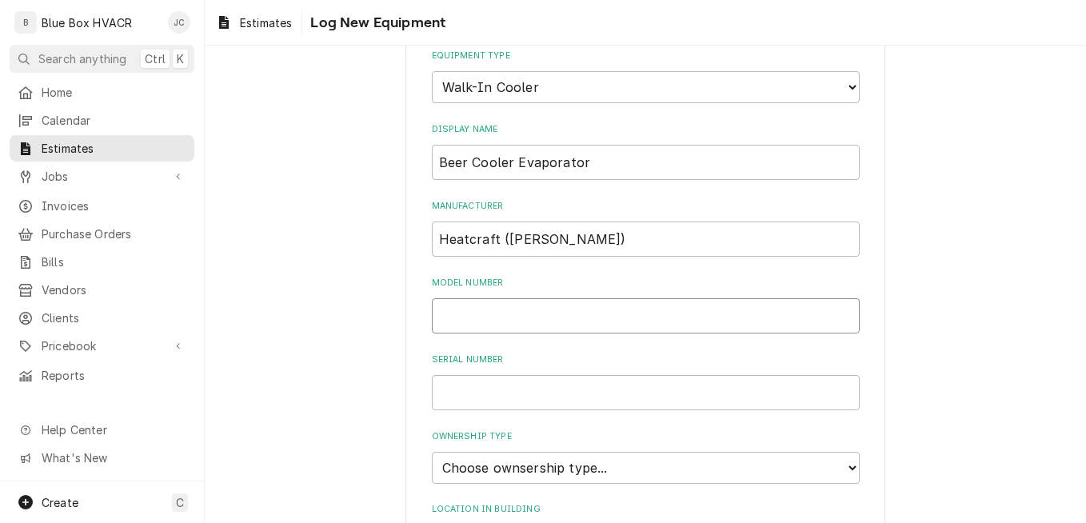
click at [489, 320] on input "Model Number" at bounding box center [646, 315] width 428 height 35
paste input "ADTO90AK"
click at [530, 390] on input "Serial Number" at bounding box center [646, 392] width 428 height 35
click at [603, 236] on input "Heatcraft (Bohn)" at bounding box center [646, 239] width 428 height 35
click at [502, 393] on input "Serial Number" at bounding box center [646, 392] width 428 height 35
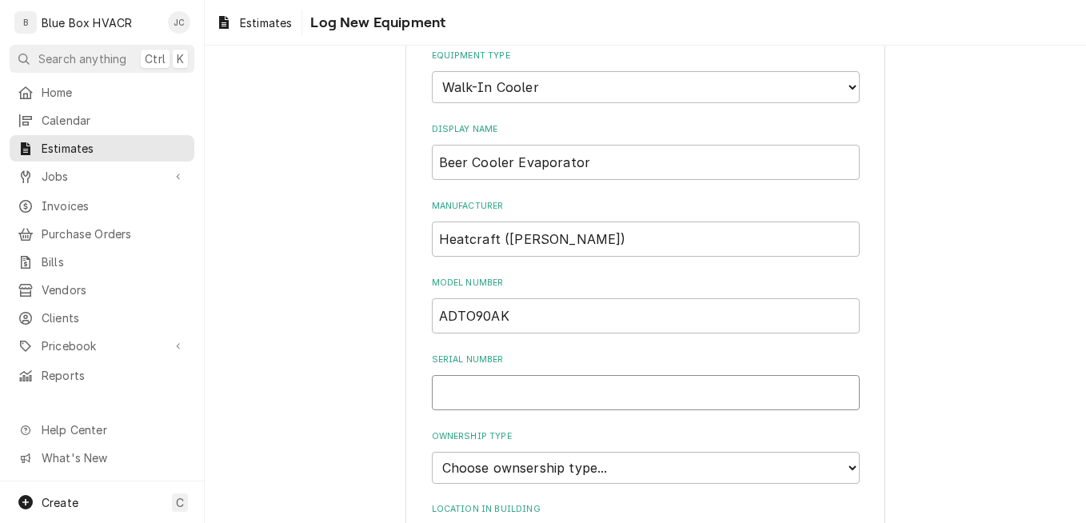
paste input "T13M07915"
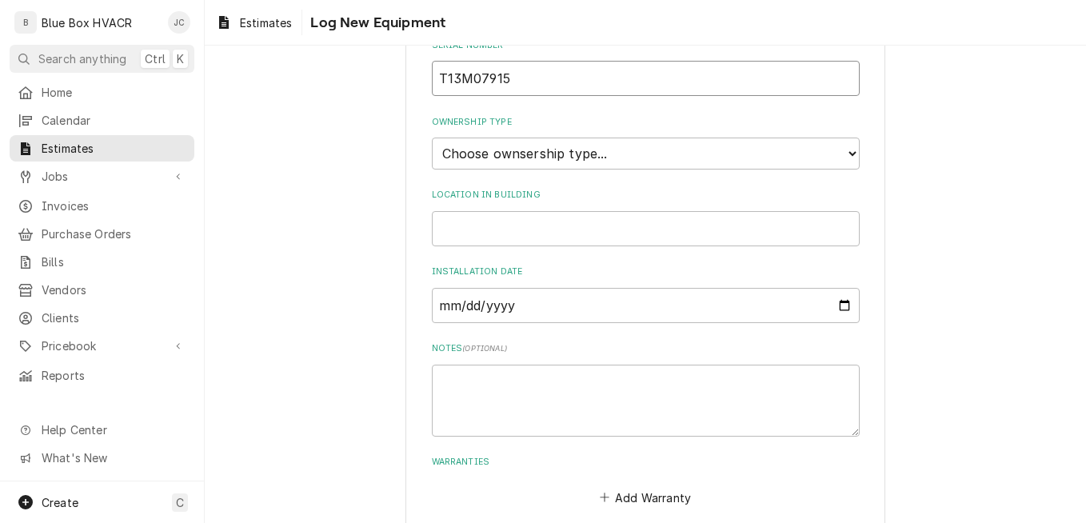
scroll to position [480, 0]
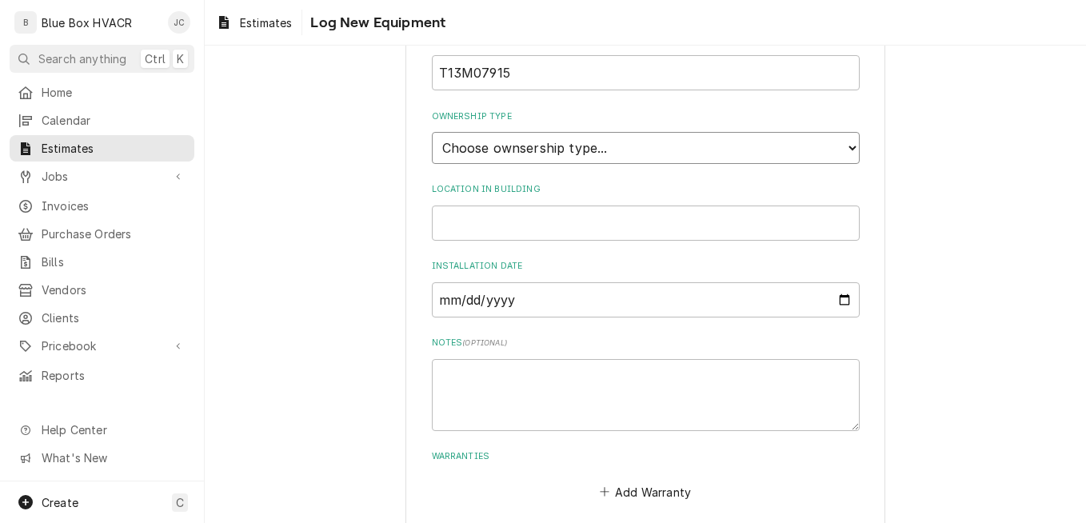
click at [611, 151] on select "Choose ownsership type... Unknown Owned Leased Rented" at bounding box center [646, 148] width 428 height 32
click at [432, 132] on select "Choose ownsership type... Unknown Owned Leased Rented" at bounding box center [646, 148] width 428 height 32
click at [546, 222] on input "Location in Building" at bounding box center [646, 223] width 428 height 35
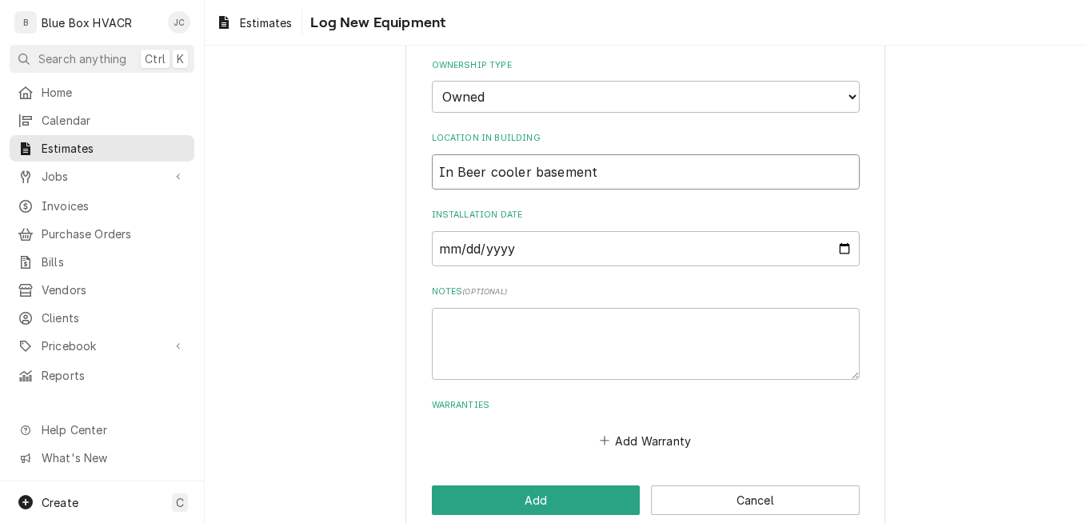
scroll to position [558, 0]
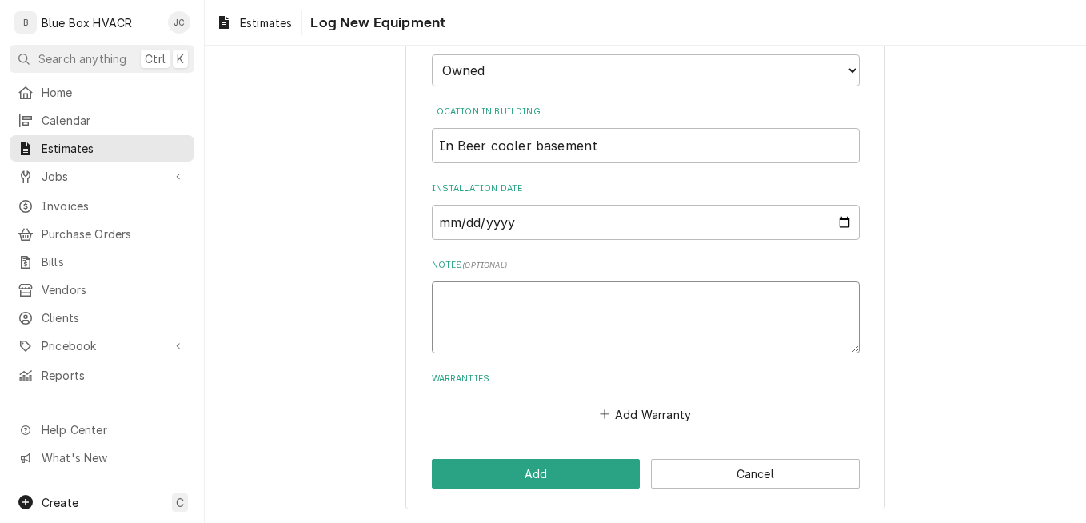
click at [538, 312] on textarea "Notes ( optional )" at bounding box center [646, 318] width 428 height 72
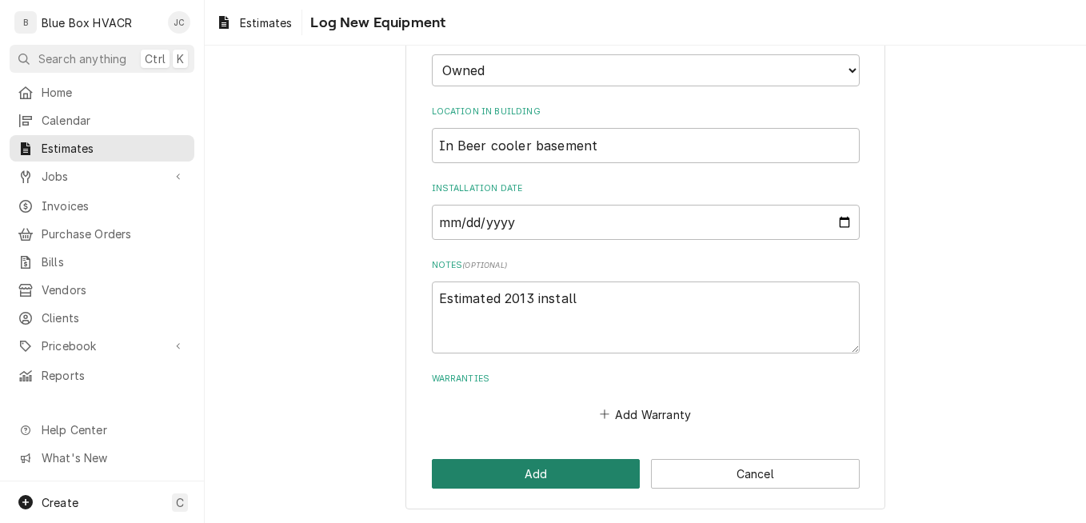
click at [520, 481] on button "Add" at bounding box center [536, 474] width 209 height 30
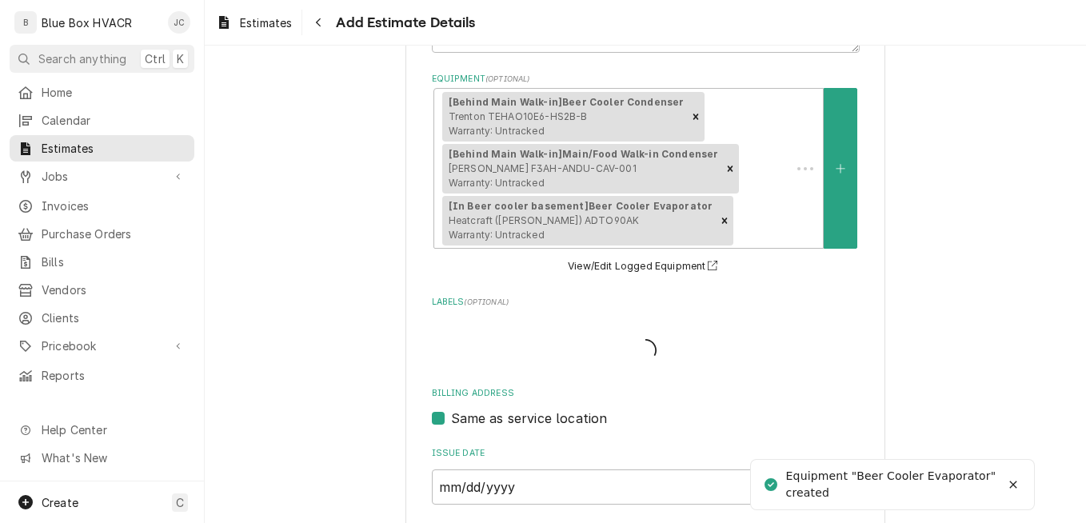
scroll to position [320, 0]
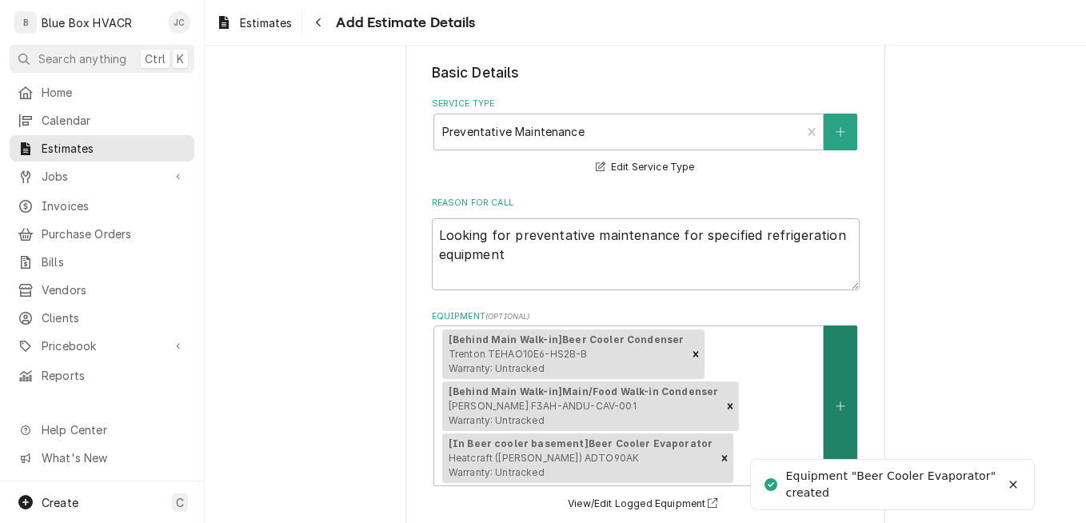
click at [841, 401] on button "Equipment" at bounding box center [841, 406] width 34 height 161
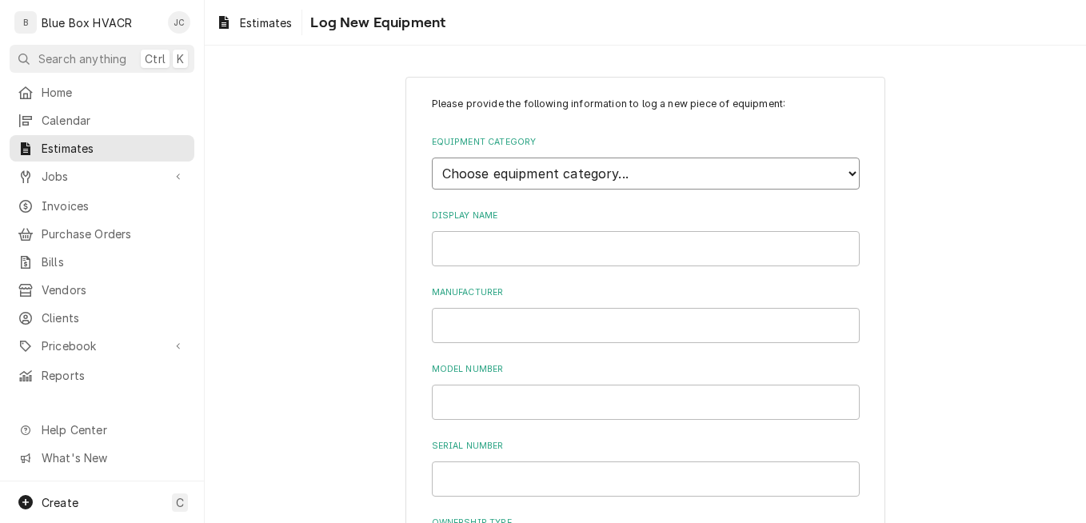
click at [576, 186] on select "Choose equipment category... Cooking Equipment Fryers Ice Machines Ovens and Ra…" at bounding box center [646, 174] width 428 height 32
click at [432, 158] on select "Choose equipment category... Cooking Equipment Fryers Ice Machines Ovens and Ra…" at bounding box center [646, 174] width 428 height 32
click at [539, 250] on select "Choose equipment type... Bar Refrigeration Blast Chiller Chef Base Freezer Chef…" at bounding box center [646, 247] width 428 height 32
click at [432, 231] on select "Choose equipment type... Bar Refrigeration Blast Chiller Chef Base Freezer Chef…" at bounding box center [646, 247] width 428 height 32
click at [526, 327] on input "Display Name" at bounding box center [646, 322] width 428 height 35
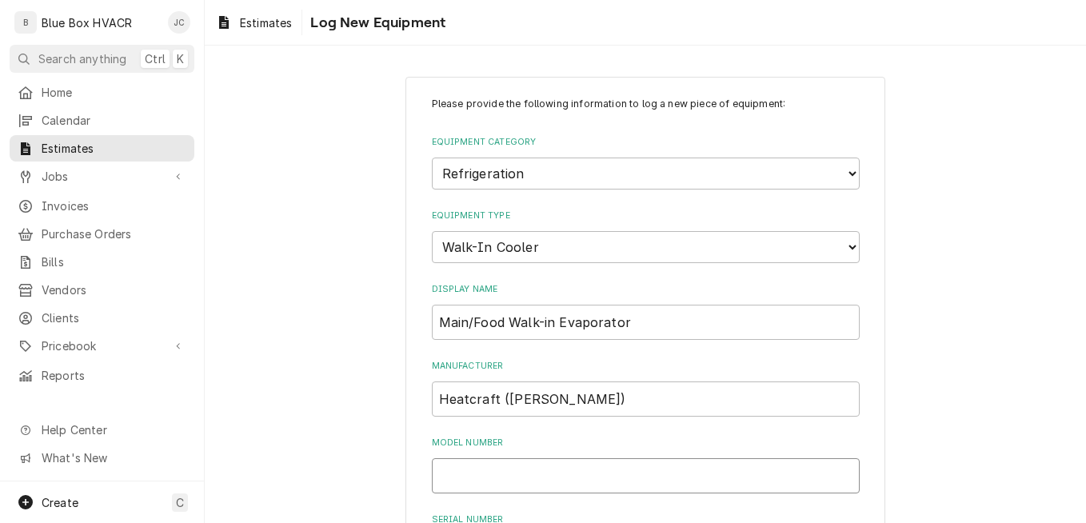
paste input "ADTO90AK"
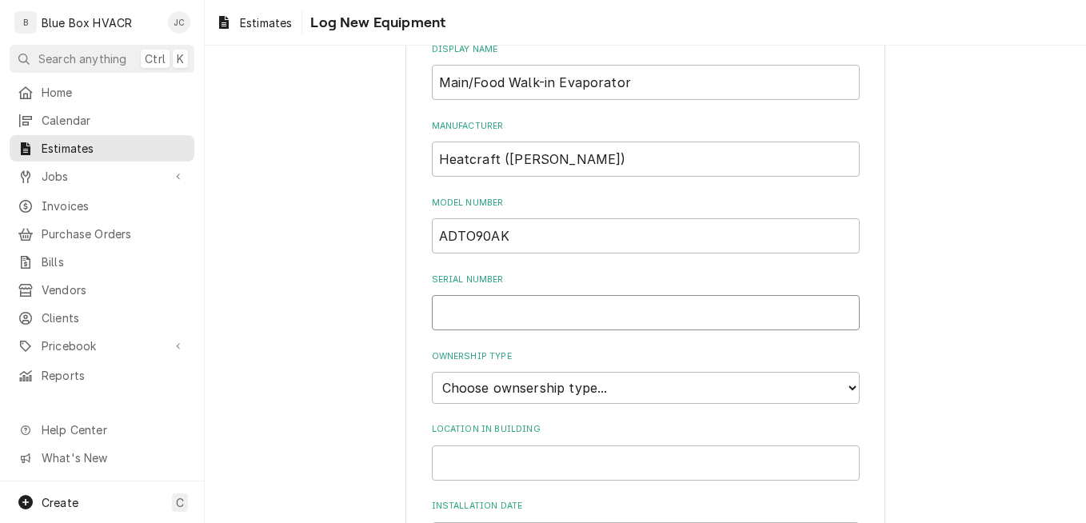
click at [510, 302] on input "Serial Number" at bounding box center [646, 312] width 428 height 35
paste input "T13MO7850"
click at [475, 314] on input "T13MO7850" at bounding box center [646, 312] width 428 height 35
click at [510, 308] on input "T13M07850" at bounding box center [646, 312] width 428 height 35
click at [567, 341] on div "Please provide the following information to log a new piece of equipment: Equip…" at bounding box center [646, 300] width 428 height 886
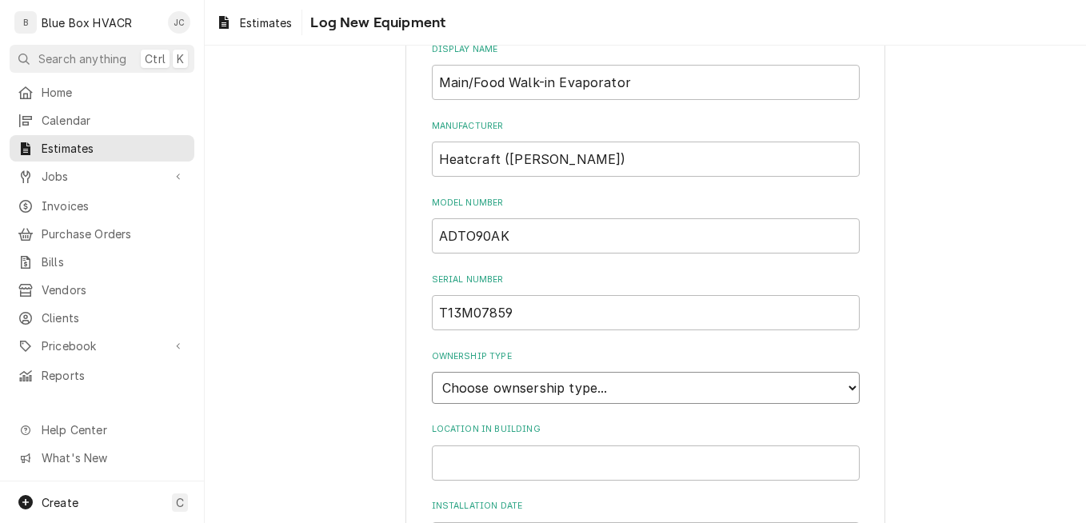
click at [579, 381] on select "Choose ownsership type... Unknown Owned Leased Rented" at bounding box center [646, 388] width 428 height 32
click at [432, 372] on select "Choose ownsership type... Unknown Owned Leased Rented" at bounding box center [646, 388] width 428 height 32
click at [554, 396] on select "Choose ownsership type... Unknown Owned Leased Rented" at bounding box center [646, 388] width 428 height 32
click at [432, 372] on select "Choose ownsership type... Unknown Owned Leased Rented" at bounding box center [646, 388] width 428 height 32
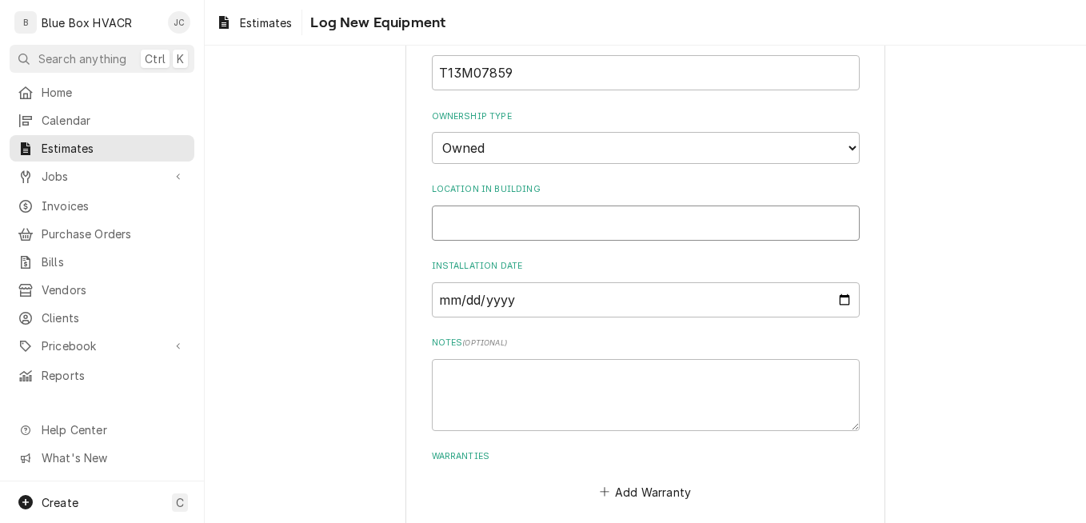
click at [519, 218] on input "Location in Building" at bounding box center [646, 223] width 428 height 35
click at [498, 368] on textarea "Notes ( optional )" at bounding box center [646, 395] width 428 height 72
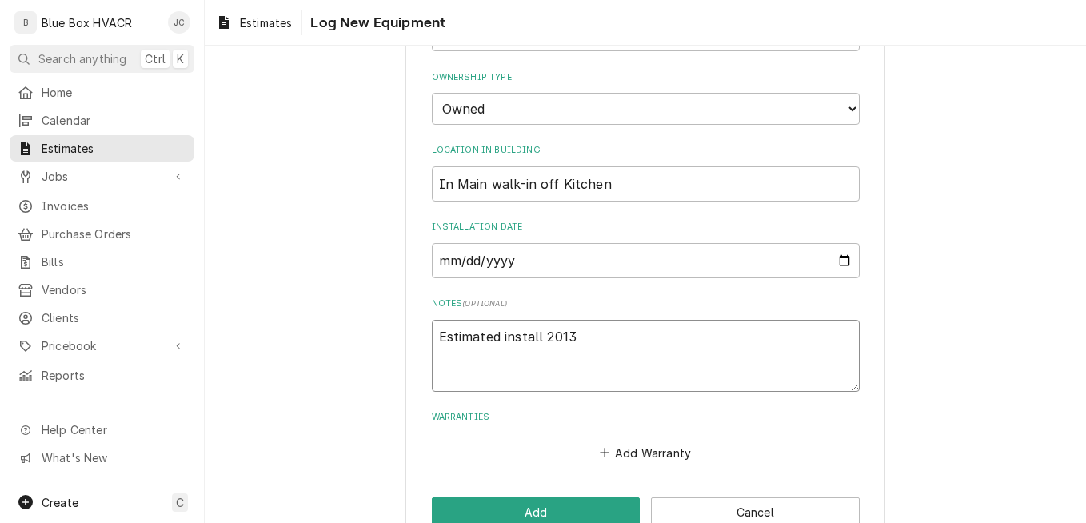
scroll to position [558, 0]
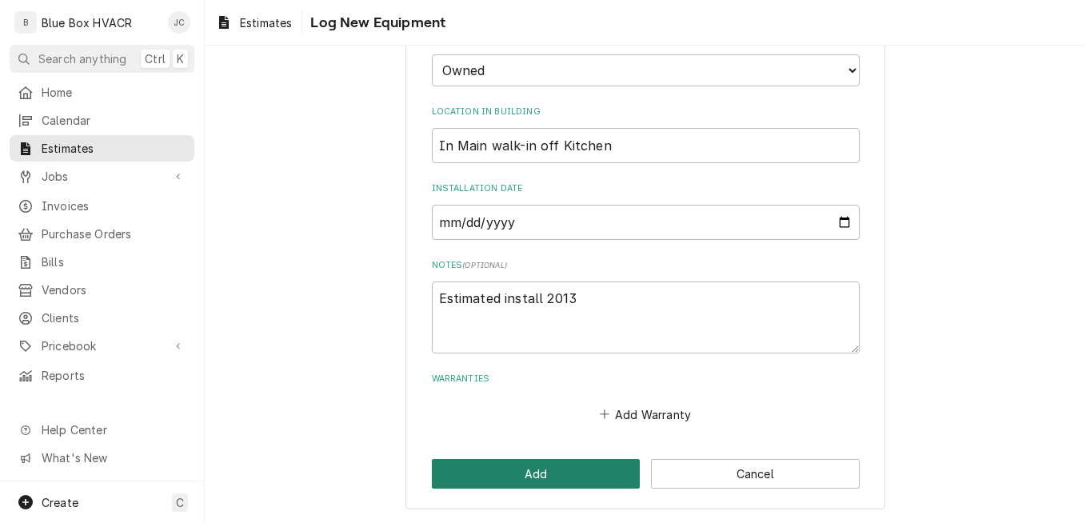
click at [540, 467] on button "Add" at bounding box center [536, 474] width 209 height 30
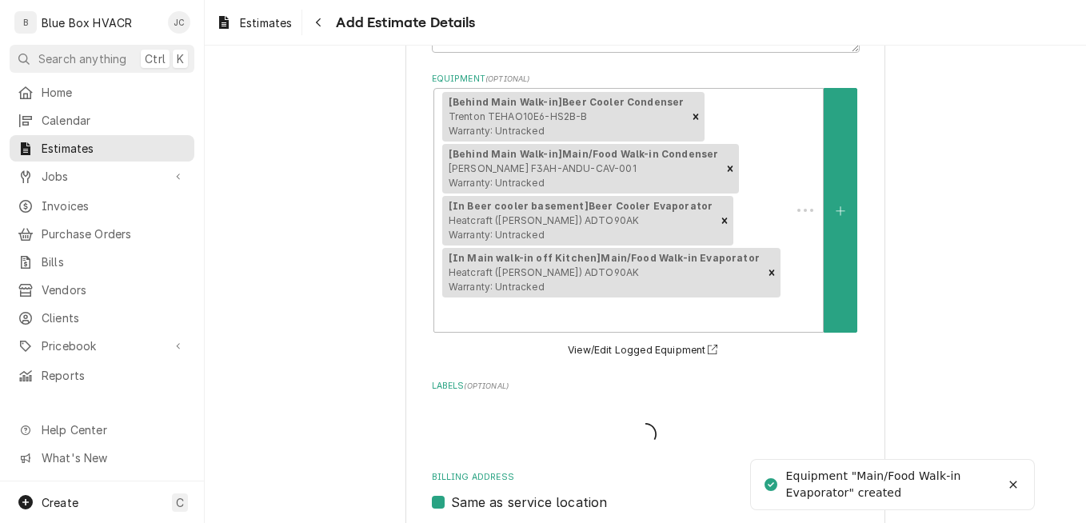
scroll to position [320, 0]
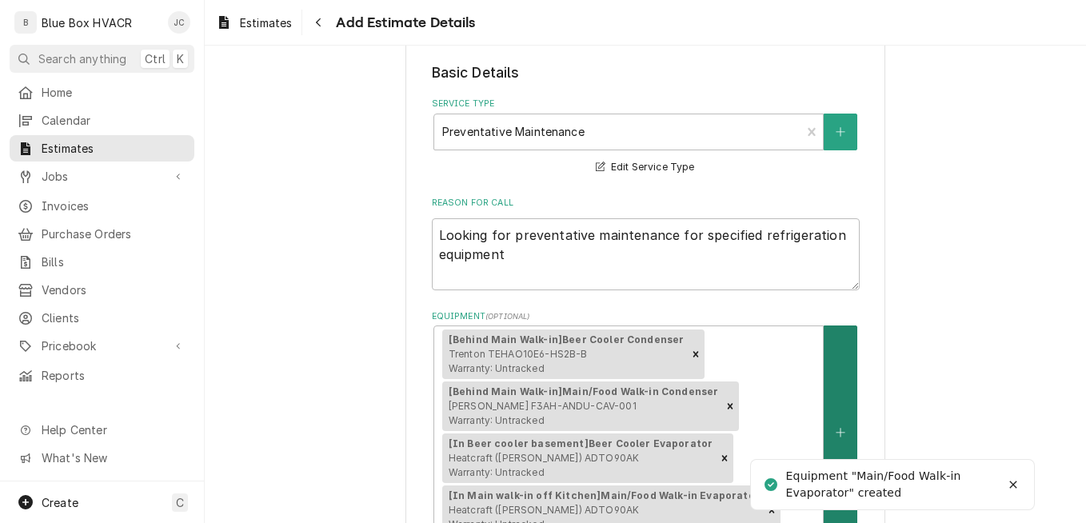
click at [836, 386] on button "Equipment" at bounding box center [841, 432] width 34 height 213
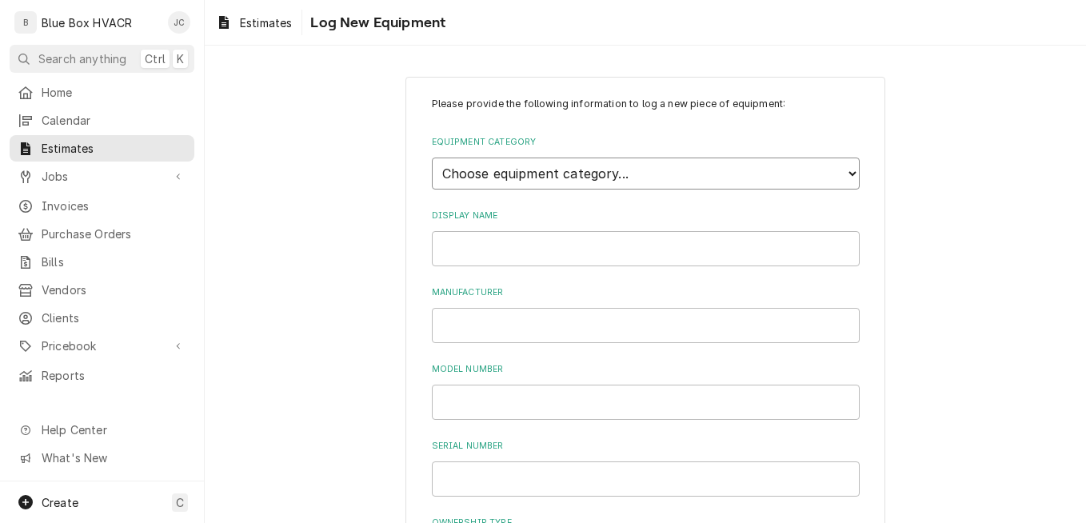
click at [562, 174] on select "Choose equipment category... Cooking Equipment Fryers Ice Machines Ovens and Ra…" at bounding box center [646, 174] width 428 height 32
click at [432, 158] on select "Choose equipment category... Cooking Equipment Fryers Ice Machines Ovens and Ra…" at bounding box center [646, 174] width 428 height 32
click at [538, 262] on select "Choose equipment type... Bar Blender Coffee Grinder Coffee Maker Coffee Urn Fro…" at bounding box center [646, 247] width 428 height 32
click at [765, 300] on div "Display Name" at bounding box center [646, 311] width 428 height 57
click at [629, 188] on select "Choose equipment category... Cooking Equipment Fryers Ice Machines Ovens and Ra…" at bounding box center [646, 174] width 428 height 32
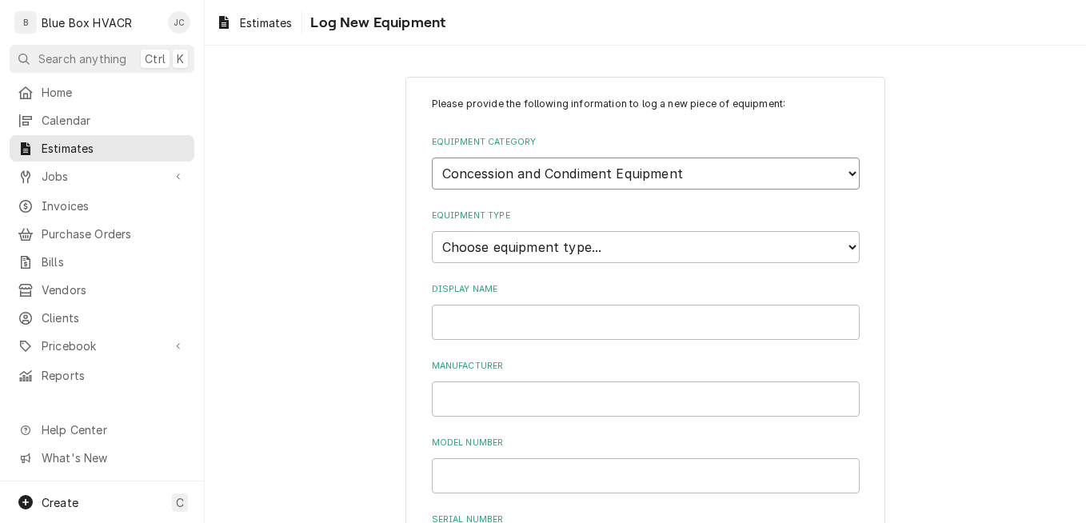
click at [432, 158] on select "Choose equipment category... Cooking Equipment Fryers Ice Machines Ovens and Ra…" at bounding box center [646, 174] width 428 height 32
click at [524, 258] on select "Choose equipment type... Cheese Warmer Condiment Holder Condiment Pump Cotton C…" at bounding box center [646, 247] width 428 height 32
click at [574, 177] on select "Choose equipment category... Cooking Equipment Fryers Ice Machines Ovens and Ra…" at bounding box center [646, 174] width 428 height 32
click at [432, 158] on select "Choose equipment category... Cooking Equipment Fryers Ice Machines Ovens and Ra…" at bounding box center [646, 174] width 428 height 32
click at [533, 238] on select "Choose equipment type... Bar Refrigeration Blast Chiller Chef Base Freezer Chef…" at bounding box center [646, 247] width 428 height 32
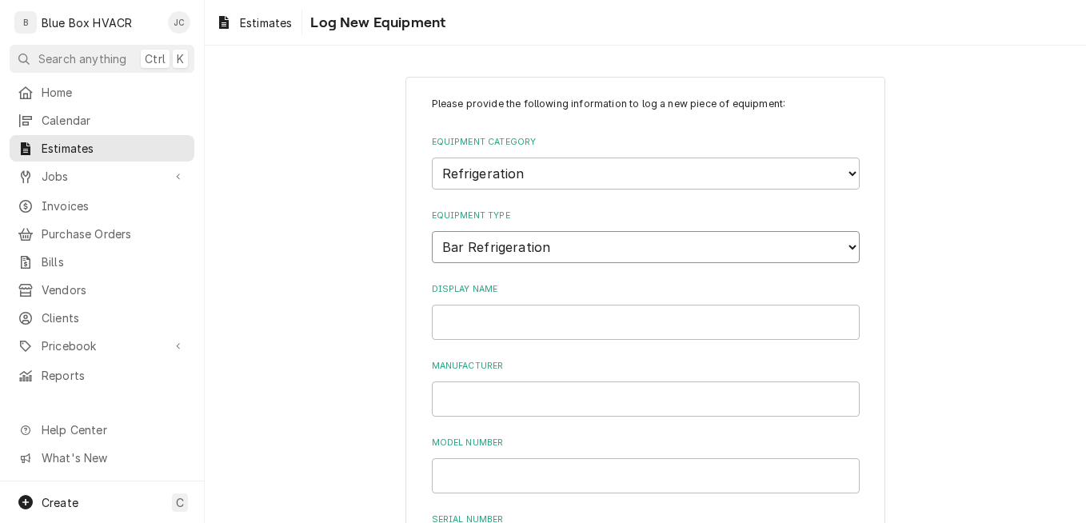
click at [432, 231] on select "Choose equipment type... Bar Refrigeration Blast Chiller Chef Base Freezer Chef…" at bounding box center [646, 247] width 428 height 32
click at [485, 318] on input "Display Name" at bounding box center [646, 322] width 428 height 35
click at [498, 405] on input "Manufacturer" at bounding box center [646, 399] width 428 height 35
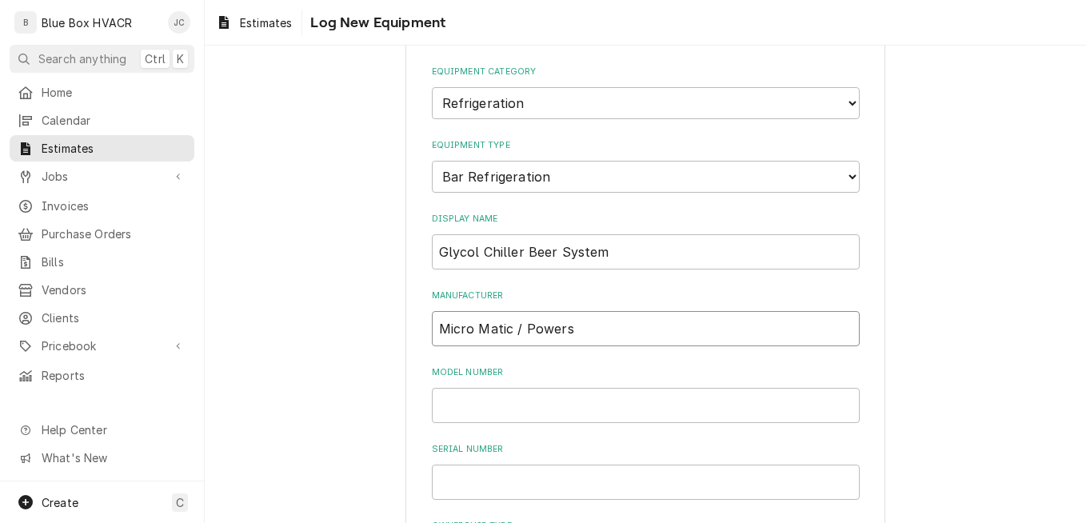
scroll to position [240, 0]
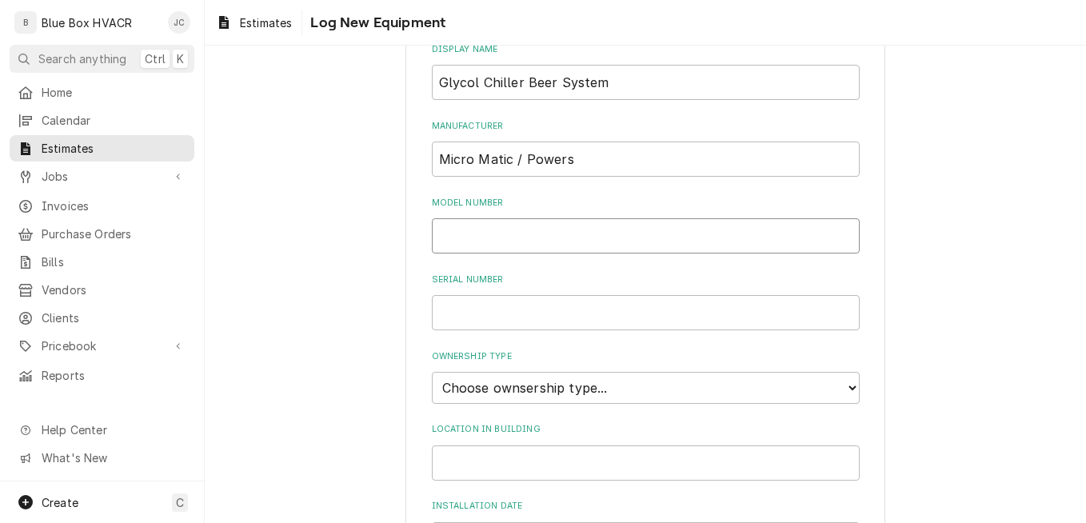
click at [457, 242] on input "Model Number" at bounding box center [646, 235] width 428 height 35
click at [482, 314] on input "Serial Number" at bounding box center [646, 312] width 428 height 35
click at [533, 384] on select "Choose ownsership type... Unknown Owned Leased Rented" at bounding box center [646, 388] width 428 height 32
click at [432, 372] on select "Choose ownsership type... Unknown Owned Leased Rented" at bounding box center [646, 388] width 428 height 32
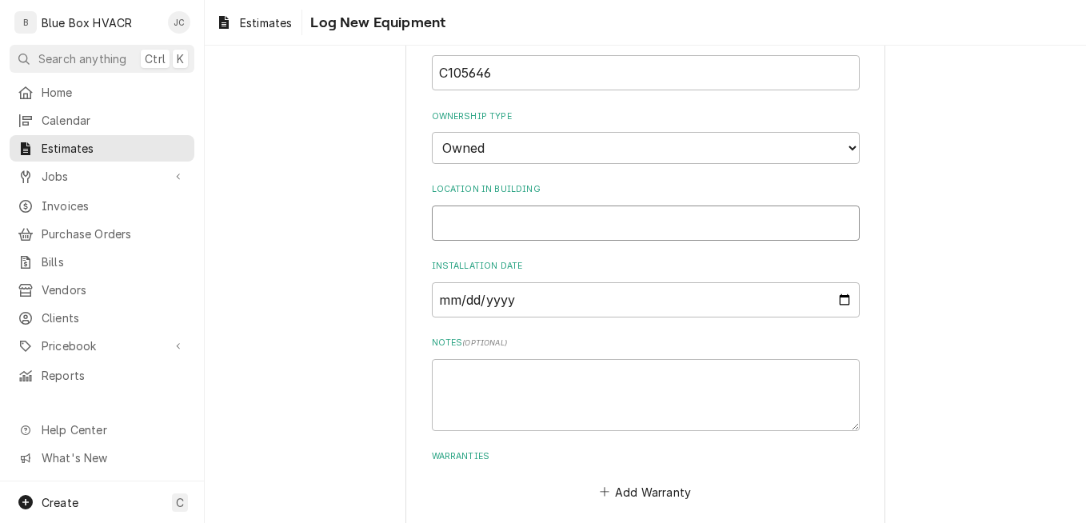
click at [518, 222] on input "Location in Building" at bounding box center [646, 223] width 428 height 35
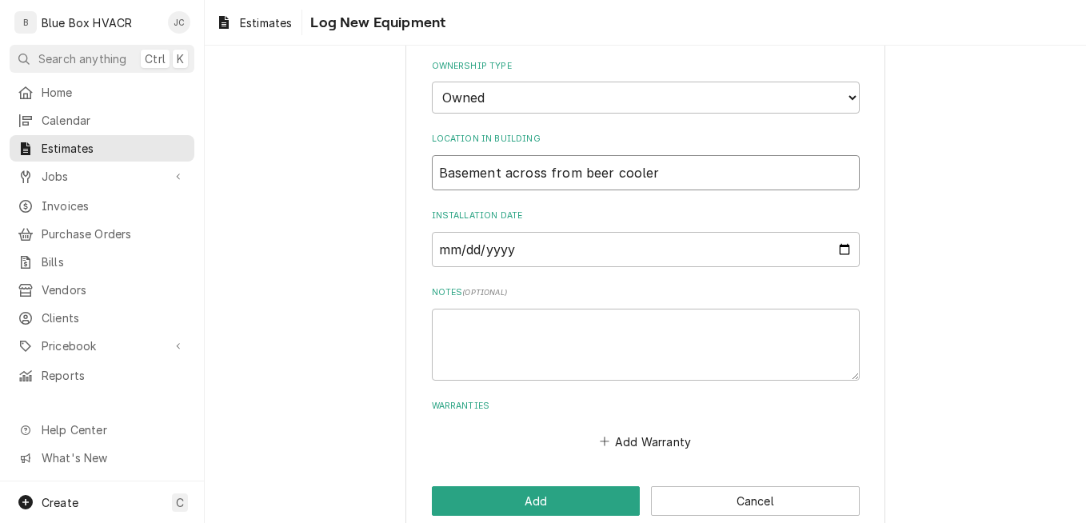
scroll to position [558, 0]
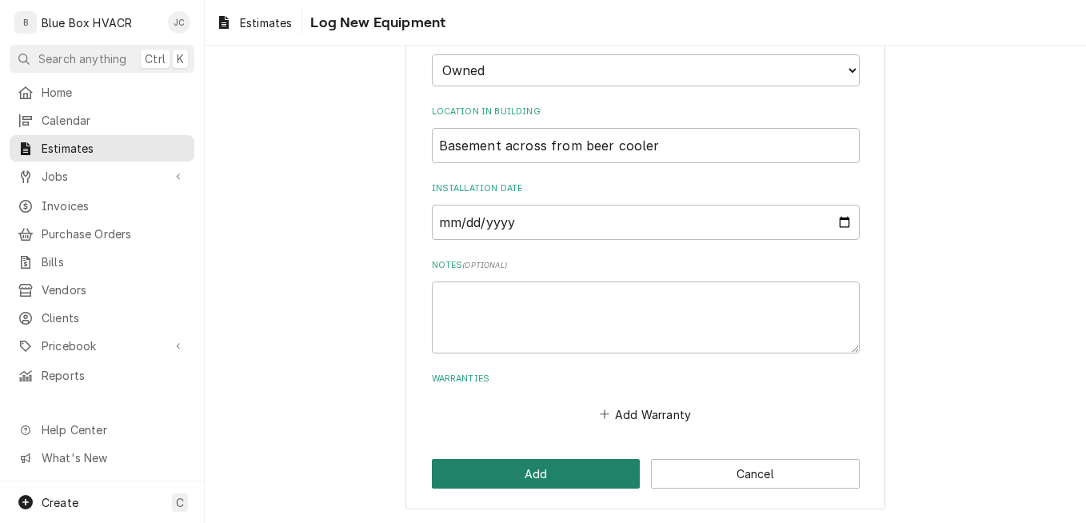
click at [533, 470] on button "Add" at bounding box center [536, 474] width 209 height 30
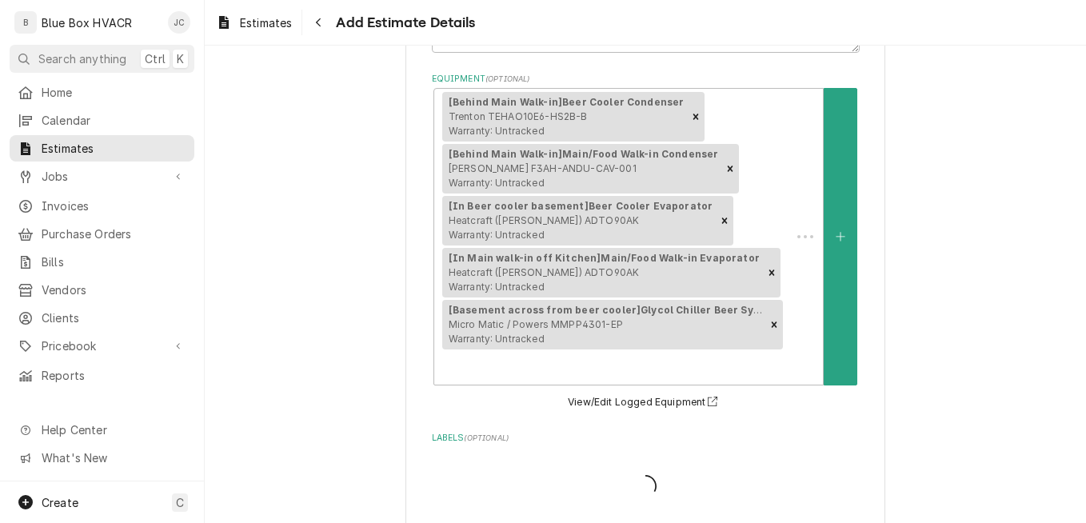
scroll to position [320, 0]
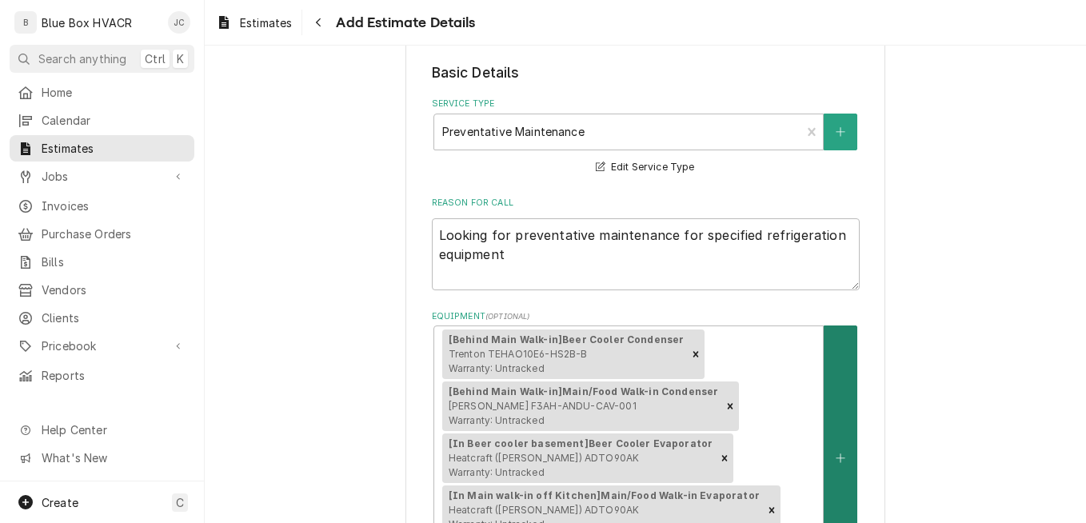
click at [826, 446] on button "Equipment" at bounding box center [841, 458] width 34 height 265
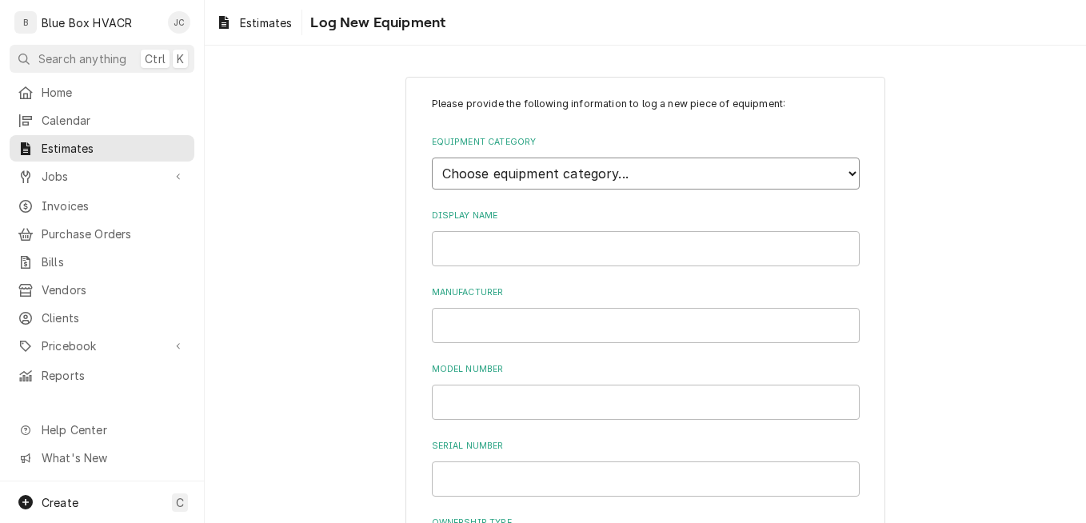
click at [582, 175] on select "Choose equipment category... Cooking Equipment Fryers Ice Machines Ovens and Ra…" at bounding box center [646, 174] width 428 height 32
click at [432, 158] on select "Choose equipment category... Cooking Equipment Fryers Ice Machines Ovens and Ra…" at bounding box center [646, 174] width 428 height 32
click at [539, 254] on select "Choose equipment type... Bar Blender Coffee Grinder Coffee Maker Coffee Urn Fro…" at bounding box center [646, 247] width 428 height 32
click at [490, 166] on select "Choose equipment category... Cooking Equipment Fryers Ice Machines Ovens and Ra…" at bounding box center [646, 174] width 428 height 32
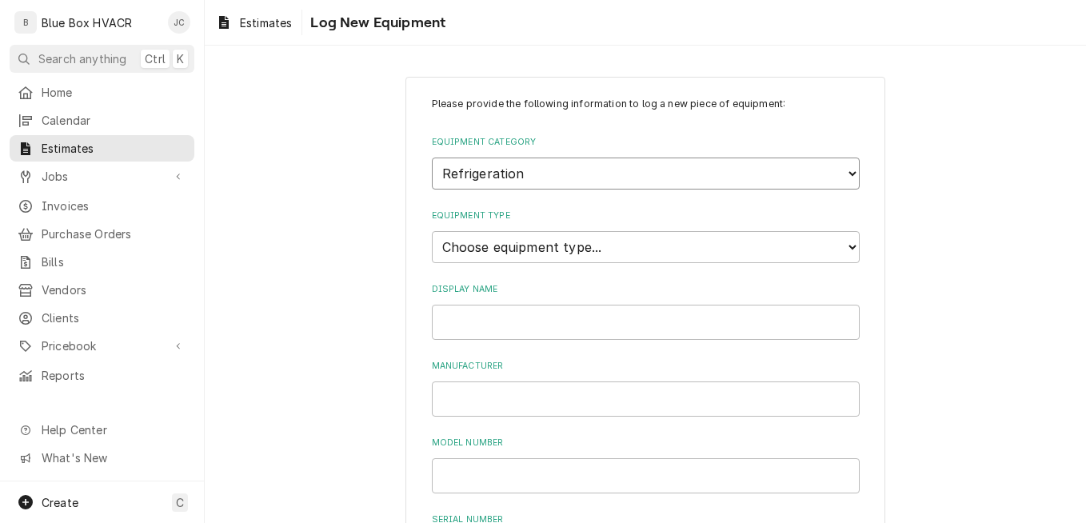
click at [432, 158] on select "Choose equipment category... Cooking Equipment Fryers Ice Machines Ovens and Ra…" at bounding box center [646, 174] width 428 height 32
click at [518, 261] on select "Choose equipment type... Bar Refrigeration Blast Chiller Chef Base Freezer Chef…" at bounding box center [646, 247] width 428 height 32
click at [432, 231] on select "Choose equipment type... Bar Refrigeration Blast Chiller Chef Base Freezer Chef…" at bounding box center [646, 247] width 428 height 32
click at [490, 320] on input "Display Name" at bounding box center [646, 322] width 428 height 35
click at [467, 394] on input "Manufacturer" at bounding box center [646, 399] width 428 height 35
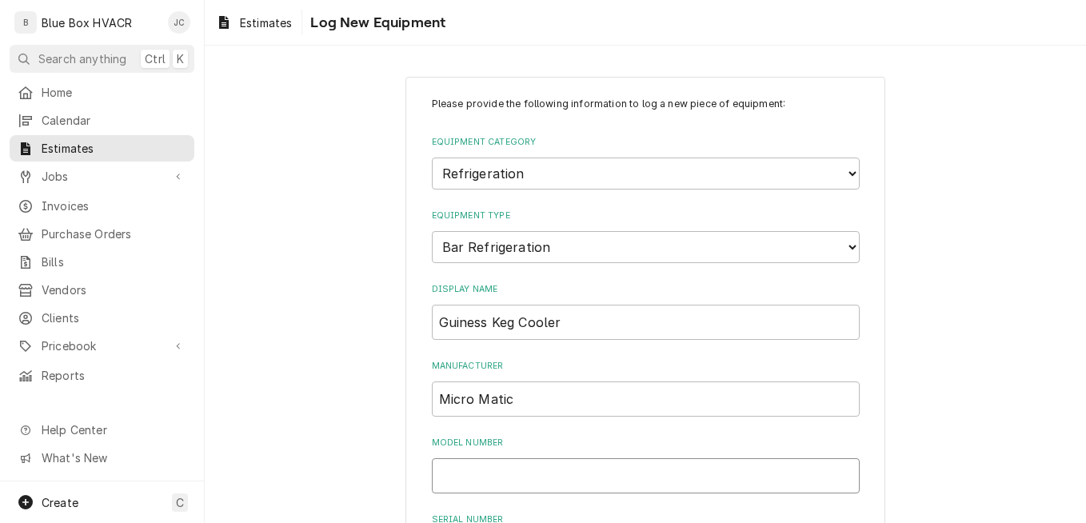
click at [475, 462] on input "Model Number" at bounding box center [646, 475] width 428 height 35
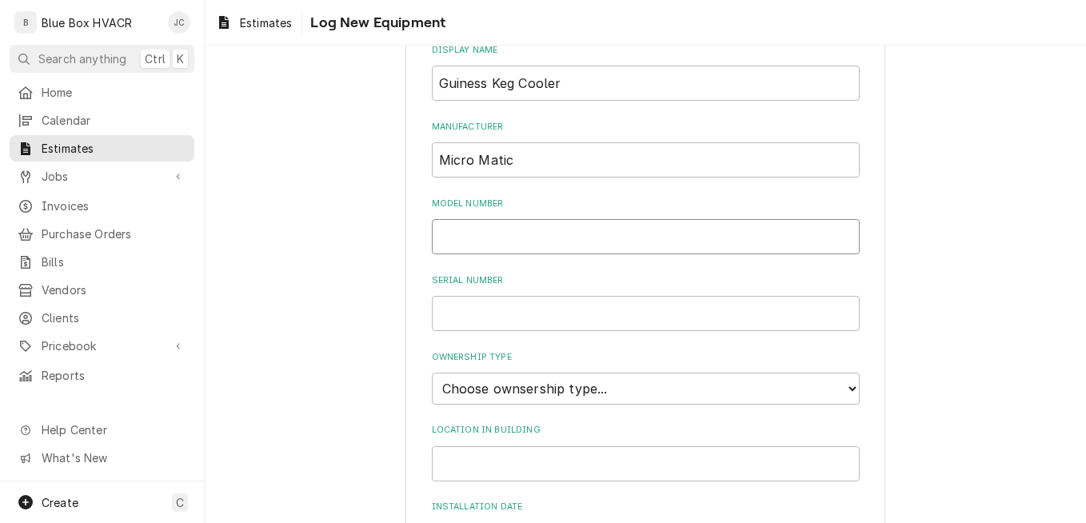
scroll to position [240, 0]
paste input "MB878 E HC"
click at [495, 312] on input "Serial Number" at bounding box center [646, 312] width 428 height 35
paste input "8102353869"
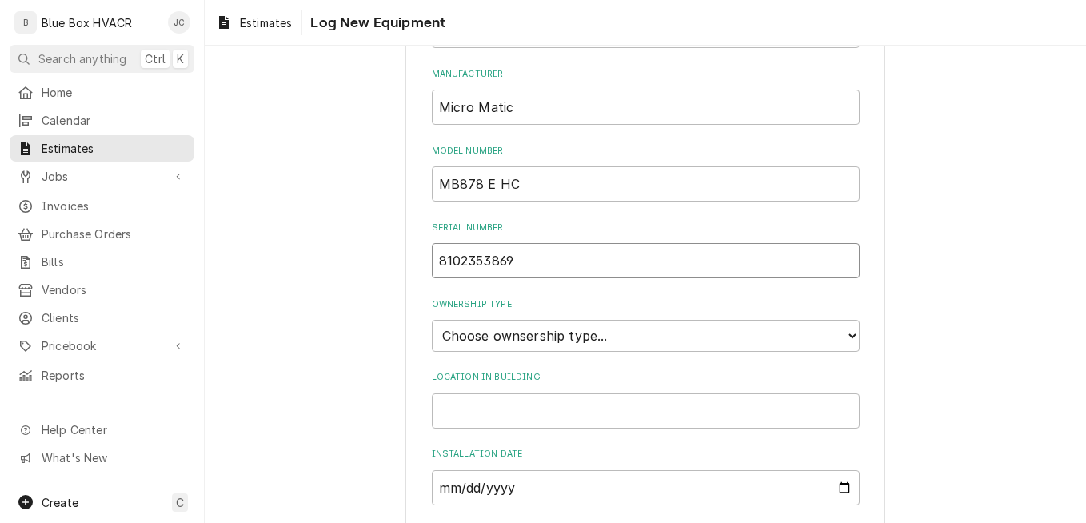
scroll to position [320, 0]
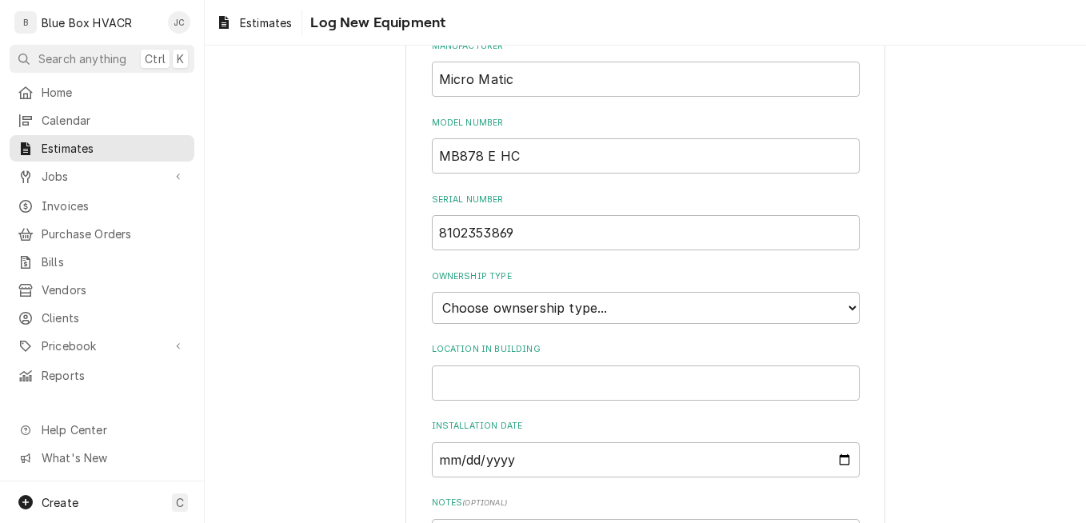
click at [526, 324] on div "Please provide the following information to log a new piece of equipment: Equip…" at bounding box center [646, 220] width 428 height 886
click at [529, 318] on select "Choose ownsership type... Unknown Owned Leased Rented" at bounding box center [646, 308] width 428 height 32
click at [432, 292] on select "Choose ownsership type... Unknown Owned Leased Rented" at bounding box center [646, 308] width 428 height 32
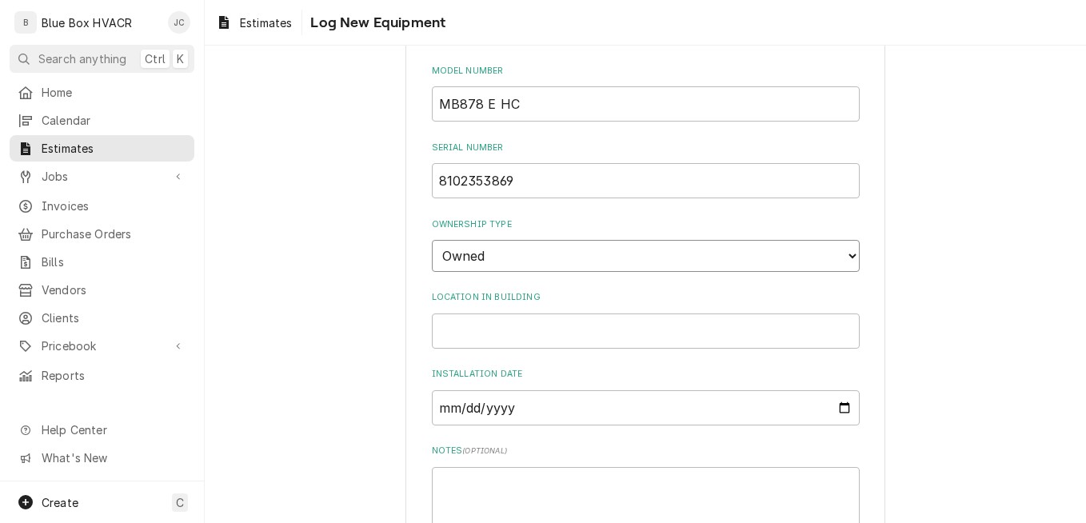
scroll to position [400, 0]
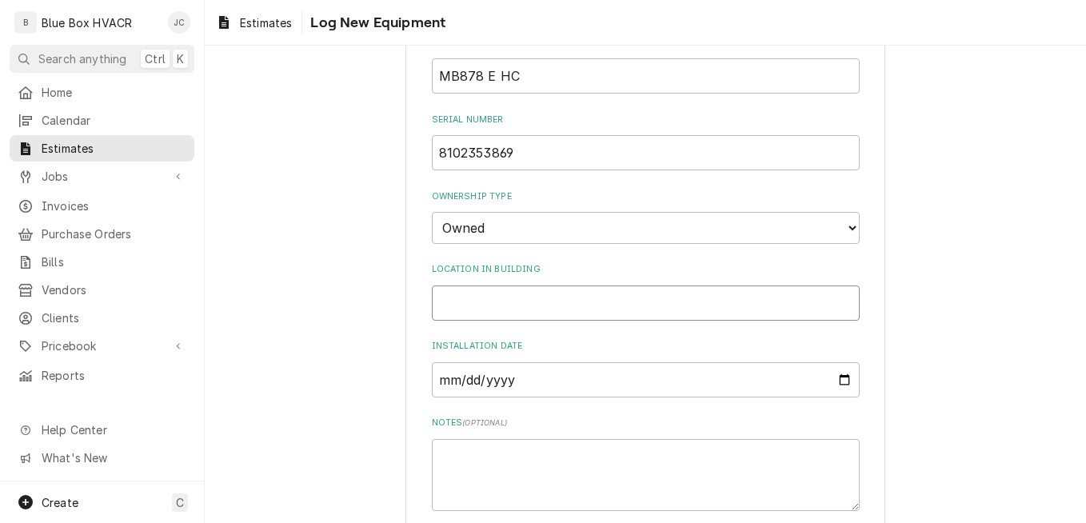
click at [515, 311] on input "Location in Building" at bounding box center [646, 303] width 428 height 35
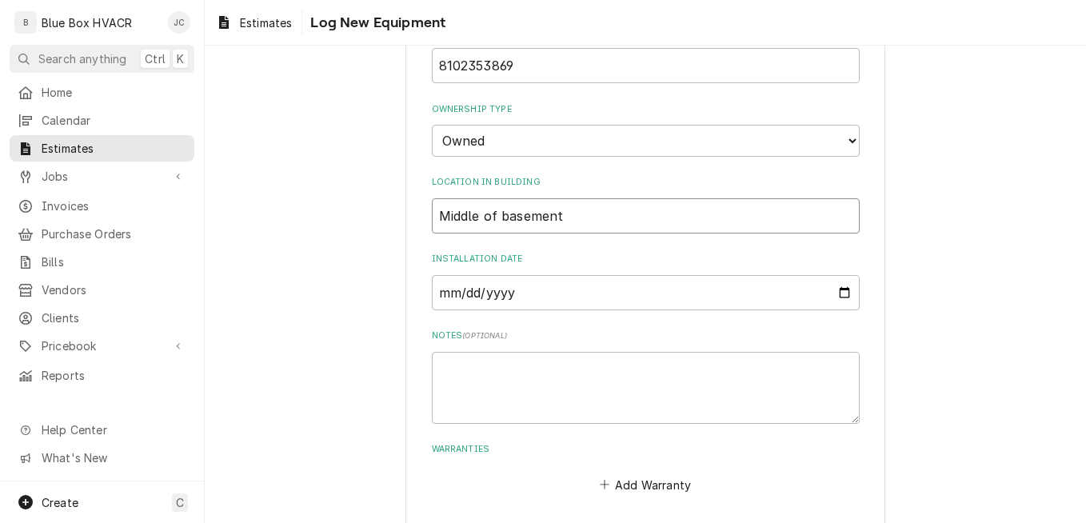
scroll to position [558, 0]
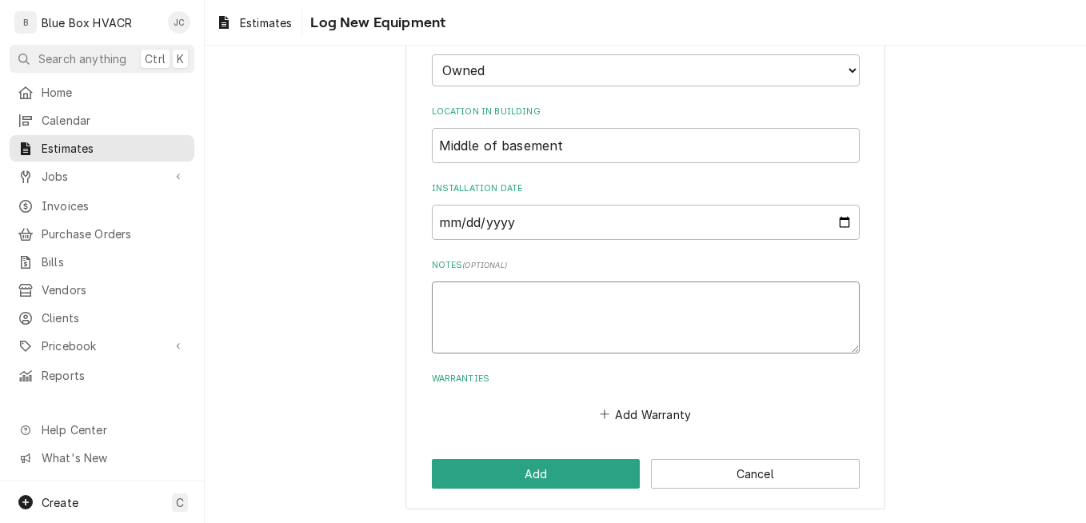
click at [518, 309] on textarea "Notes ( optional )" at bounding box center [646, 318] width 428 height 72
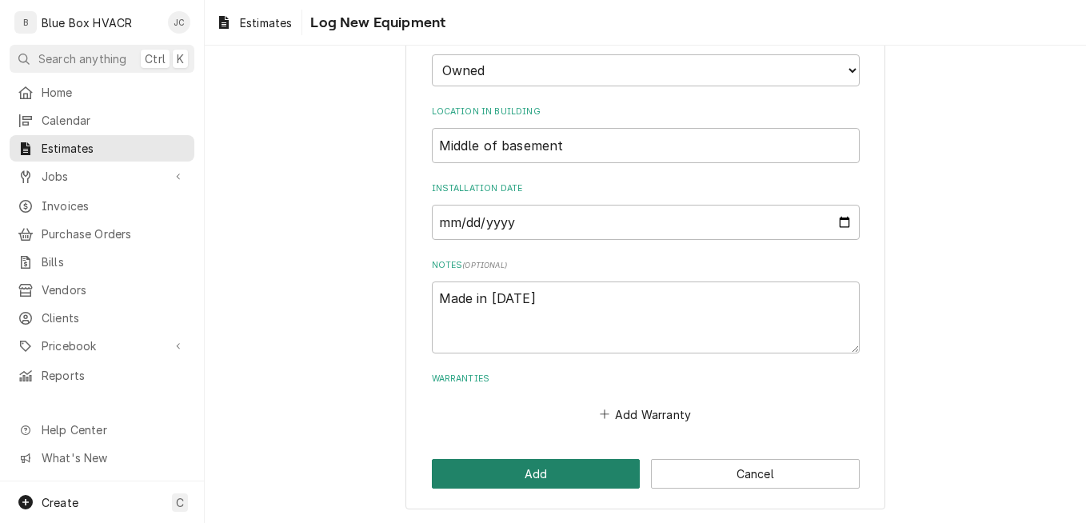
click at [588, 475] on button "Add" at bounding box center [536, 474] width 209 height 30
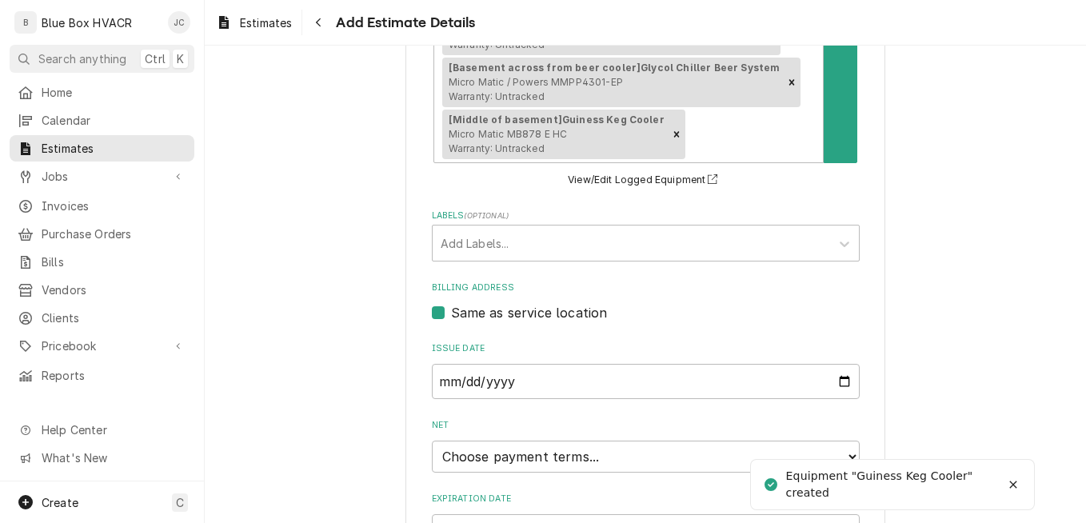
scroll to position [955, 0]
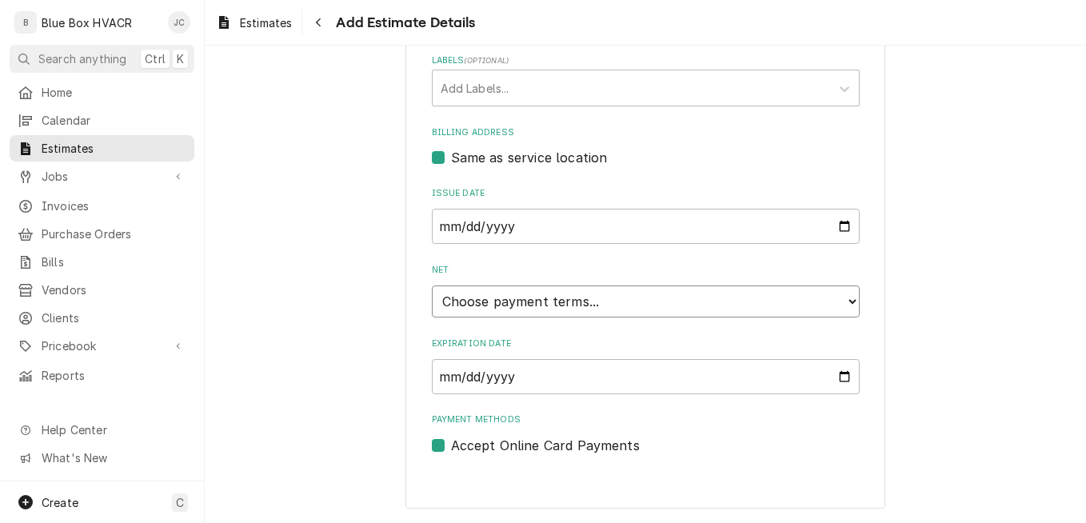
click at [698, 306] on select "Choose payment terms... Same Day Net 7 Net 14 Net 21 Net 30 Net 45 Net 60 Net 90" at bounding box center [646, 302] width 428 height 32
click at [657, 306] on select "Choose payment terms... Same Day Net 7 Net 14 Net 21 Net 30 Net 45 Net 60 Net 90" at bounding box center [646, 302] width 428 height 32
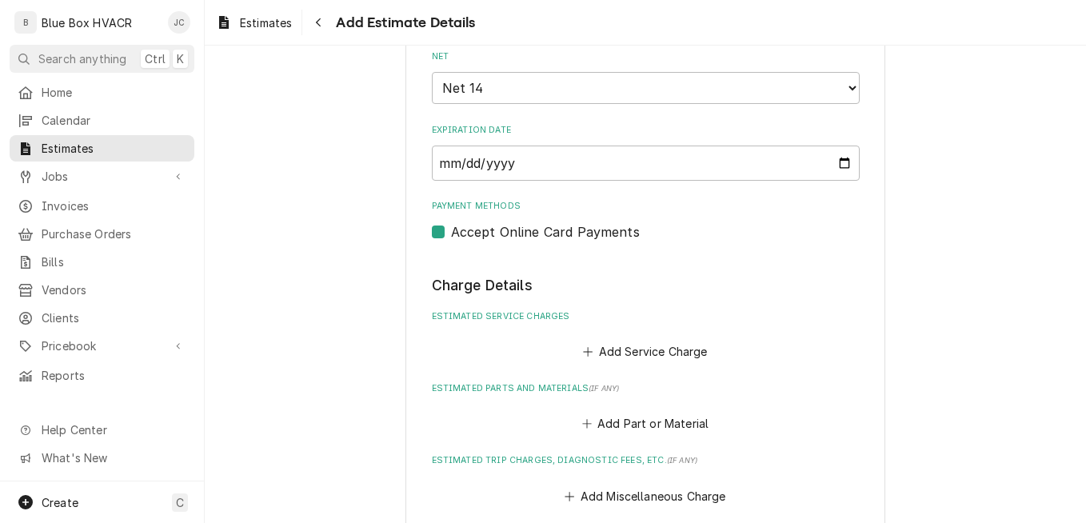
scroll to position [1195, 0]
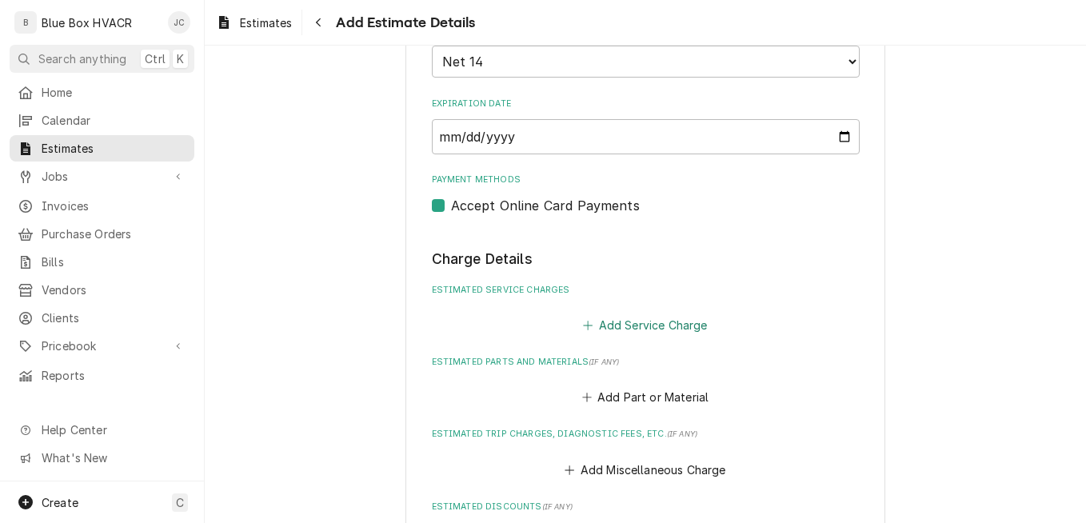
click at [629, 320] on button "Add Service Charge" at bounding box center [646, 325] width 130 height 22
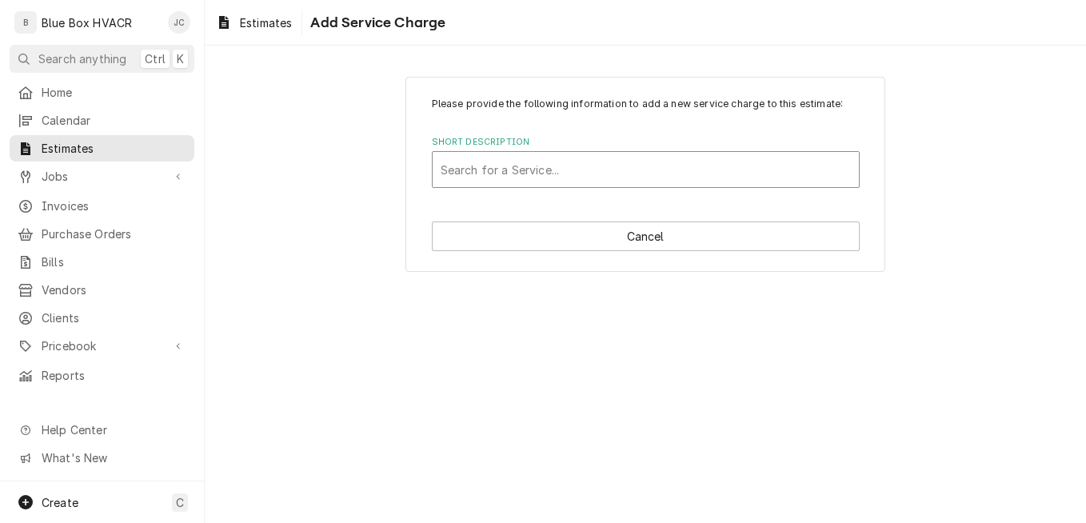
click at [585, 180] on div "Short Description" at bounding box center [646, 169] width 410 height 29
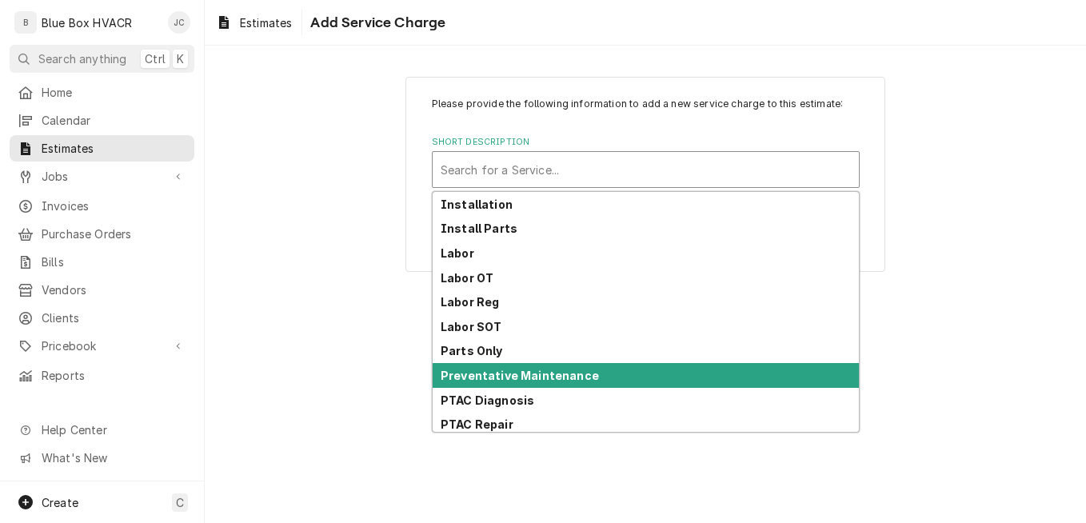
click at [544, 374] on strong "Preventative Maintenance" at bounding box center [520, 376] width 158 height 14
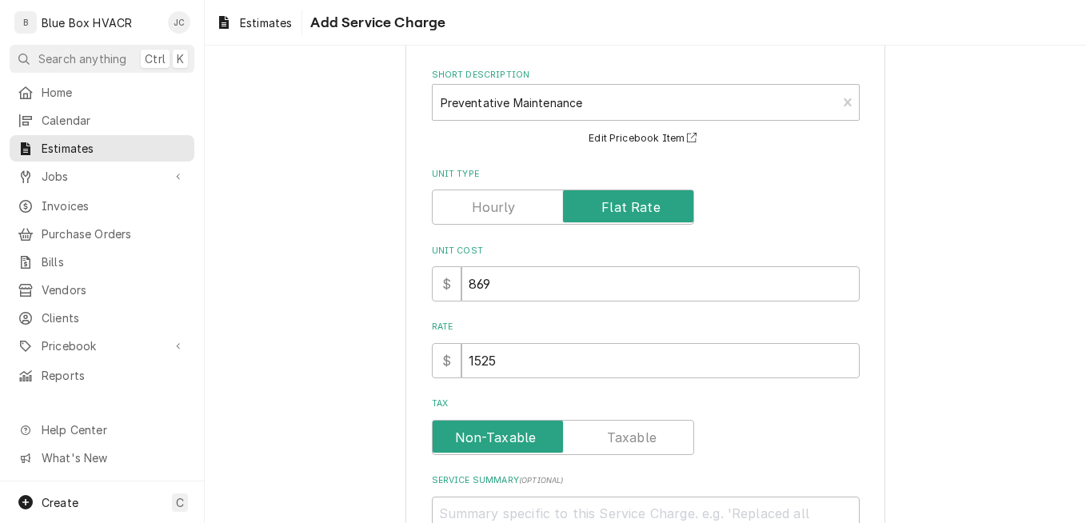
scroll to position [160, 0]
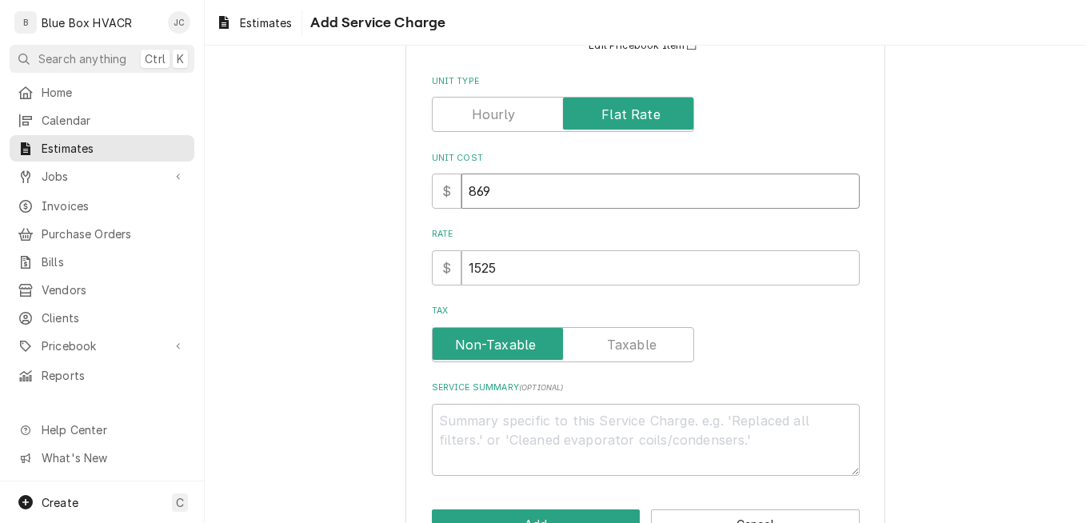
drag, startPoint x: 542, startPoint y: 194, endPoint x: 449, endPoint y: 188, distance: 93.8
click at [449, 188] on div "$ 869" at bounding box center [646, 191] width 428 height 35
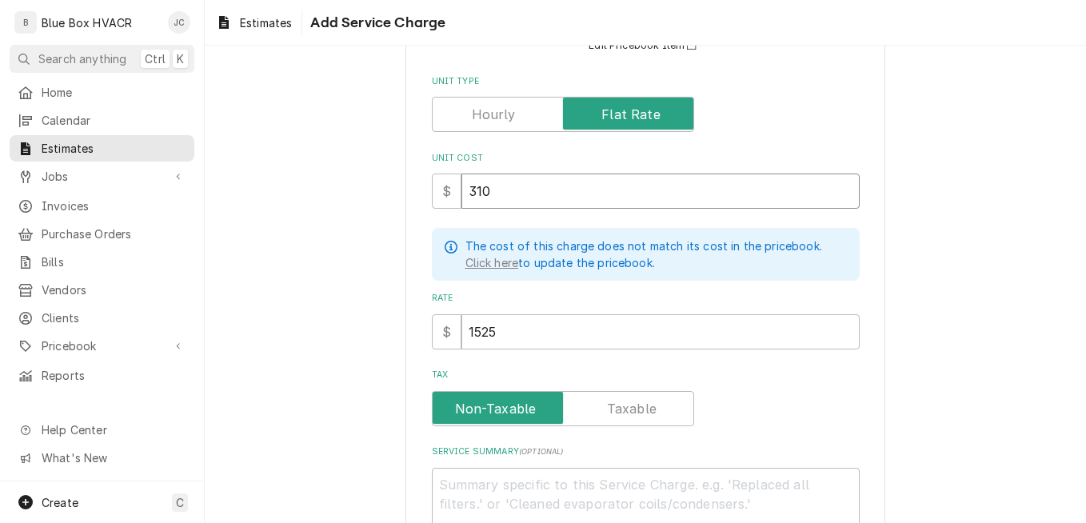
click at [535, 190] on input "310" at bounding box center [661, 191] width 398 height 35
drag, startPoint x: 504, startPoint y: 330, endPoint x: 442, endPoint y: 328, distance: 62.4
click at [442, 328] on div "$ 1525" at bounding box center [646, 331] width 428 height 35
drag, startPoint x: 507, startPoint y: 195, endPoint x: 446, endPoint y: 187, distance: 62.1
click at [446, 187] on div "$ 310" at bounding box center [646, 191] width 428 height 35
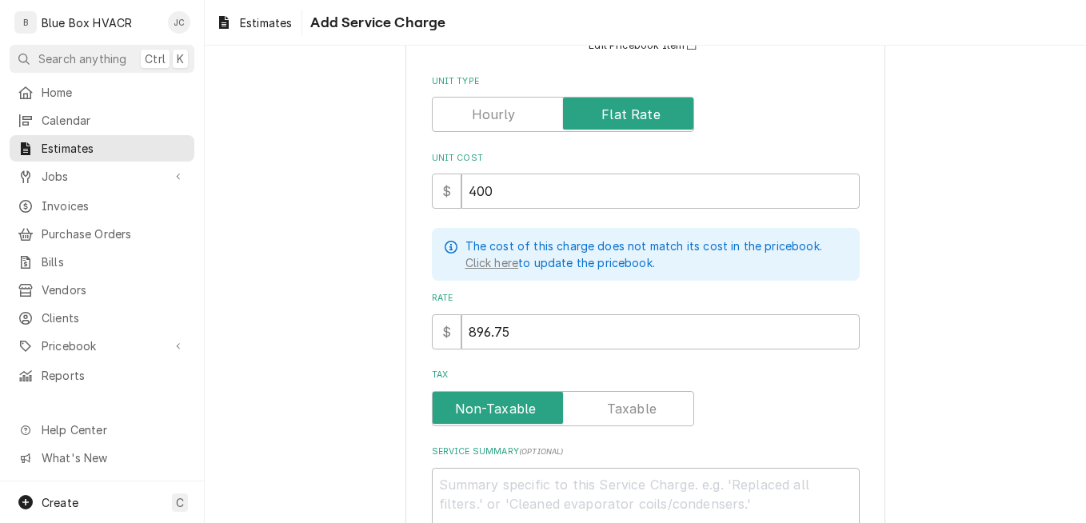
click at [901, 278] on div "Please provide the following information to add a new service charge to this es…" at bounding box center [645, 269] width 881 height 735
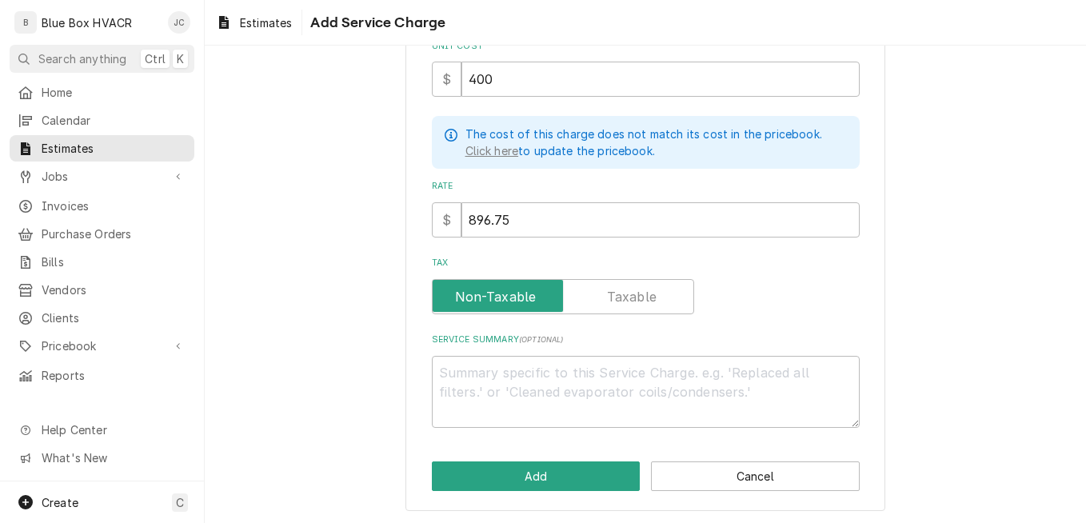
scroll to position [273, 0]
click at [503, 383] on textarea "Service Summary ( optional )" at bounding box center [646, 391] width 428 height 72
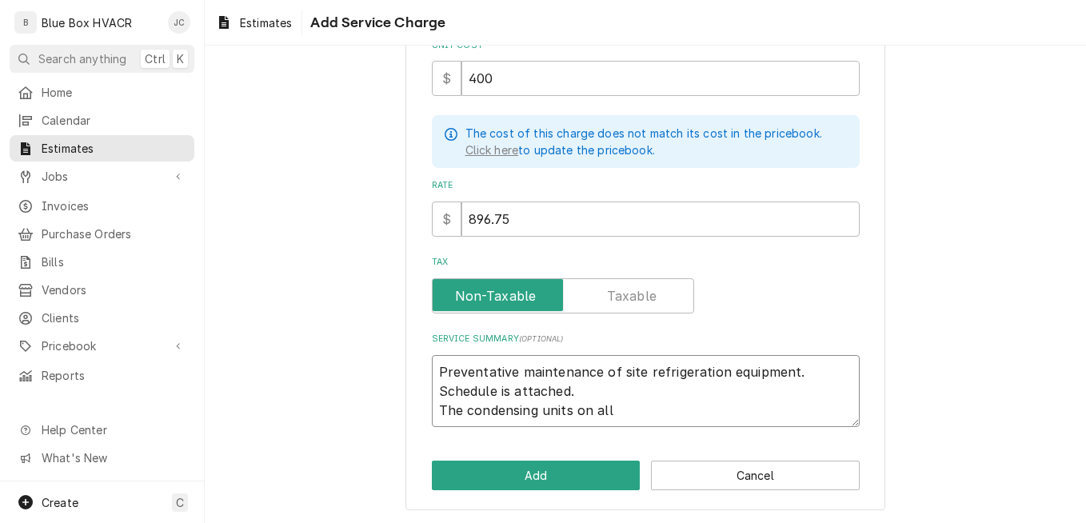
click at [612, 411] on textarea "Preventative maintenance of site refrigeration equipment. Schedule is attached.…" at bounding box center [646, 391] width 428 height 72
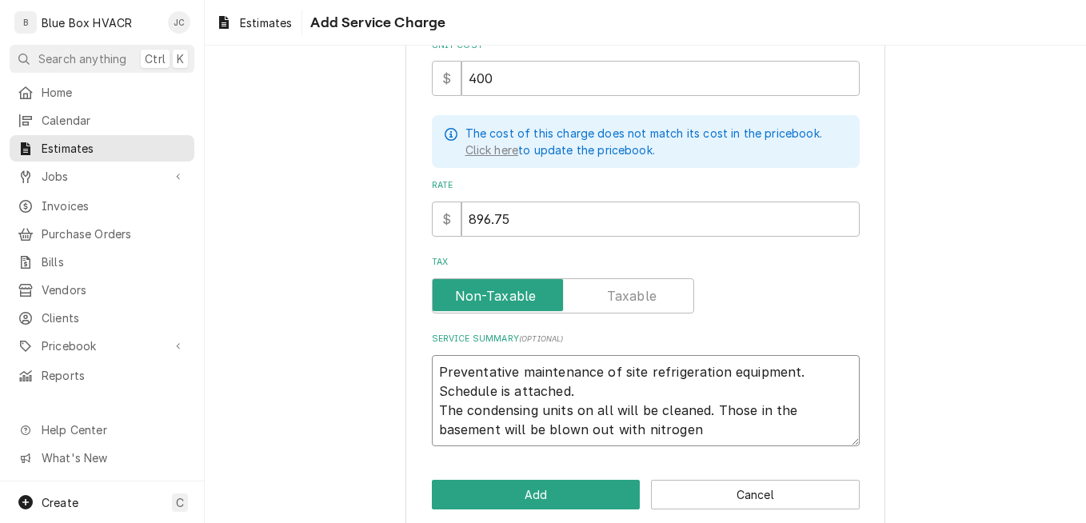
click at [701, 434] on textarea "Preventative maintenance of site refrigeration equipment. Schedule is attached.…" at bounding box center [646, 400] width 428 height 91
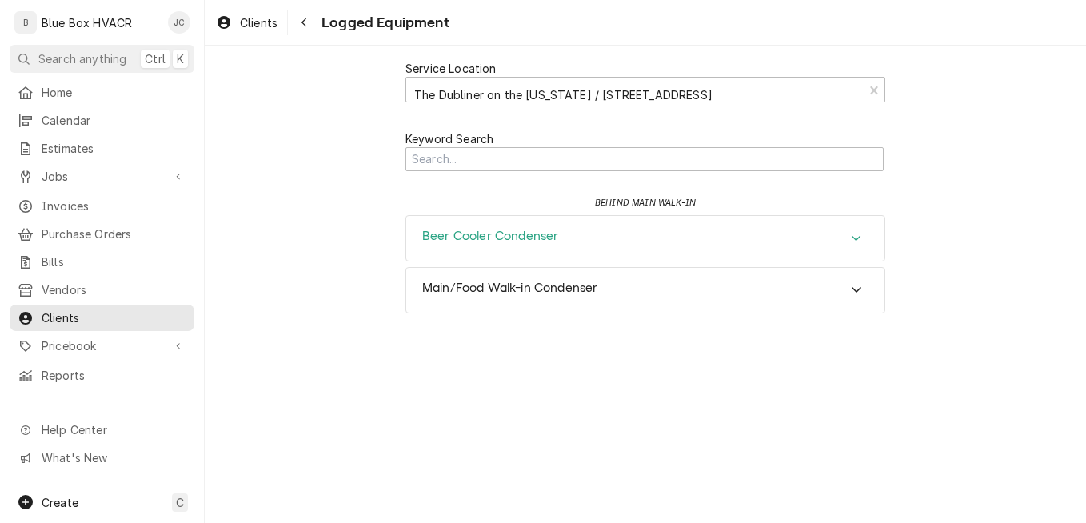
click at [598, 245] on div "Beer Cooler Condenser" at bounding box center [645, 238] width 478 height 45
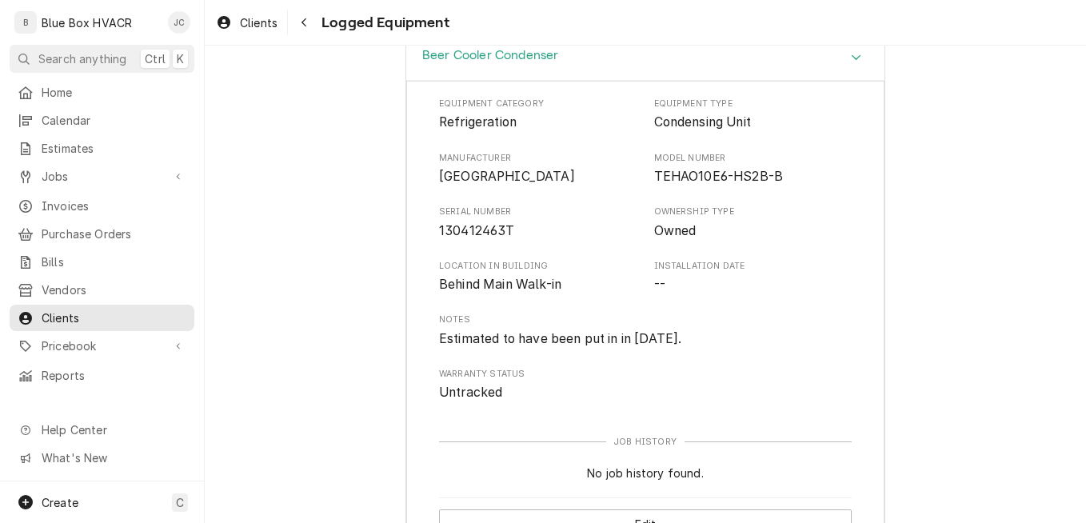
scroll to position [278, 0]
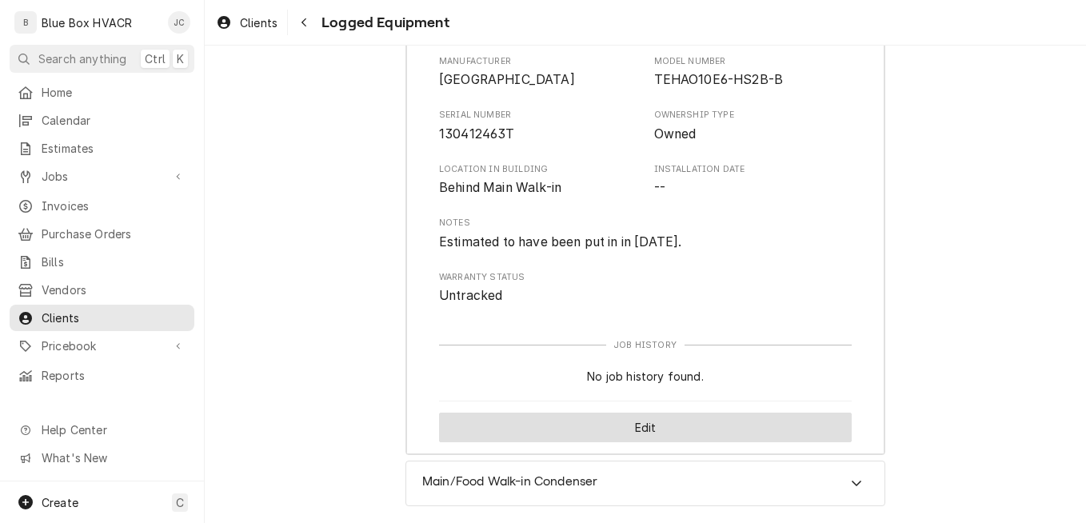
click at [627, 418] on button "Edit" at bounding box center [645, 428] width 413 height 30
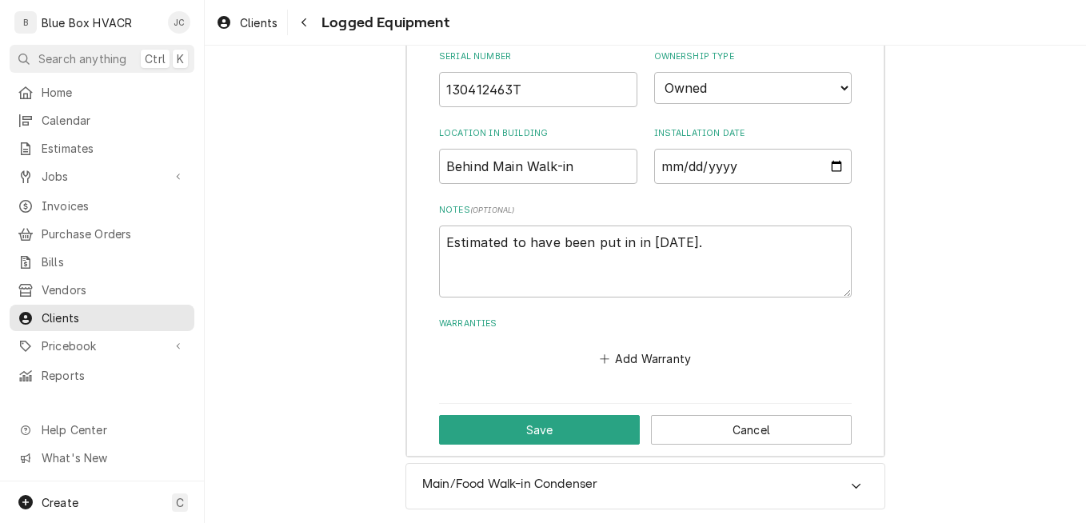
scroll to position [549, 0]
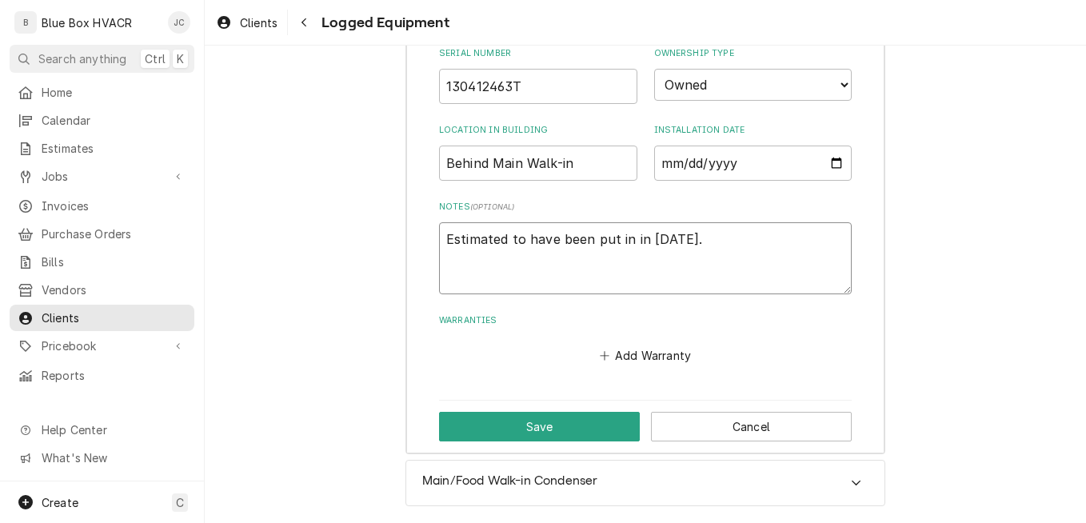
click at [634, 274] on textarea "Estimated to have been put in in [DATE]." at bounding box center [645, 258] width 413 height 72
click at [690, 244] on textarea "Estimated to have been put in in [DATE]." at bounding box center [645, 258] width 413 height 72
type textarea "x"
type textarea "Estimated to have been put in in [DATE]."
type textarea "x"
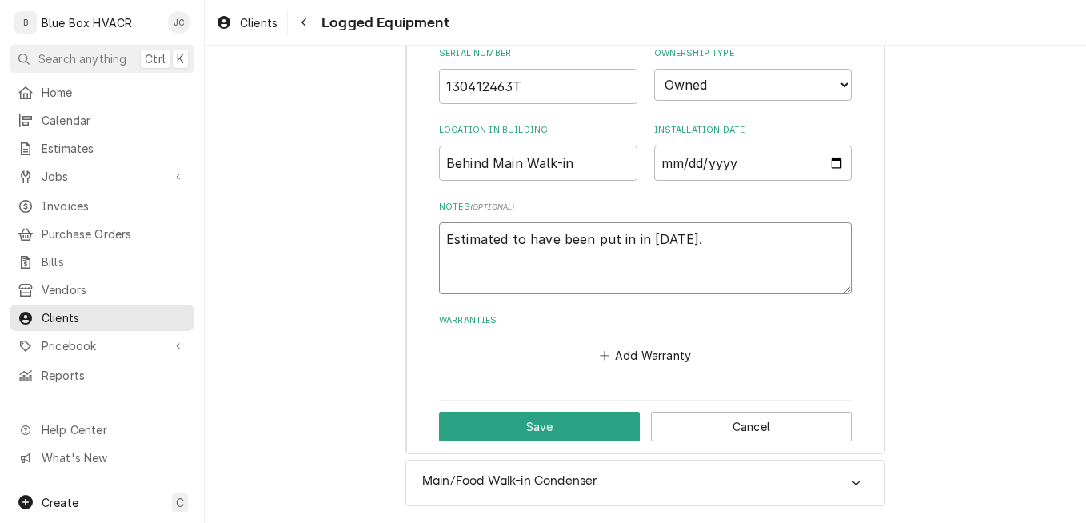
type textarea "Estimated to have been put in in [DATE]. F"
type textarea "x"
type textarea "Estimated to have been put in in [DATE]. Fo"
type textarea "x"
type textarea "Estimated to have been put in in [DATE]. Fou"
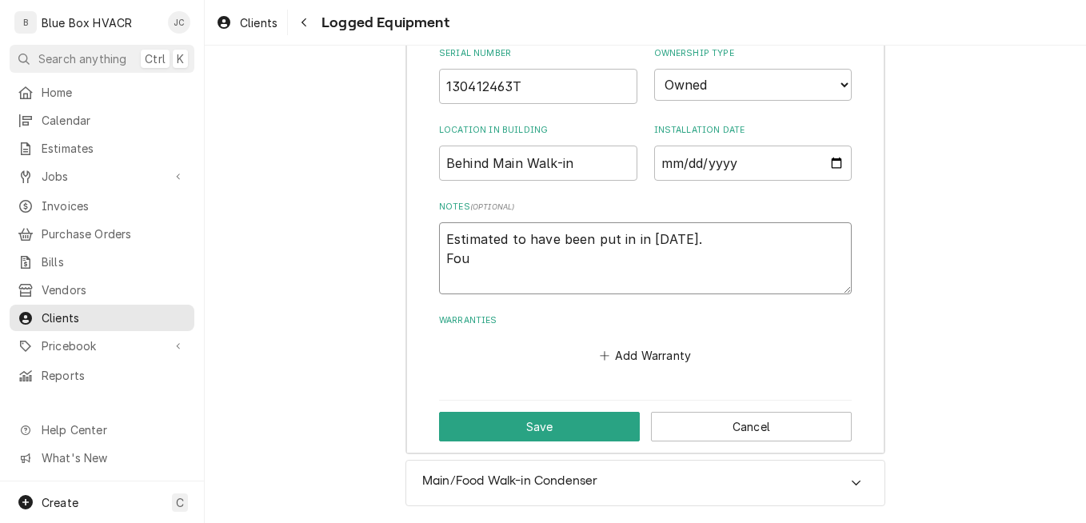
type textarea "x"
type textarea "Estimated to have been put in in [DATE]. Found"
type textarea "x"
type textarea "Estimated to have been put in in [DATE]. Found"
type textarea "x"
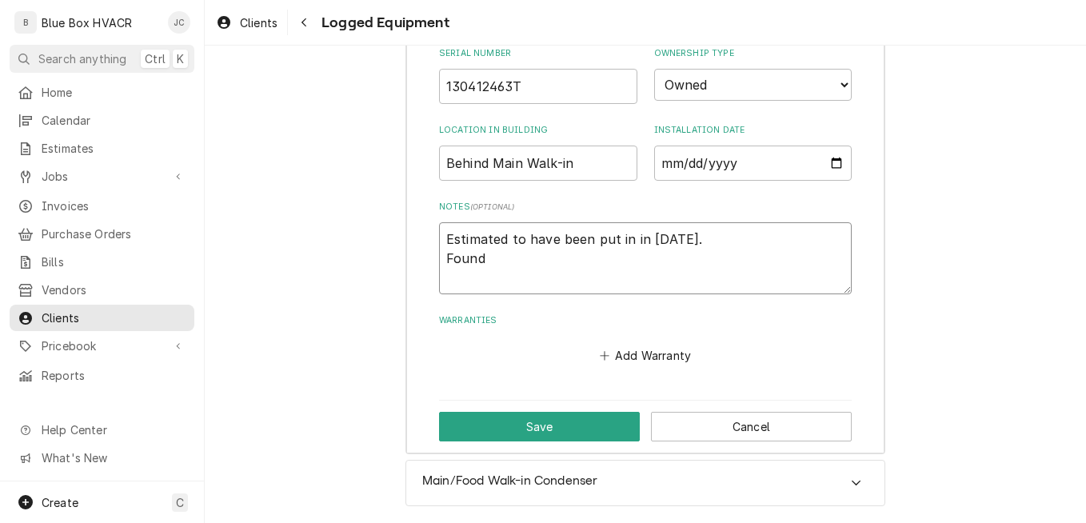
type textarea "Estimated to have been put in in [DATE]. Found l"
type textarea "x"
type textarea "Estimated to have been put in in [DATE]. Found lo"
type textarea "x"
type textarea "Estimated to have been put in in [DATE]. Found low"
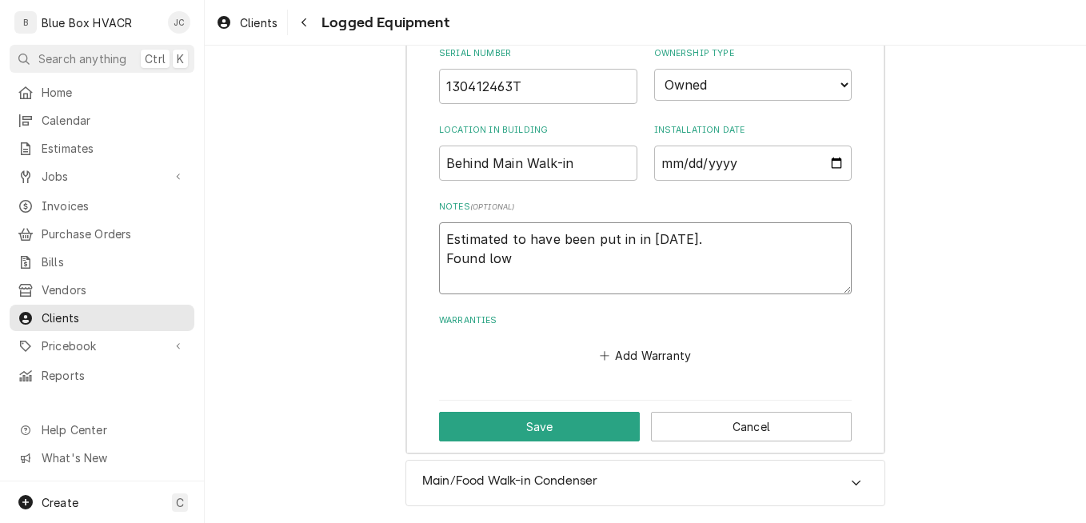
type textarea "x"
type textarea "Estimated to have been put in in [DATE]. Found low"
type textarea "x"
type textarea "Estimated to have been put in in [DATE]. Found low r"
type textarea "x"
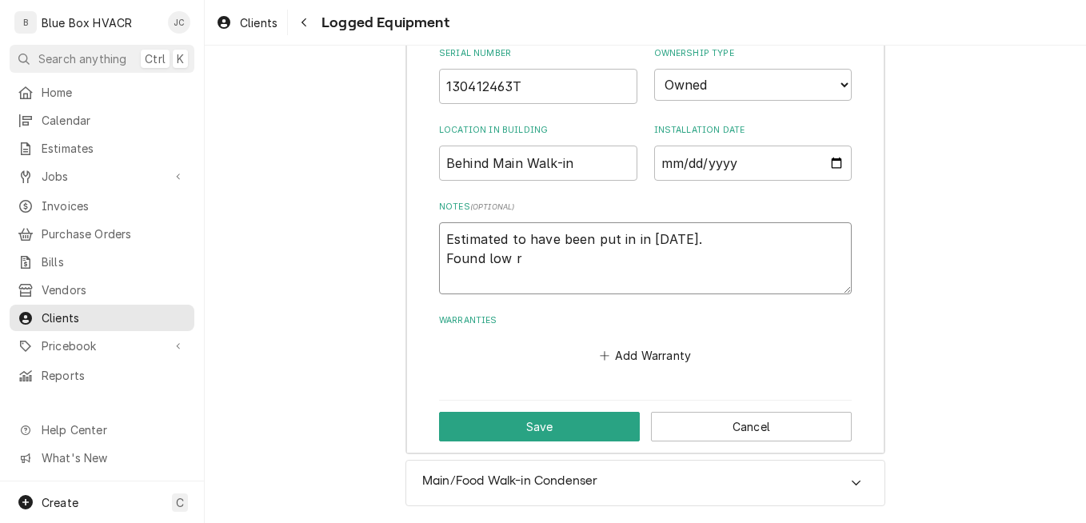
type textarea "Estimated to have been put in in [DATE]. Found low re"
type textarea "x"
type textarea "Estimated to have been put in in [DATE]. Found low ref"
type textarea "x"
type textarea "Estimated to have been put in in [DATE]. Found low refr"
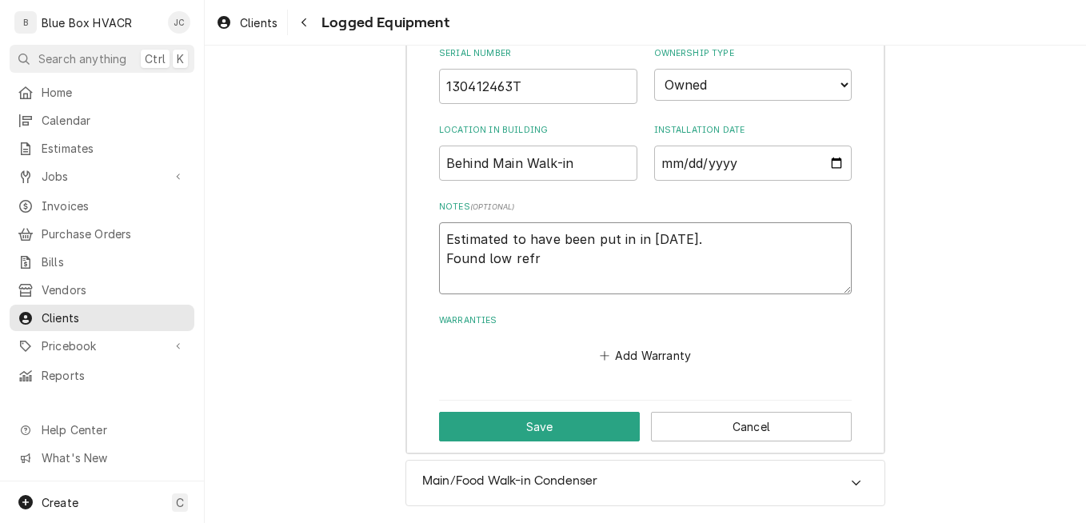
type textarea "x"
type textarea "Estimated to have been put in in [DATE]. Found low refri"
type textarea "x"
type textarea "Estimated to have been put in in [DATE]. Found low refrig"
type textarea "x"
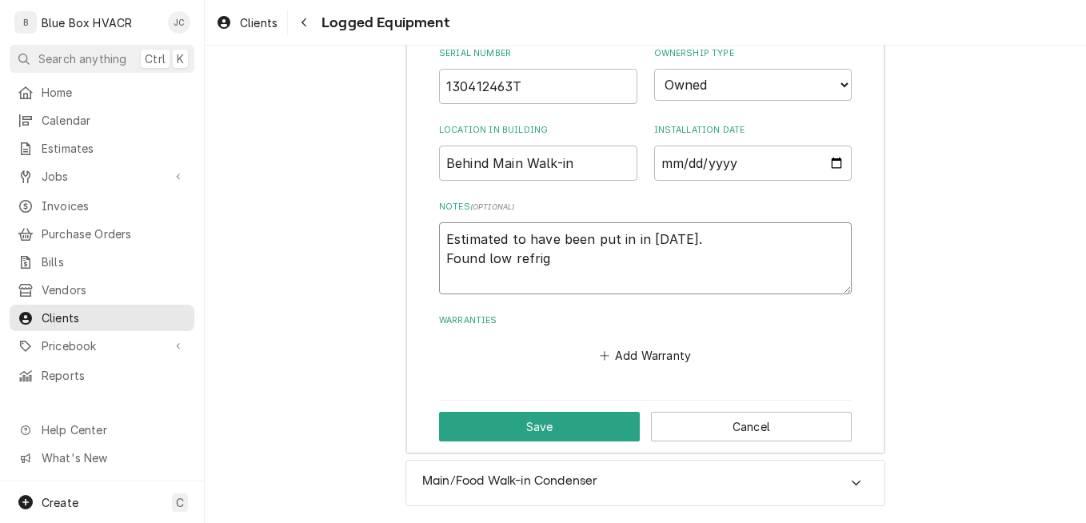
type textarea "Estimated to have been put in in [DATE]. Found low refrige"
type textarea "x"
type textarea "Estimated to have been put in in [DATE]. Found low refriger"
type textarea "x"
type textarea "Estimated to have been put in in [DATE]. Found low refrigera"
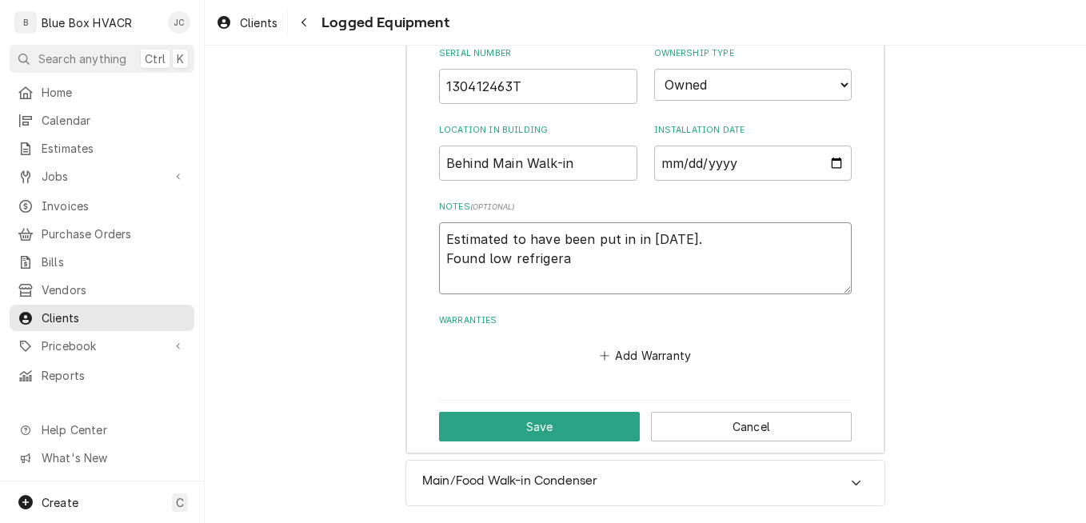
type textarea "x"
type textarea "Estimated to have been put in in [DATE]. Found low refrigeran"
type textarea "x"
type textarea "Estimated to have been put in in [DATE]. Found low refrigerant"
type textarea "x"
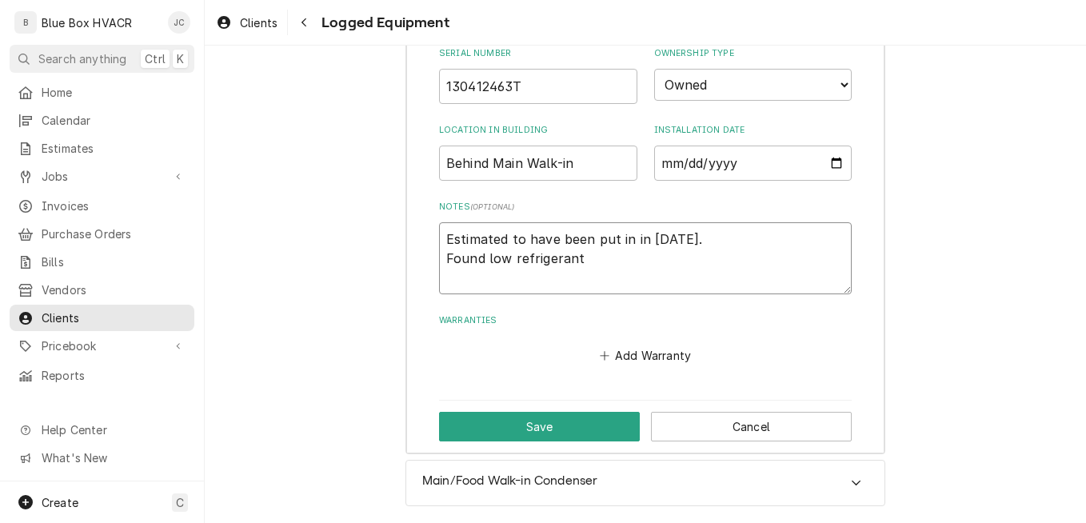
type textarea "Estimated to have been put in in [DATE]. Found low refrigerant"
type textarea "x"
type textarea "Estimated to have been put in in [DATE]. Found low refrigerant ("
type textarea "x"
type textarea "Estimated to have been put in in [DATE]. Found low refrigerant (s"
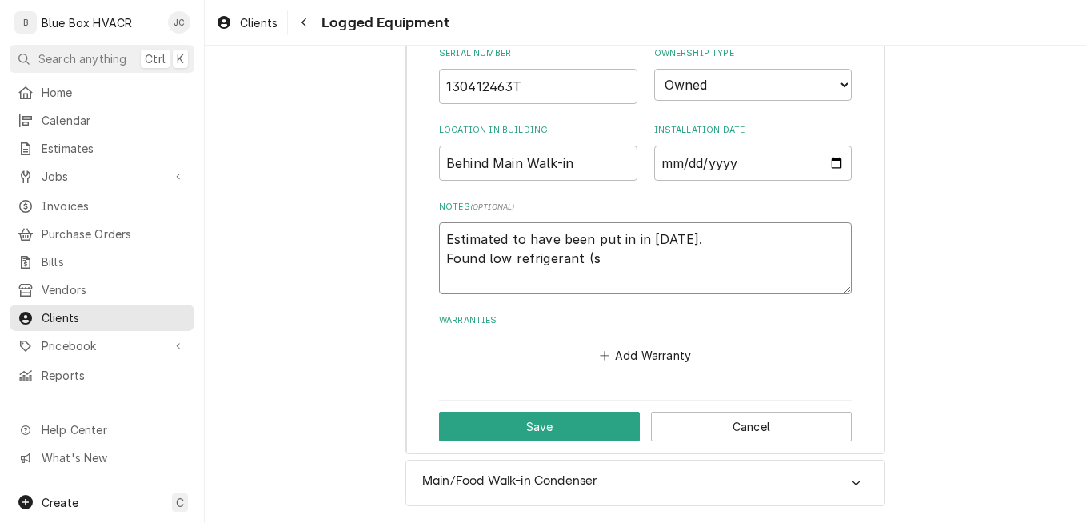
type textarea "x"
type textarea "Estimated to have been put in in [DATE]. Found low refrigerant (si"
type textarea "x"
type textarea "Estimated to have been put in in [DATE]. Found low refrigerant (sit"
type textarea "x"
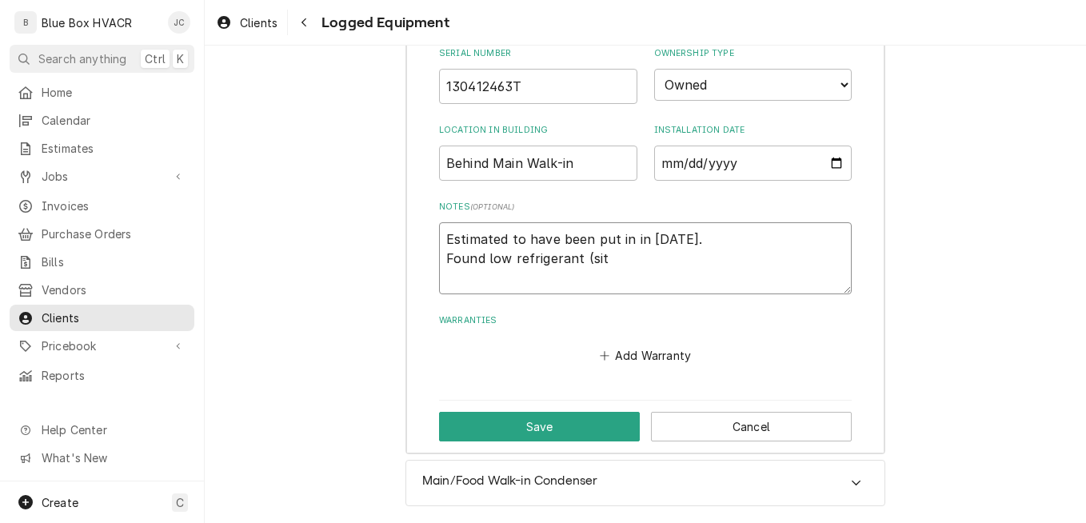
type textarea "Estimated to have been put in in [DATE]. Found low refrigerant (site"
type textarea "x"
type textarea "Estimated to have been put in in [DATE]. Found low refrigerant (site"
type textarea "x"
type textarea "Estimated to have been put in in [DATE]. Found low refrigerant (site g"
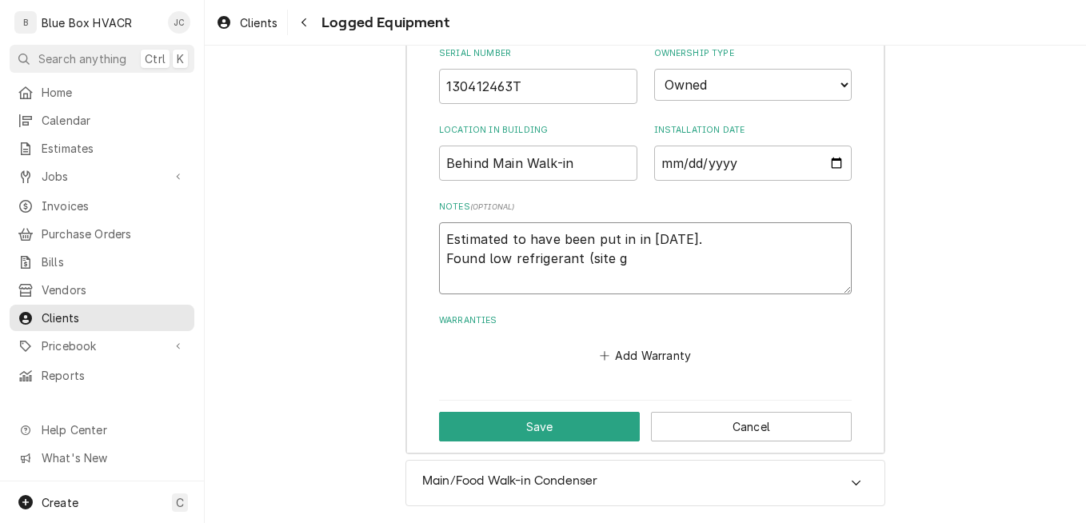
type textarea "x"
type textarea "Estimated to have been put in in [DATE]. Found low refrigerant (site gl"
type textarea "x"
type textarea "Estimated to have been put in in [DATE]. Found low refrigerant (site gla"
type textarea "x"
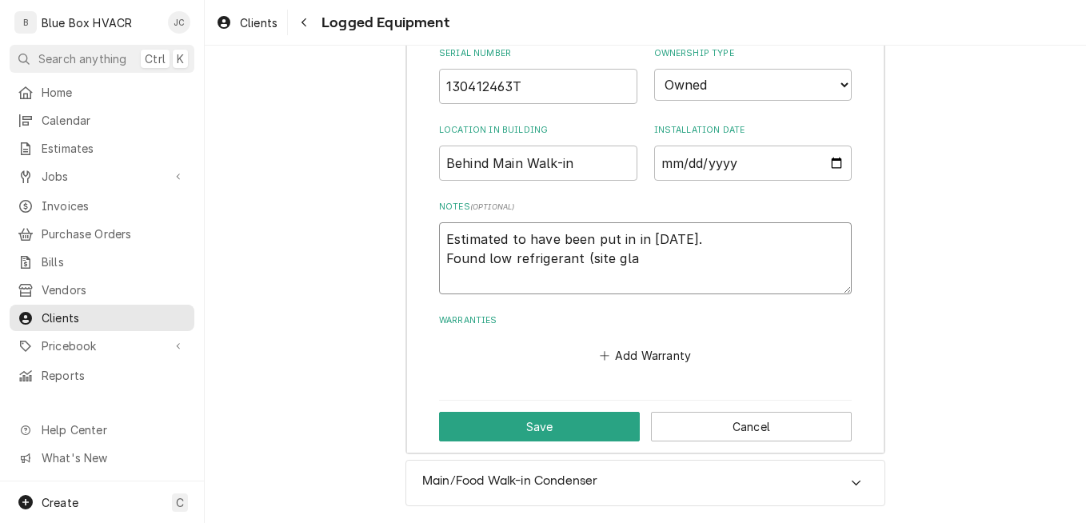
type textarea "Estimated to have been put in in [DATE]. Found low refrigerant (site glas"
type textarea "x"
type textarea "Estimated to have been put in in [DATE]. Found low refrigerant (site glas"
type textarea "x"
type textarea "Estimated to have been put in in [DATE]. Found low refrigerant (site glas f"
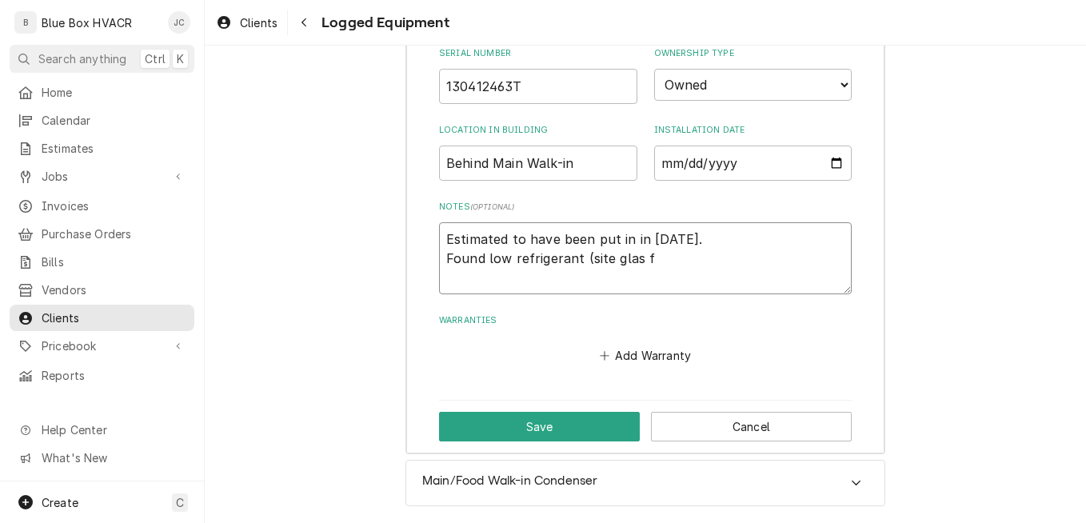
type textarea "x"
type textarea "Estimated to have been put in in [DATE]. Found low refrigerant (site glas fl"
type textarea "x"
type textarea "Estimated to have been put in in [DATE]. Found low refrigerant (site glas fla"
type textarea "x"
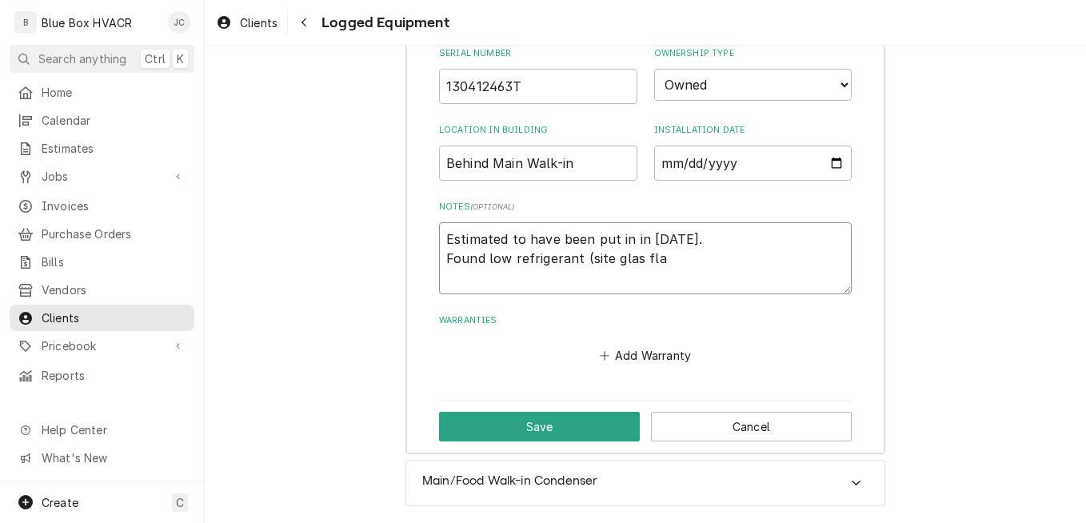
type textarea "Estimated to have been put in in [DATE]. Found low refrigerant (site glas flas"
type textarea "x"
type textarea "Estimated to have been put in in [DATE]. Found low refrigerant (site glas flash"
type textarea "x"
type textarea "Estimated to have been put in in [DATE]. Found low refrigerant (site glas flashi"
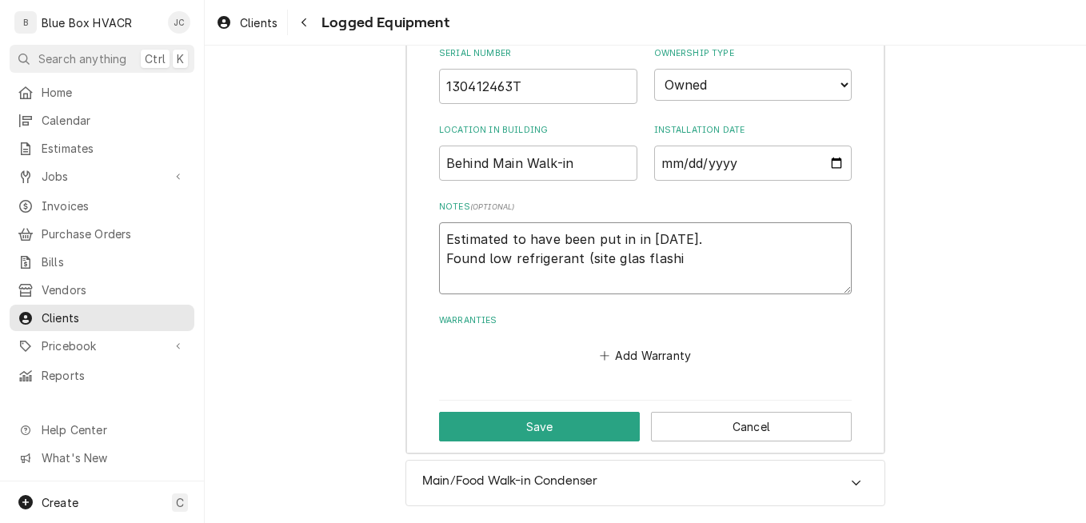
type textarea "x"
type textarea "Estimated to have been put in in [DATE]. Found low refrigerant (site glas flash…"
type textarea "x"
type textarea "Estimated to have been put in in [DATE]. Found low refrigerant (site glas flash…"
type textarea "x"
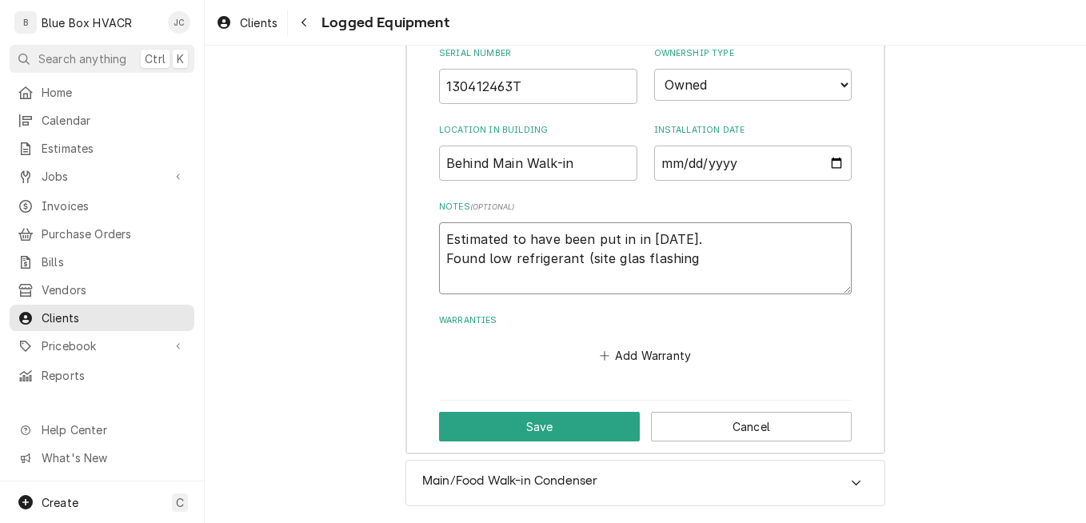
type textarea "Estimated to have been put in in [DATE]. Found low refrigerant (site glas flash…"
click at [636, 258] on textarea "Estimated to have been put in in [DATE]. Found low refrigerant (site glas flash…" at bounding box center [645, 258] width 413 height 72
type textarea "x"
type textarea "Estimated to have been put in in [DATE]. Found low refrigerant (site glass flas…"
click at [707, 260] on textarea "Estimated to have been put in in [DATE]. Found low refrigerant (site glass flas…" at bounding box center [645, 258] width 413 height 72
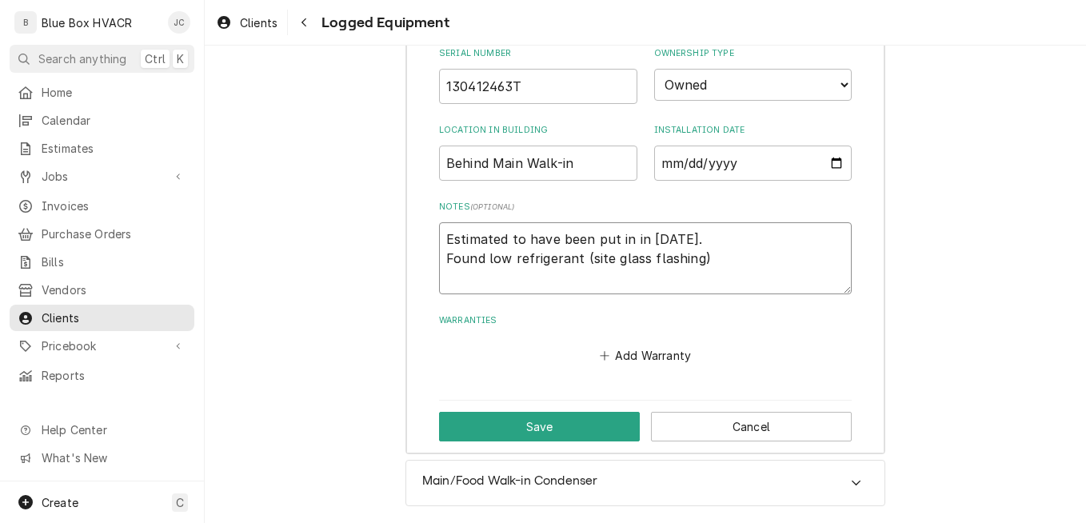
type textarea "x"
type textarea "Estimated to have been put in in [DATE]. Found low refrigerant (site glass flas…"
type textarea "x"
type textarea "Estimated to have been put in in [DATE]. Found low refrigerant (site glass flas…"
type textarea "x"
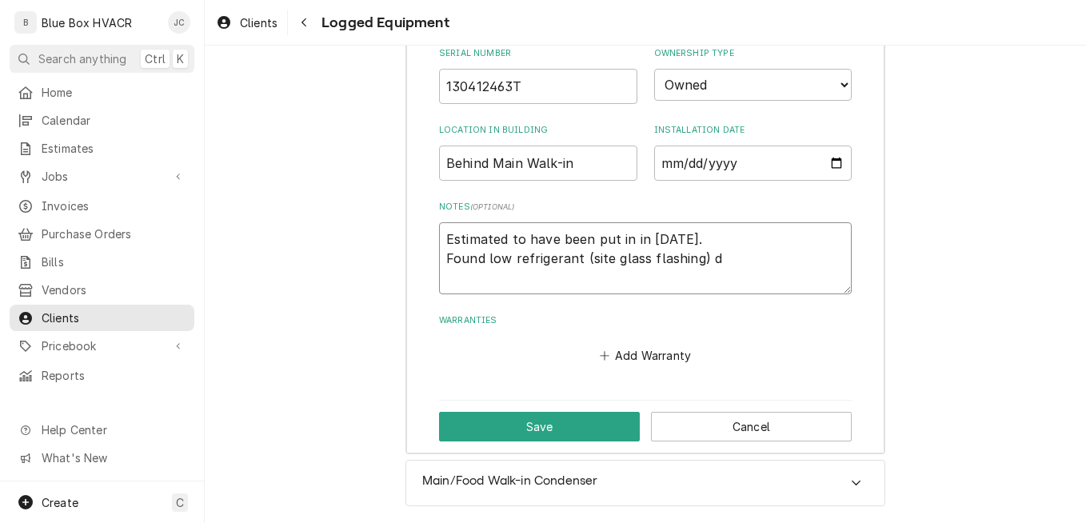
type textarea "Estimated to have been put in in [DATE]. Found low refrigerant (site glass flas…"
type textarea "x"
type textarea "Estimated to have been put in in [DATE]. Found low refrigerant (site glass flas…"
type textarea "x"
type textarea "Estimated to have been put in in [DATE]. Found low refrigerant (site glass flas…"
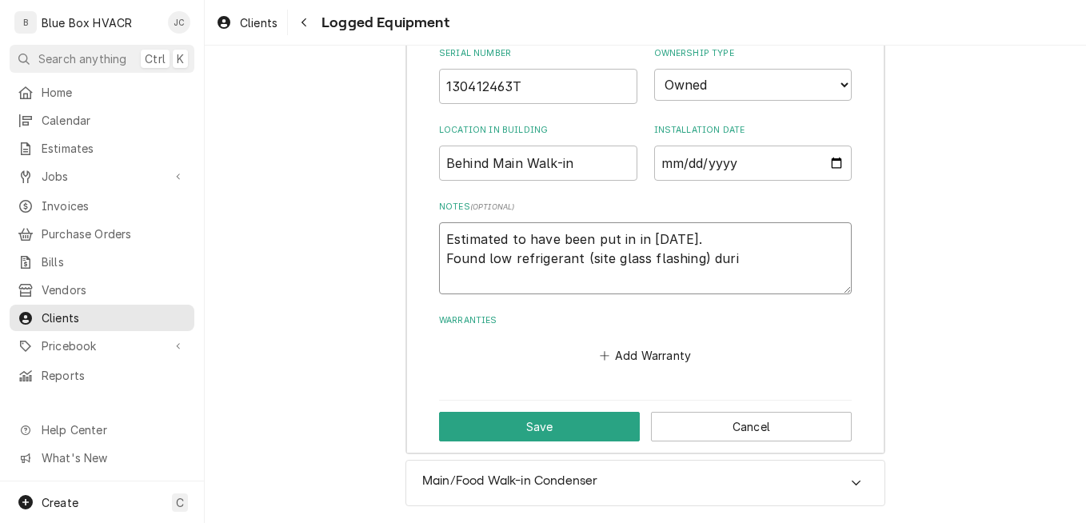
type textarea "x"
type textarea "Estimated to have been put in in [DATE]. Found low refrigerant (site glass flas…"
type textarea "x"
type textarea "Estimated to have been put in in [DATE]. Found low refrigerant (site glass flas…"
type textarea "x"
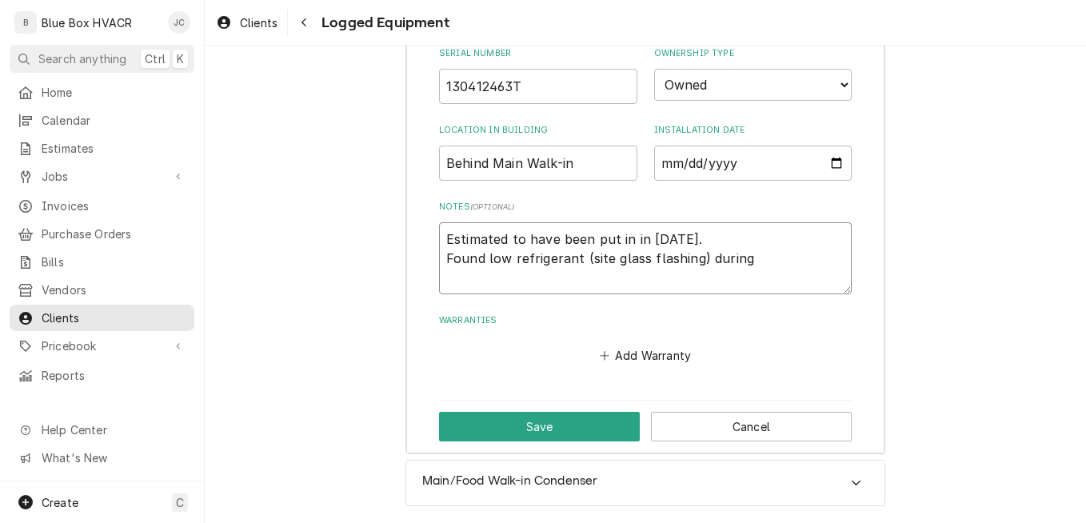
type textarea "Estimated to have been put in in [DATE]. Found low refrigerant (site glass flas…"
type textarea "x"
type textarea "Estimated to have been put in in [DATE]. Found low refrigerant (site glass flas…"
type textarea "x"
type textarea "Estimated to have been put in in [DATE]. Found low refrigerant (site glass flas…"
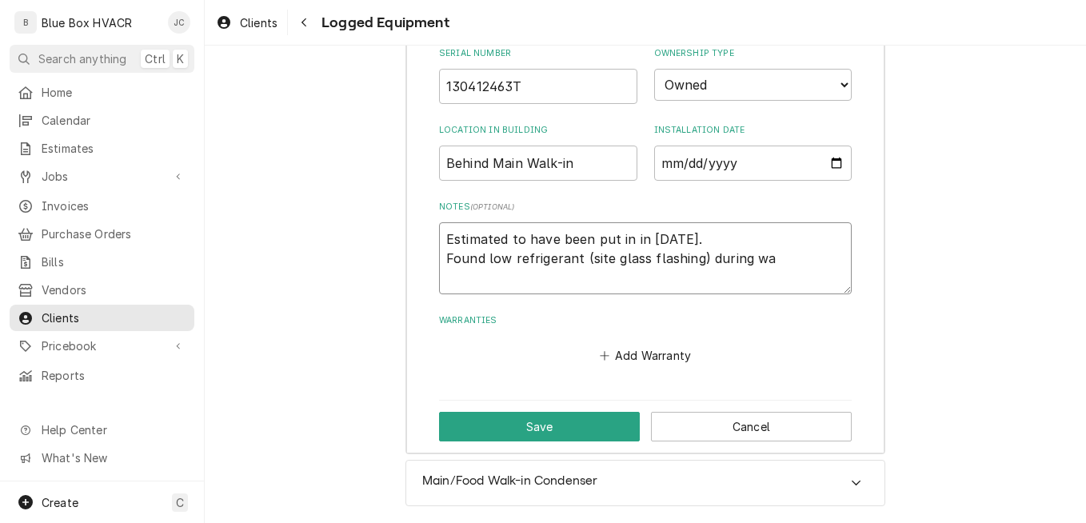
type textarea "x"
type textarea "Estimated to have been put in in [DATE]. Found low refrigerant (site glass flas…"
type textarea "x"
type textarea "Estimated to have been put in in [DATE]. Found low refrigerant (site glass flas…"
type textarea "x"
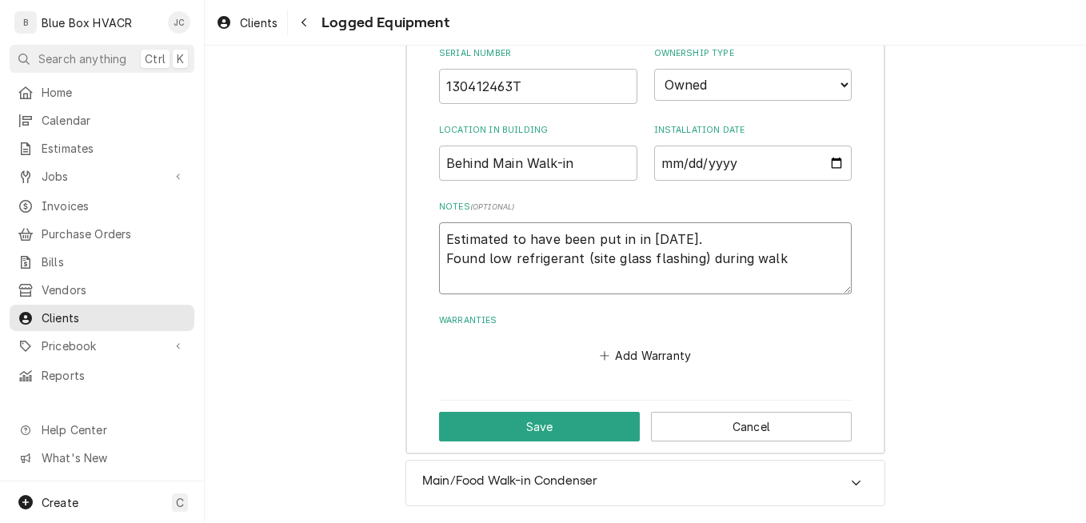
type textarea "Estimated to have been put in in [DATE]. Found low refrigerant (site glass flas…"
type textarea "x"
type textarea "Estimated to have been put in in [DATE]. Found low refrigerant (site glass flas…"
type textarea "x"
type textarea "Estimated to have been put in in [DATE]. Found low refrigerant (site glass flas…"
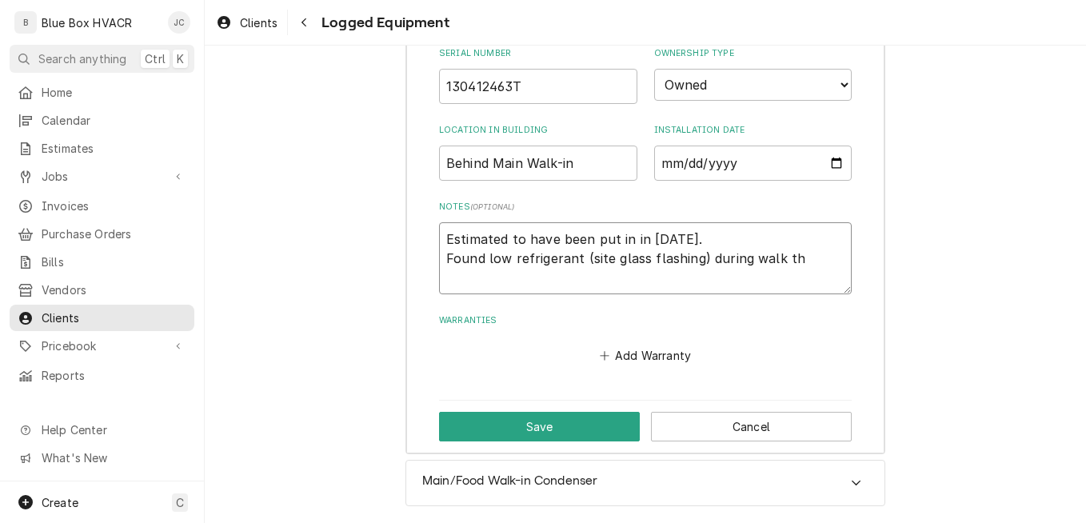
type textarea "x"
type textarea "Estimated to have been put in in [DATE]. Found low refrigerant (site glass flas…"
type textarea "x"
type textarea "Estimated to have been put in in [DATE]. Found low refrigerant (site glass flas…"
type textarea "x"
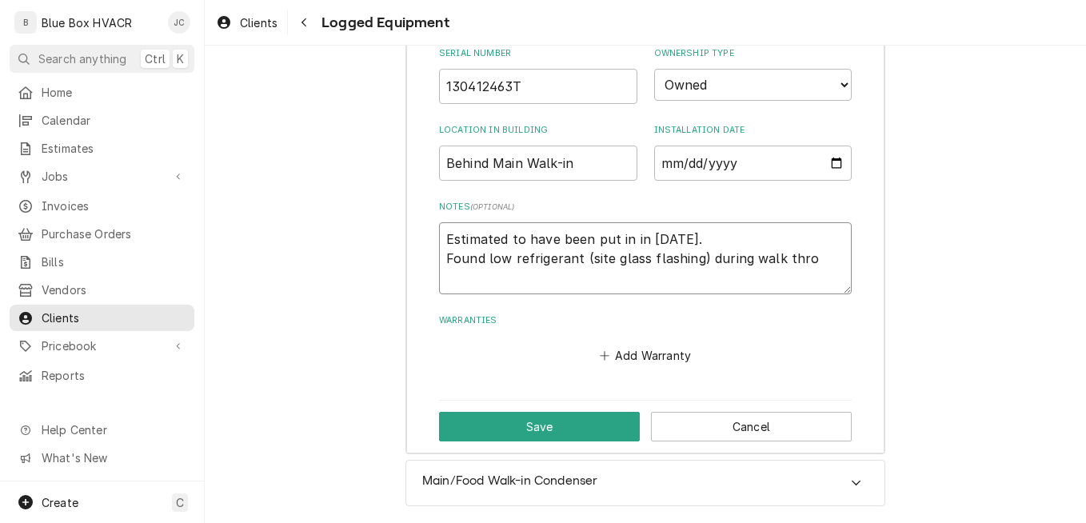
type textarea "Estimated to have been put in in [DATE]. Found low refrigerant (site glass flas…"
type textarea "x"
type textarea "Estimated to have been put in in [DATE]. Found low refrigerant (site glass flas…"
type textarea "x"
type textarea "Estimated to have been put in in [DATE]. Found low refrigerant (site glass flas…"
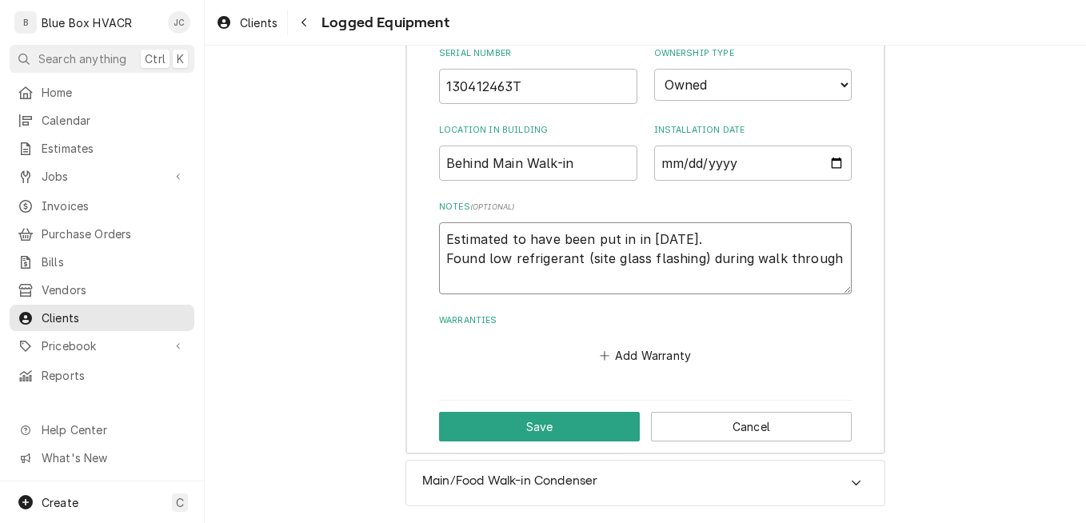
type textarea "x"
type textarea "Estimated to have been put in in [DATE]. Found low refrigerant (site glass flas…"
type textarea "x"
type textarea "Estimated to have been put in in [DATE]. Found low refrigerant (site glass flas…"
type textarea "x"
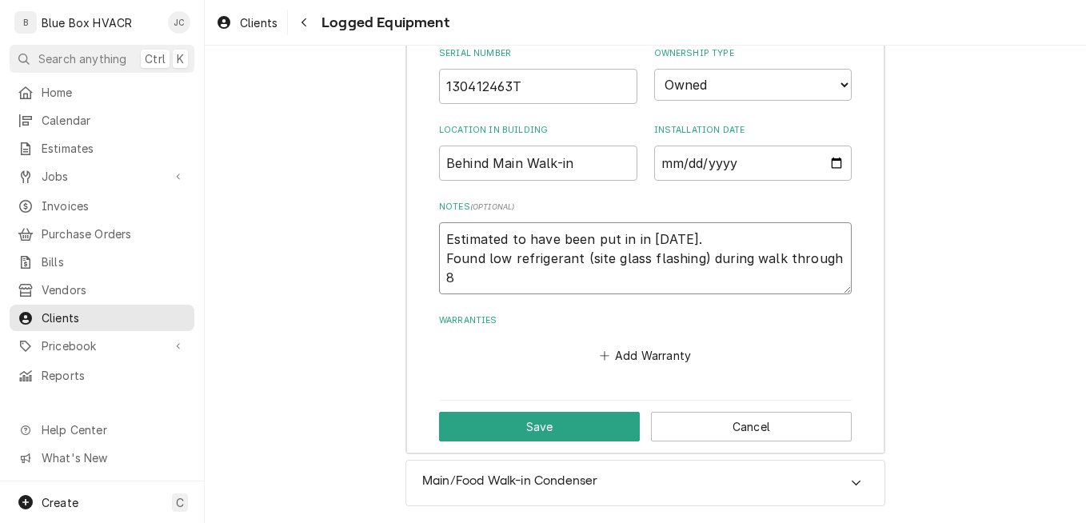
type textarea "Estimated to have been put in in [DATE]. Found low refrigerant (site glass flas…"
type textarea "x"
type textarea "Estimated to have been put in in [DATE]. Found low refrigerant (site glass flas…"
type textarea "x"
type textarea "Estimated to have been put in in [DATE]. Found low refrigerant (site glass flas…"
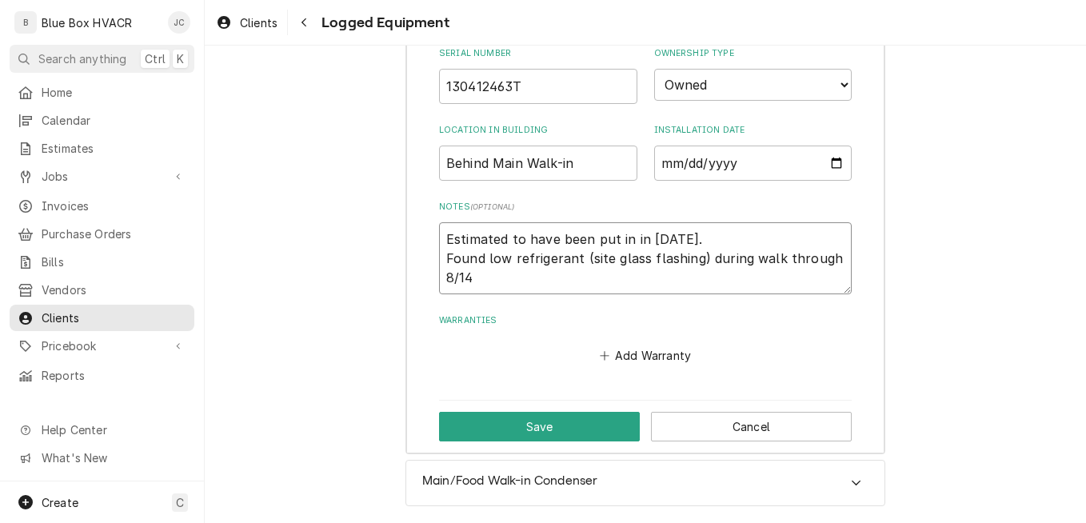
type textarea "x"
type textarea "Estimated to have been put in in [DATE]. Found low refrigerant (site glass flas…"
type textarea "x"
type textarea "Estimated to have been put in in [DATE]. Found low refrigerant (site glass flas…"
type textarea "x"
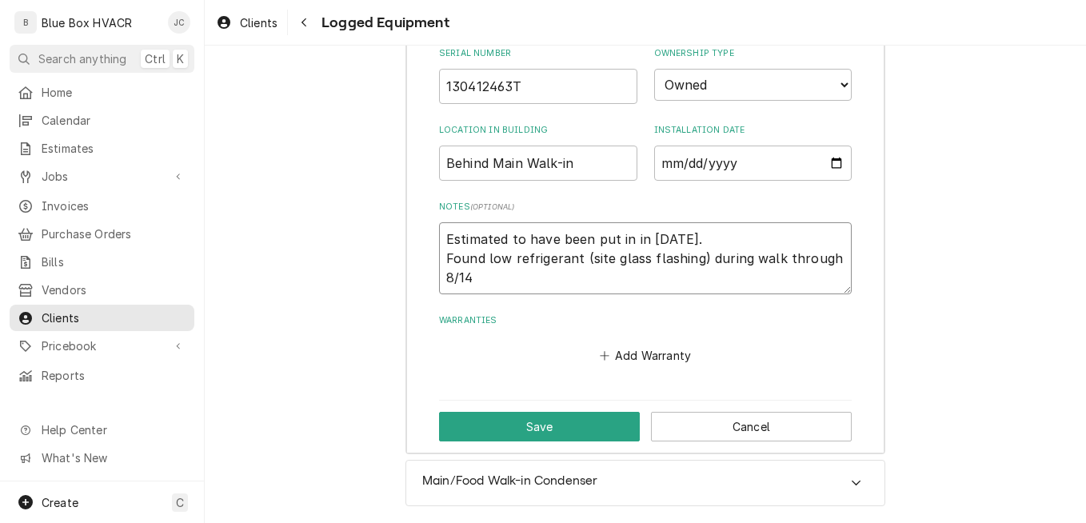
type textarea "Estimated to have been put in in [DATE]. Found low refrigerant (site glass flas…"
type textarea "x"
type textarea "Estimated to have been put in in [DATE]. Found low refrigerant (site glass flas…"
click at [514, 428] on button "Save" at bounding box center [539, 427] width 201 height 30
type textarea "x"
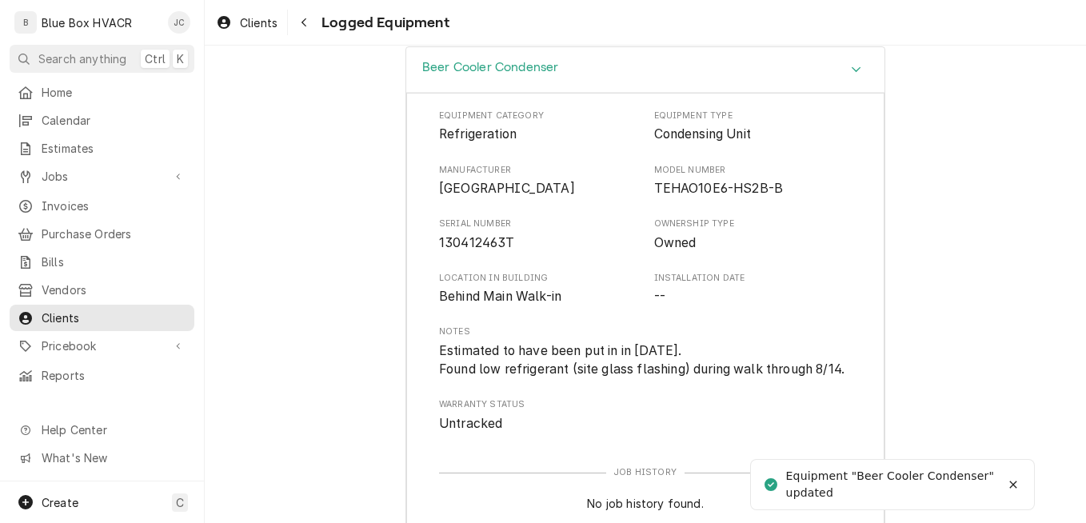
scroll to position [0, 0]
